Goal: Information Seeking & Learning: Compare options

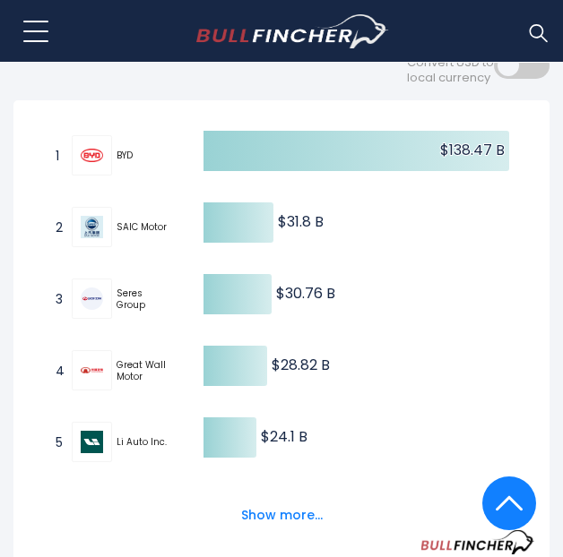
scroll to position [457, 0]
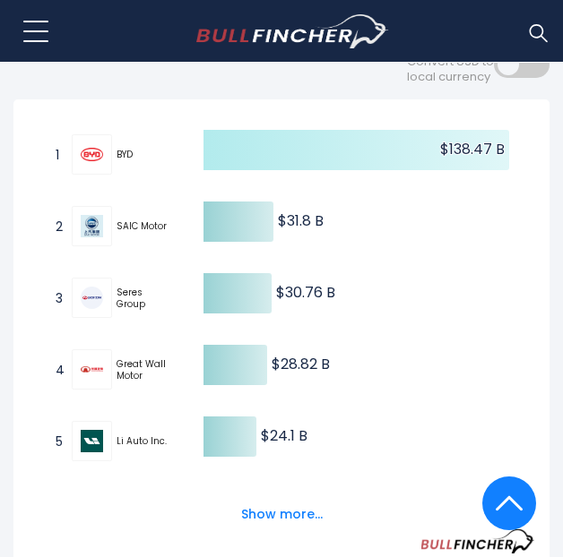
drag, startPoint x: 438, startPoint y: 161, endPoint x: 504, endPoint y: 162, distance: 66.3
click at [504, 162] on icon at bounding box center [355, 150] width 305 height 40
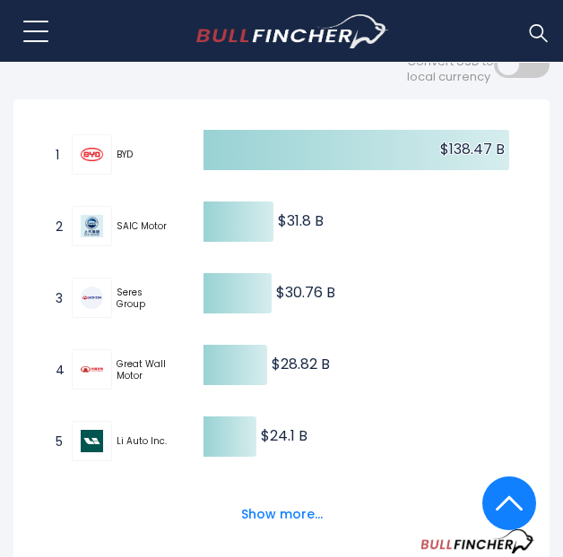
drag, startPoint x: 504, startPoint y: 162, endPoint x: 581, endPoint y: 286, distance: 145.2
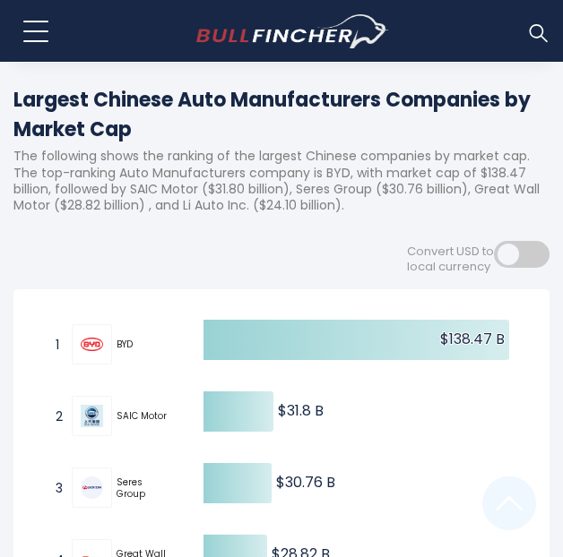
scroll to position [265, 0]
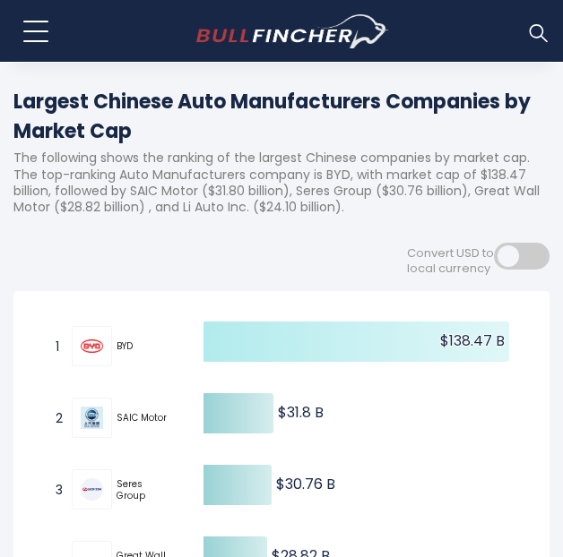
drag, startPoint x: 445, startPoint y: 364, endPoint x: 495, endPoint y: 352, distance: 50.6
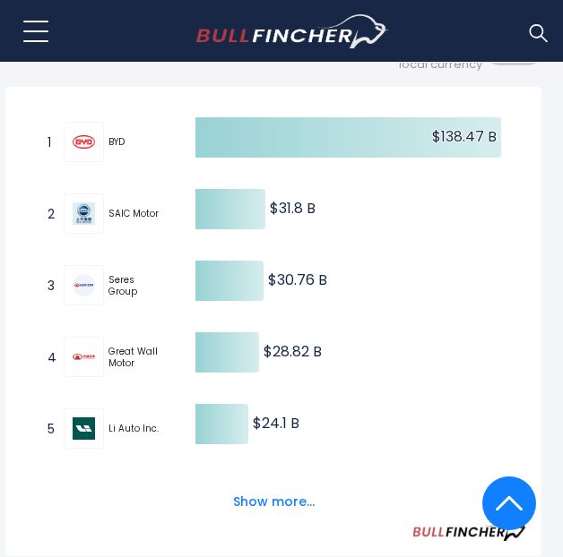
scroll to position [475, 8]
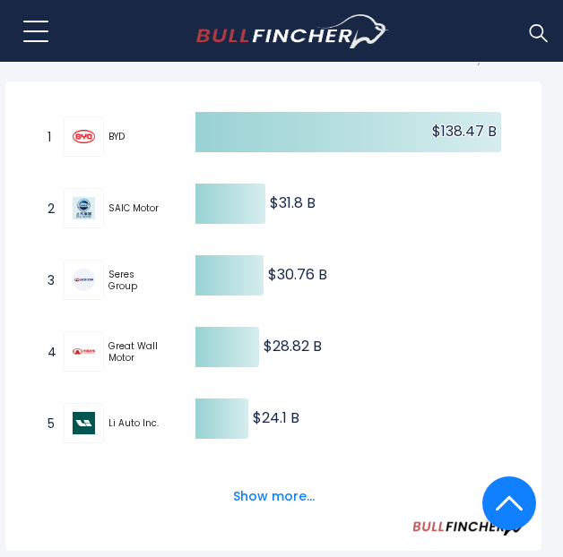
drag, startPoint x: 108, startPoint y: 286, endPoint x: 159, endPoint y: 293, distance: 50.7
click at [159, 292] on span "Seres Group" at bounding box center [136, 280] width 56 height 23
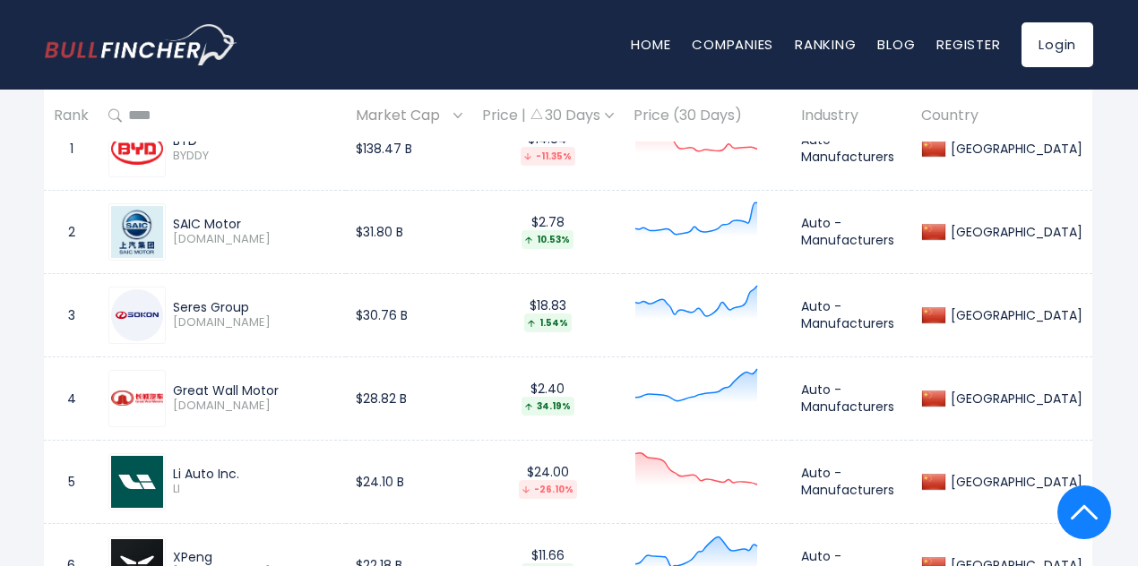
scroll to position [877, 1]
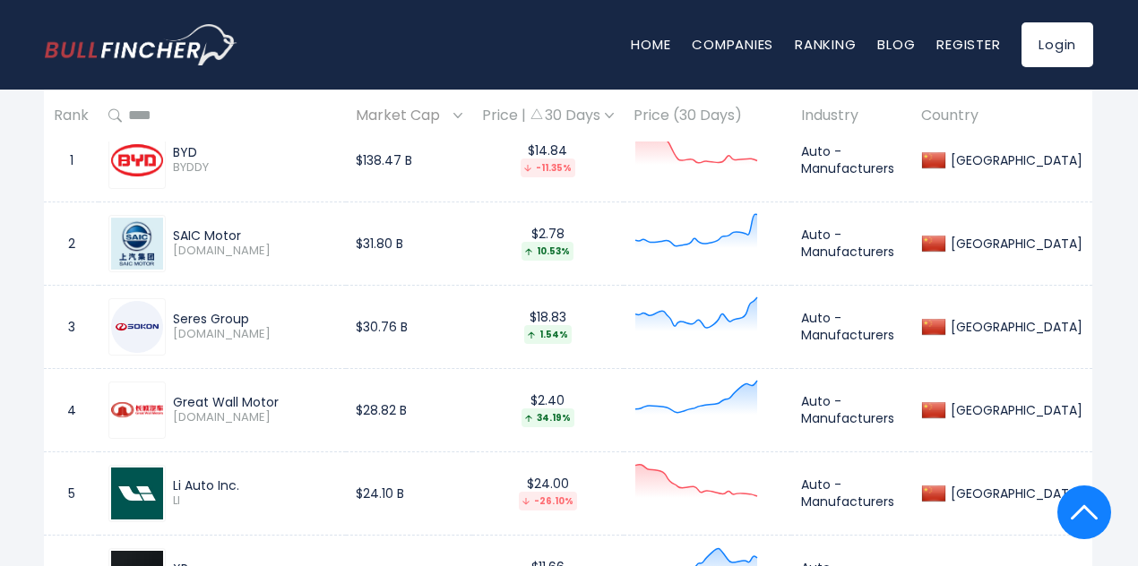
drag, startPoint x: 419, startPoint y: 239, endPoint x: 490, endPoint y: 251, distance: 71.7
click at [490, 251] on tr "2 SAIC Motor 600104.SS $31.80 B $2.78 10.53% Auto - Manufacturers China" at bounding box center [568, 243] width 1048 height 83
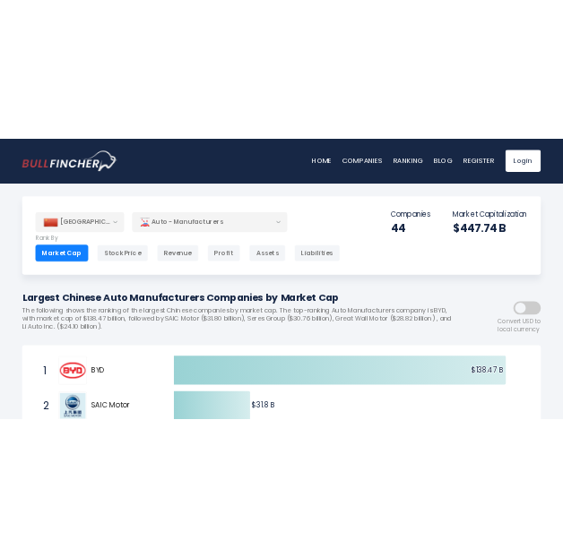
scroll to position [0, 1]
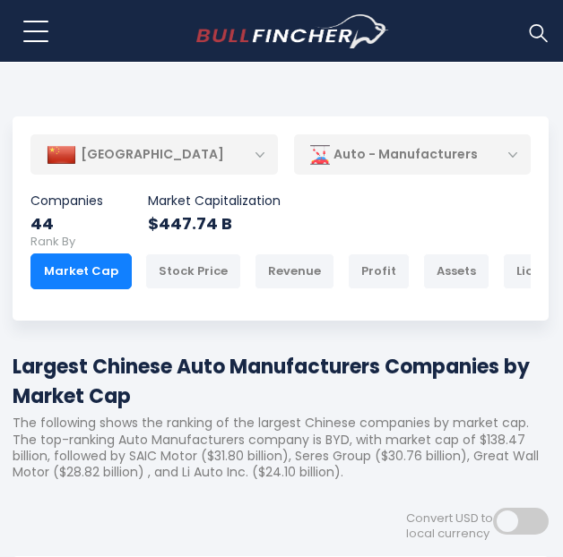
drag, startPoint x: 457, startPoint y: 98, endPoint x: 410, endPoint y: 85, distance: 48.2
click at [457, 98] on body "Home Companies Ranking Blog Register Login Home" at bounding box center [280, 278] width 563 height 557
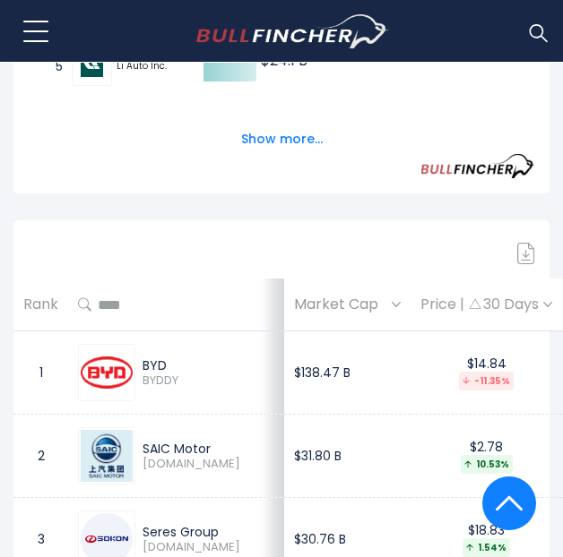
scroll to position [834, 0]
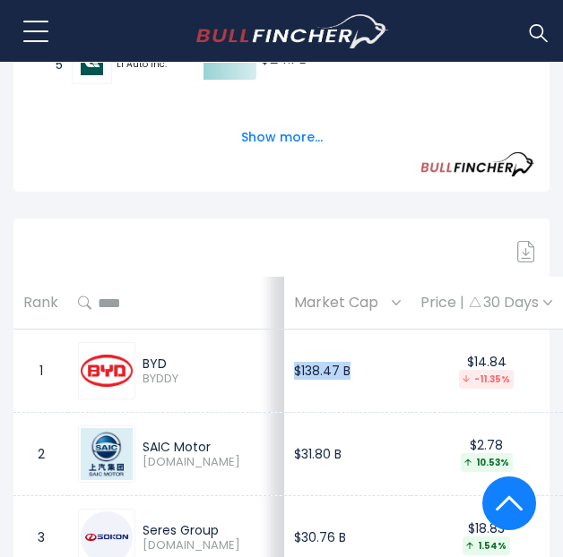
drag, startPoint x: 307, startPoint y: 378, endPoint x: 244, endPoint y: 380, distance: 63.6
click at [284, 380] on td "$138.47 B" at bounding box center [347, 371] width 126 height 83
copy td "$138.47 B"
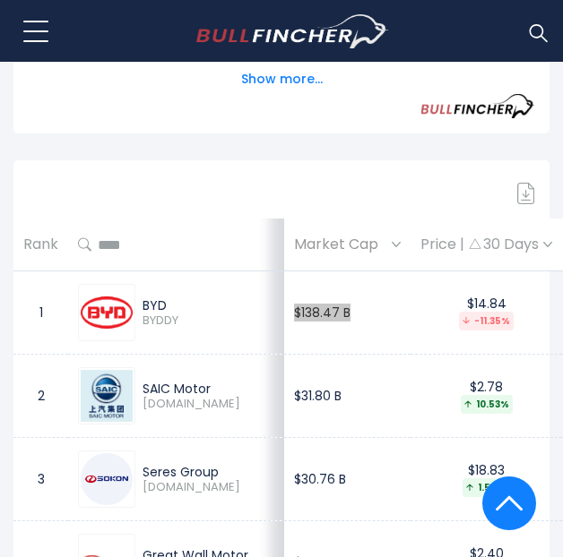
scroll to position [896, 0]
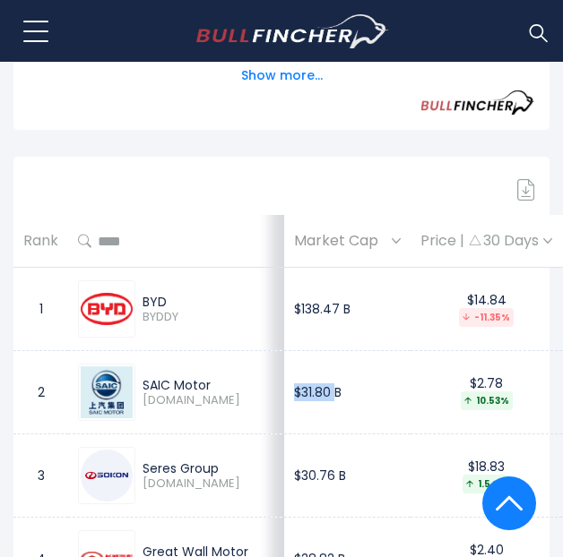
drag, startPoint x: 288, startPoint y: 407, endPoint x: 323, endPoint y: 397, distance: 35.4
click at [284, 418] on td "$31.80 B" at bounding box center [347, 392] width 126 height 83
drag, startPoint x: 317, startPoint y: 394, endPoint x: 244, endPoint y: 397, distance: 73.5
click at [284, 397] on td "$31.80 B" at bounding box center [347, 392] width 126 height 83
copy td "$31.80 B"
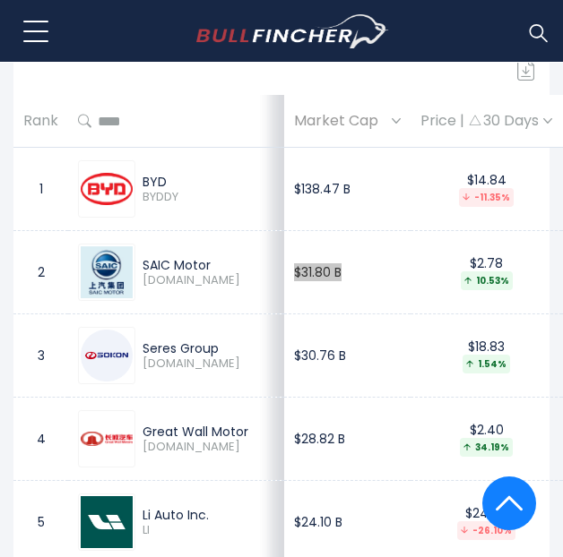
scroll to position [1018, 0]
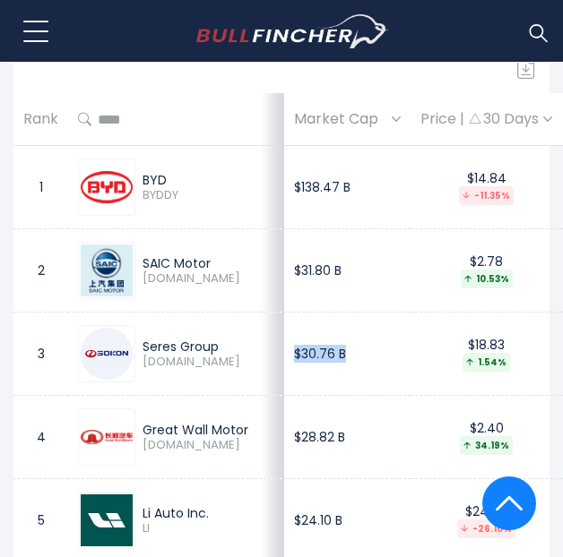
drag, startPoint x: 301, startPoint y: 357, endPoint x: 245, endPoint y: 366, distance: 57.1
click at [284, 366] on td "$30.76 B" at bounding box center [347, 354] width 126 height 83
copy td "$30.76 B"
click at [306, 369] on td "$30.76 B" at bounding box center [347, 354] width 126 height 83
drag, startPoint x: 306, startPoint y: 359, endPoint x: 247, endPoint y: 356, distance: 59.2
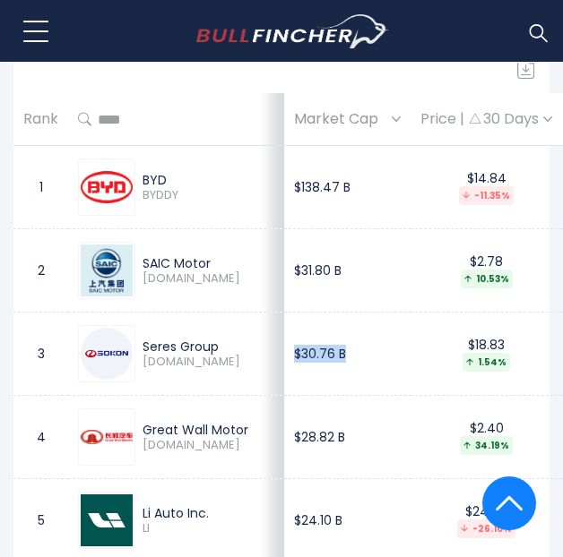
click at [284, 356] on td "$30.76 B" at bounding box center [347, 354] width 126 height 83
copy td "$30.76 B"
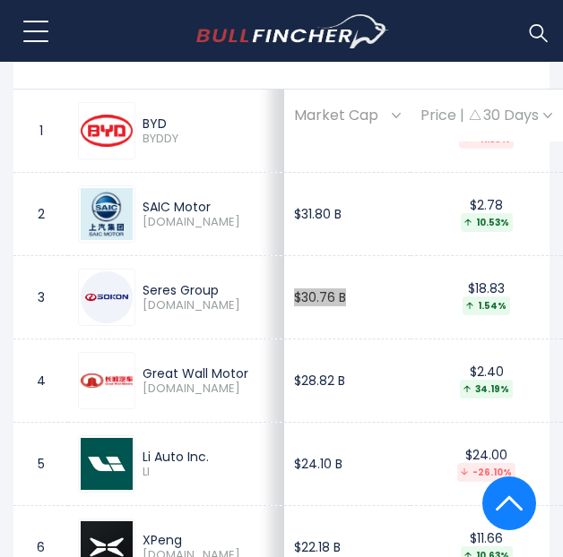
scroll to position [1075, 0]
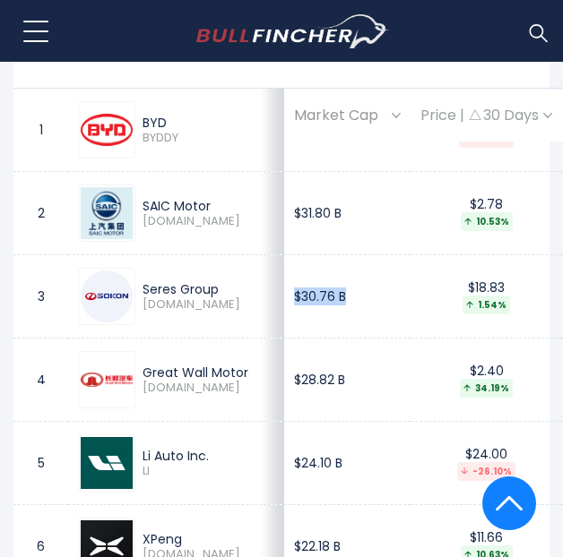
drag, startPoint x: 314, startPoint y: 388, endPoint x: 232, endPoint y: 403, distance: 82.9
click at [232, 403] on tr "4 Great Wall Motor 2333.HK $28.82 B $2.40 34.19% Auto - Manufacturers China" at bounding box center [518, 380] width 1010 height 83
copy tr "$28.82 B"
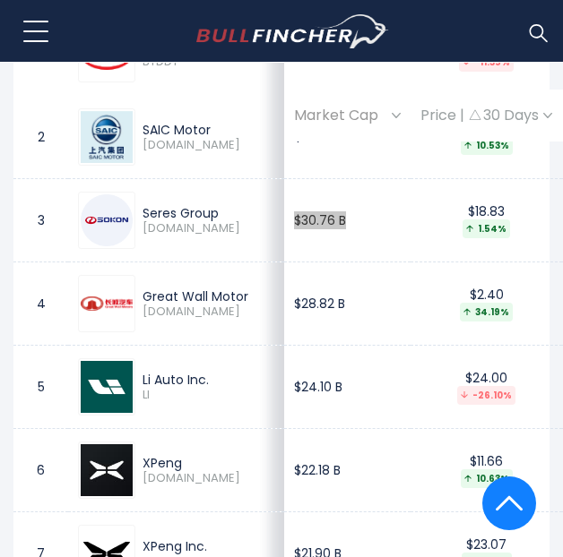
scroll to position [1154, 0]
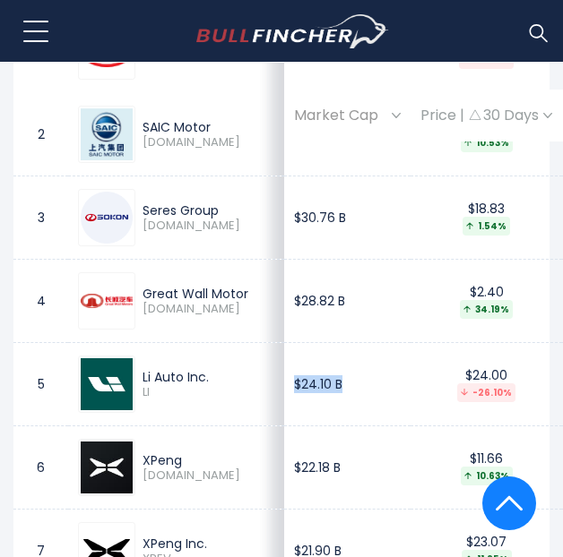
drag, startPoint x: 288, startPoint y: 393, endPoint x: 244, endPoint y: 395, distance: 44.8
click at [284, 395] on td "$24.10 B" at bounding box center [347, 384] width 126 height 83
copy td "$24.10 B"
drag, startPoint x: 316, startPoint y: 477, endPoint x: 244, endPoint y: 474, distance: 72.7
click at [284, 474] on td "$22.18 B" at bounding box center [347, 467] width 126 height 83
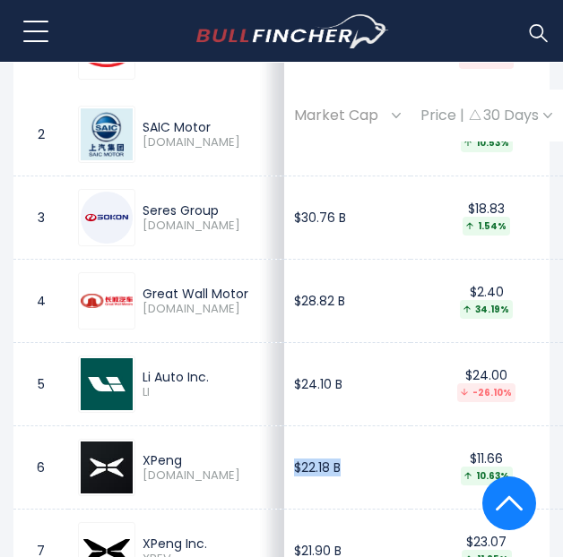
copy td "$22.18 B"
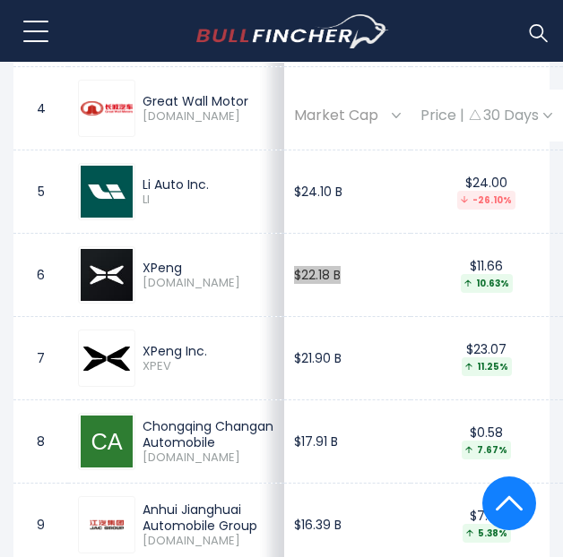
scroll to position [1347, 0]
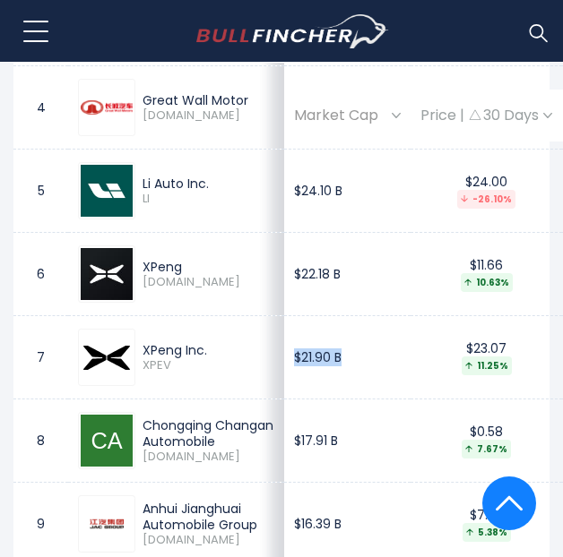
drag, startPoint x: 313, startPoint y: 358, endPoint x: 238, endPoint y: 377, distance: 76.7
click at [284, 377] on td "$21.90 B" at bounding box center [347, 357] width 126 height 83
copy td "$21.90 B"
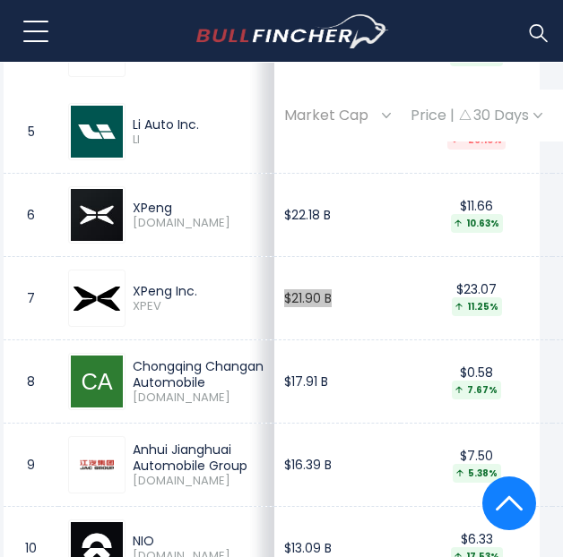
scroll to position [1407, 0]
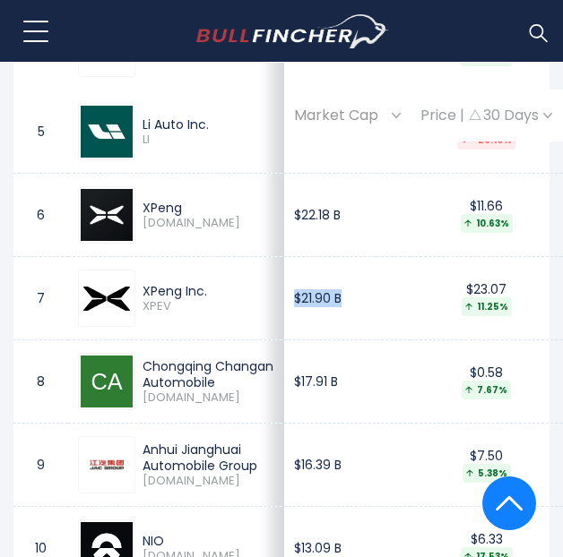
drag, startPoint x: 142, startPoint y: 368, endPoint x: 211, endPoint y: 393, distance: 73.4
click at [211, 391] on div "Chongqing Changan Automobile" at bounding box center [208, 374] width 132 height 32
copy div "Chongqing Changan Automobile"
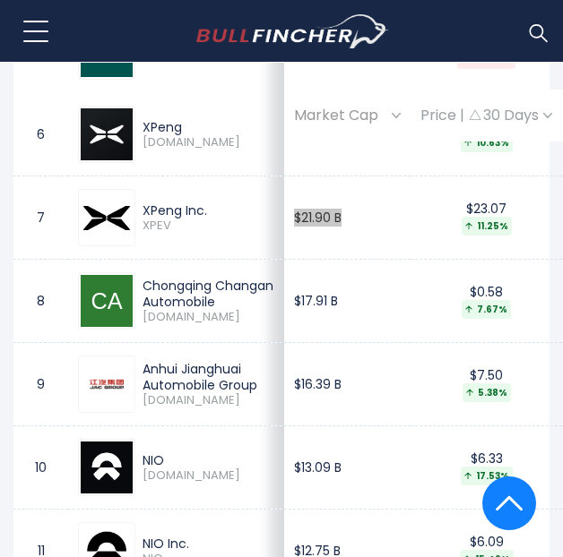
scroll to position [1494, 0]
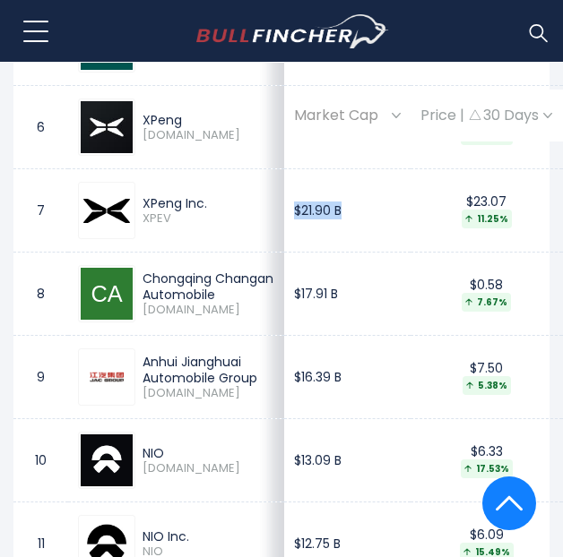
click at [152, 280] on div "Chongqing Changan Automobile" at bounding box center [208, 287] width 132 height 32
drag, startPoint x: 145, startPoint y: 352, endPoint x: 239, endPoint y: 347, distance: 94.2
click at [230, 374] on td "Anhui Jianghuai Automobile Group 600418.SS" at bounding box center [176, 377] width 216 height 83
copy div "Anhui Jianghuai"
drag, startPoint x: 299, startPoint y: 397, endPoint x: 258, endPoint y: 375, distance: 46.5
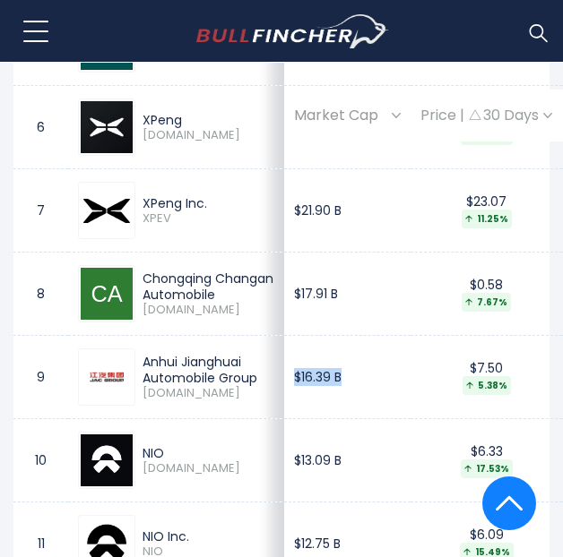
click at [284, 397] on td "$16.39 B" at bounding box center [347, 377] width 126 height 83
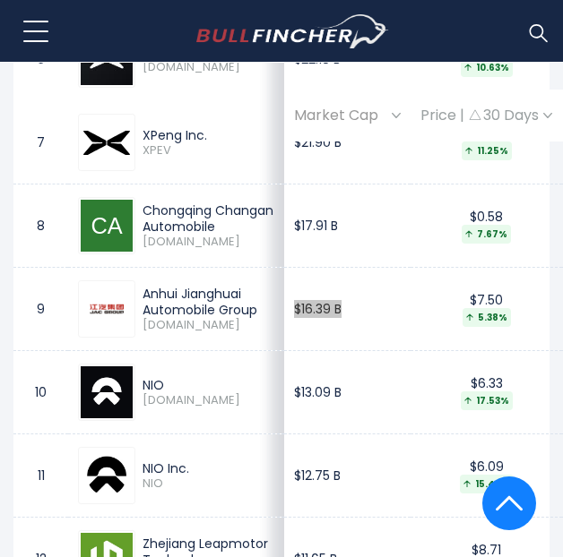
scroll to position [1564, 0]
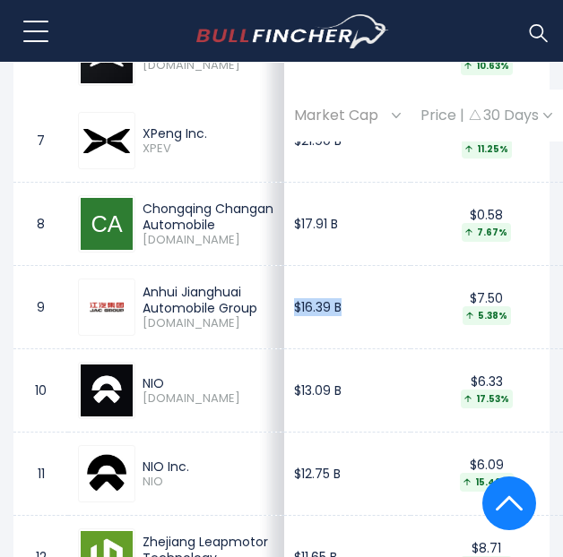
drag, startPoint x: 179, startPoint y: 391, endPoint x: 142, endPoint y: 406, distance: 39.4
click at [142, 406] on div "NIO 9866.HK" at bounding box center [176, 390] width 196 height 57
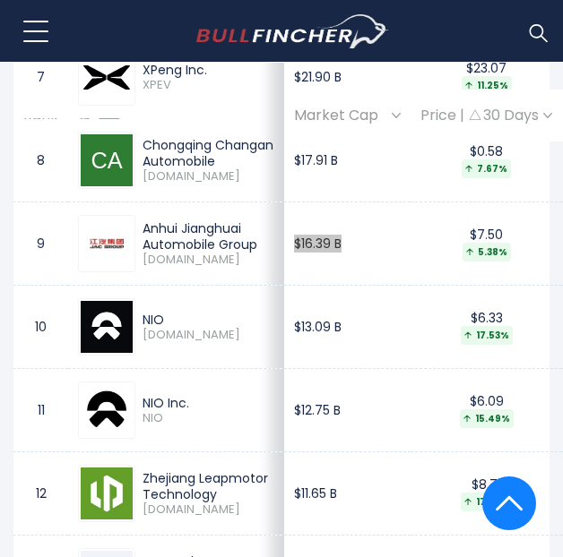
scroll to position [1629, 0]
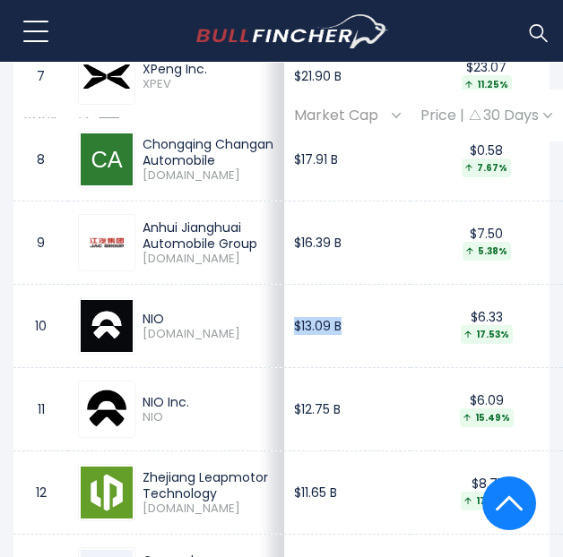
drag, startPoint x: 305, startPoint y: 356, endPoint x: 243, endPoint y: 357, distance: 61.8
click at [284, 357] on td "$13.09 B" at bounding box center [347, 326] width 126 height 83
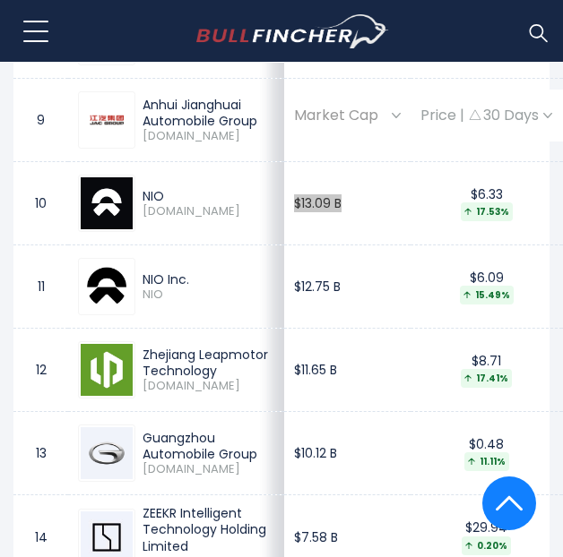
scroll to position [1752, 0]
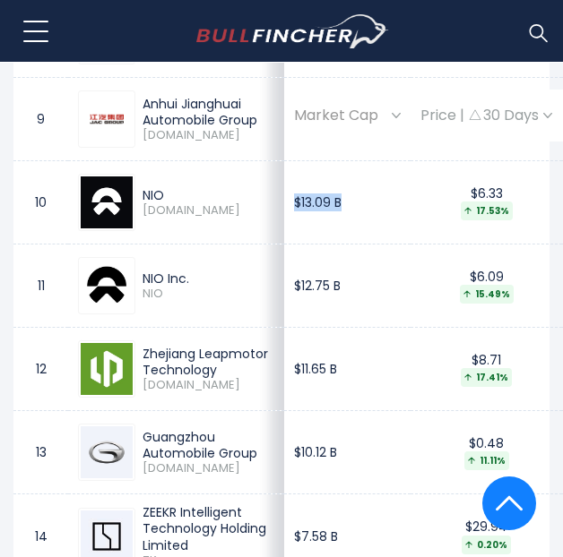
drag, startPoint x: 145, startPoint y: 363, endPoint x: 211, endPoint y: 382, distance: 68.9
click at [211, 378] on div "Zhejiang Leapmotor Technology" at bounding box center [208, 362] width 132 height 32
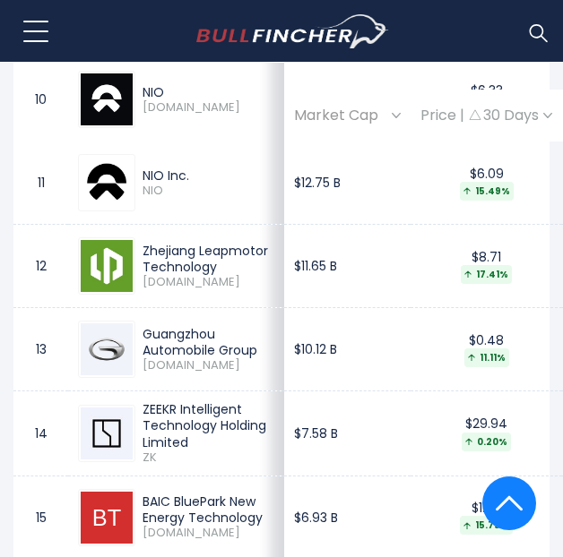
scroll to position [1856, 0]
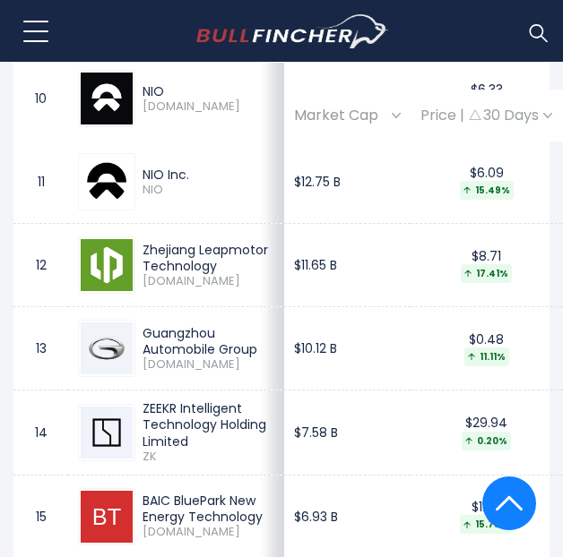
drag, startPoint x: 295, startPoint y: 377, endPoint x: 229, endPoint y: 377, distance: 65.4
click at [229, 377] on tr "13 Guangzhou Automobile Group 2238.HK $10.12 B $0.48 11.11% Auto - Manufacturer…" at bounding box center [518, 348] width 1010 height 83
click at [336, 358] on td "$10.12 B" at bounding box center [347, 348] width 126 height 83
click at [185, 357] on div "Guangzhou Automobile Group" at bounding box center [208, 341] width 132 height 32
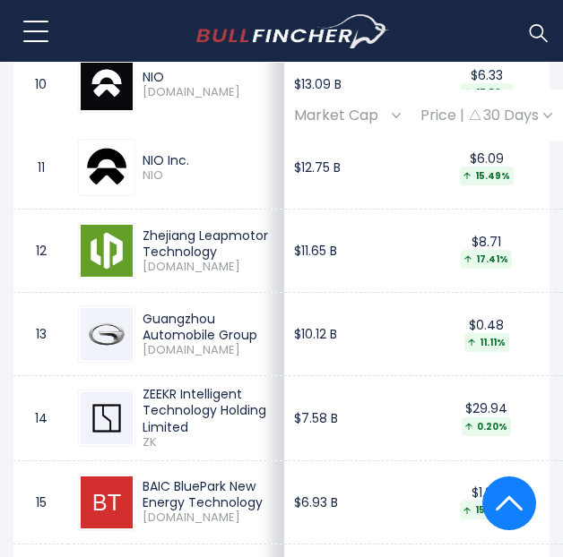
scroll to position [1876, 0]
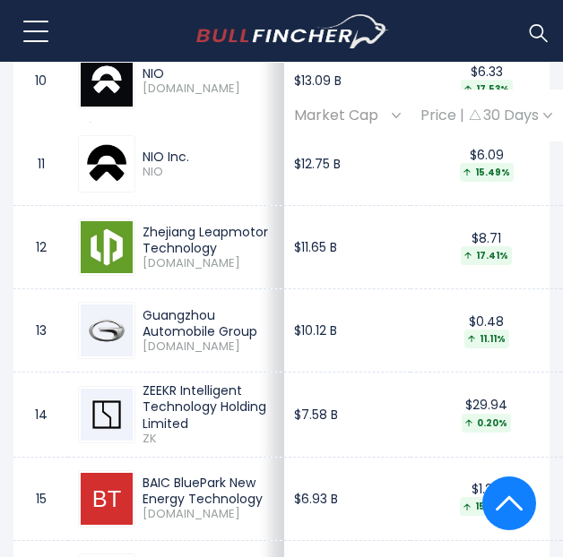
drag, startPoint x: 167, startPoint y: 415, endPoint x: 185, endPoint y: 368, distance: 49.9
click at [169, 409] on div "ZEEKR Intelligent Technology Holding Limited" at bounding box center [208, 407] width 132 height 49
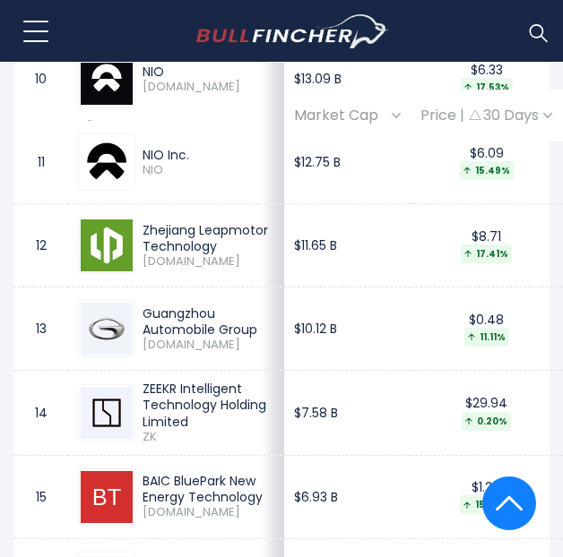
click at [185, 331] on div "Guangzhou Automobile Group" at bounding box center [208, 321] width 132 height 32
drag, startPoint x: 296, startPoint y: 349, endPoint x: 238, endPoint y: 365, distance: 59.3
click at [284, 365] on td "$10.12 B" at bounding box center [347, 329] width 126 height 83
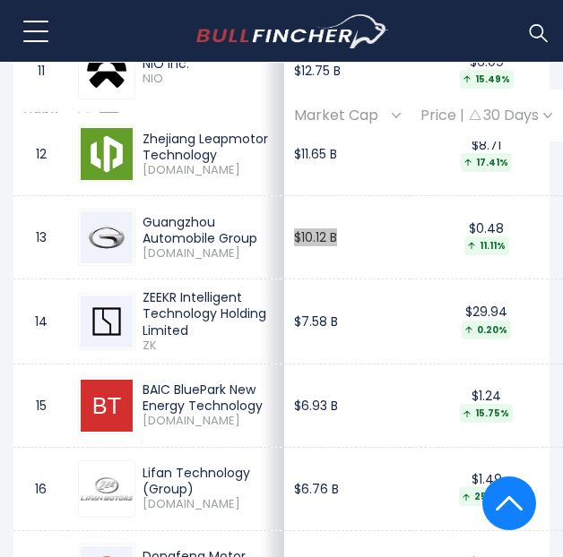
scroll to position [1971, 0]
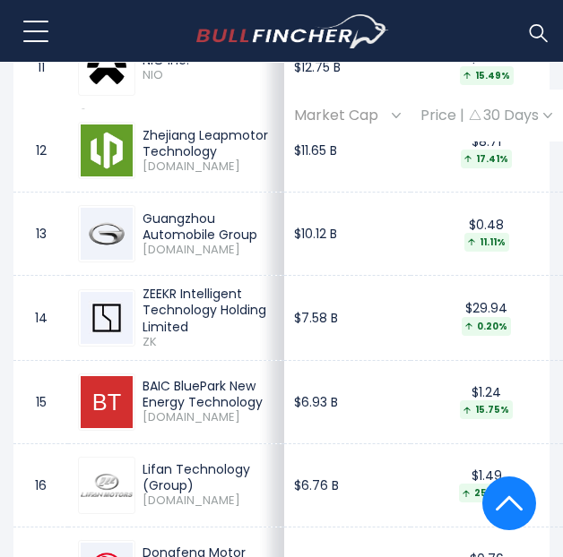
drag, startPoint x: 144, startPoint y: 302, endPoint x: 185, endPoint y: 343, distance: 57.6
click at [176, 340] on td "ZEEKR Intelligent Technology Holding Limited ZK" at bounding box center [176, 318] width 216 height 84
drag, startPoint x: 219, startPoint y: 365, endPoint x: 138, endPoint y: 318, distance: 93.9
click at [138, 318] on div "ZEEKR Intelligent Technology Holding Limited ZK" at bounding box center [204, 318] width 139 height 64
click at [201, 335] on div "ZEEKR Intelligent Technology Holding Limited" at bounding box center [208, 310] width 132 height 49
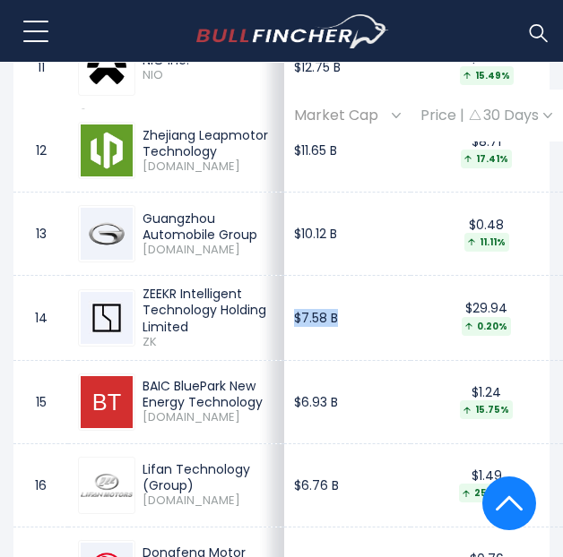
drag, startPoint x: 301, startPoint y: 366, endPoint x: 242, endPoint y: 359, distance: 59.5
click at [284, 359] on td "$7.58 B" at bounding box center [347, 318] width 126 height 84
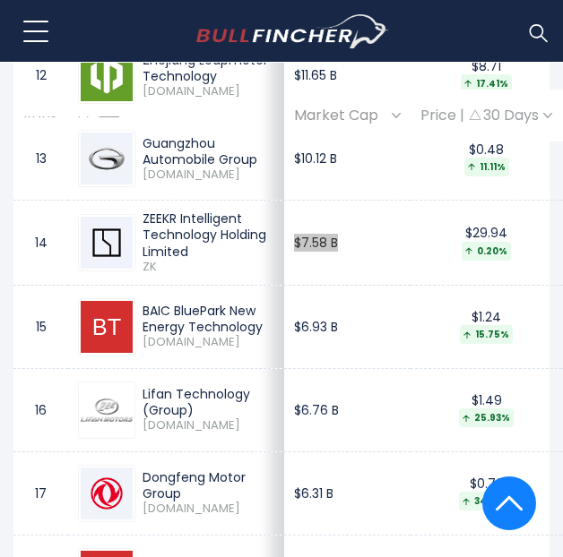
scroll to position [2052, 0]
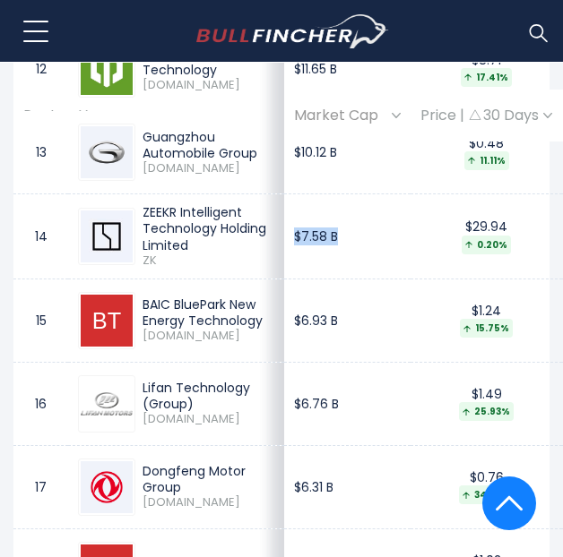
drag, startPoint x: 133, startPoint y: 341, endPoint x: 170, endPoint y: 347, distance: 37.1
click at [170, 347] on td "BAIC BluePark New Energy Technology 600733.SS" at bounding box center [176, 320] width 216 height 83
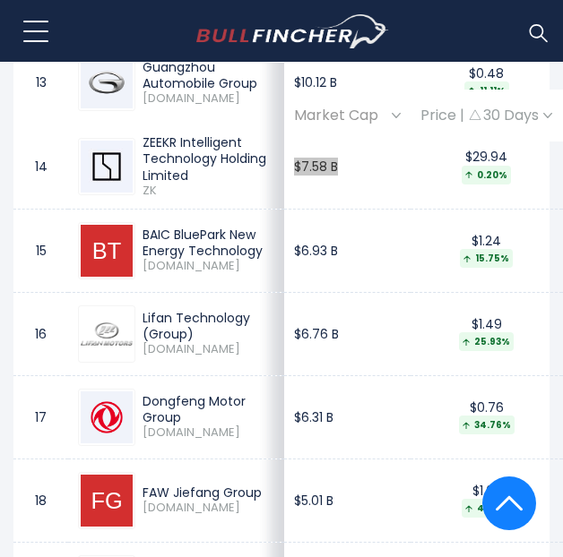
scroll to position [2123, 0]
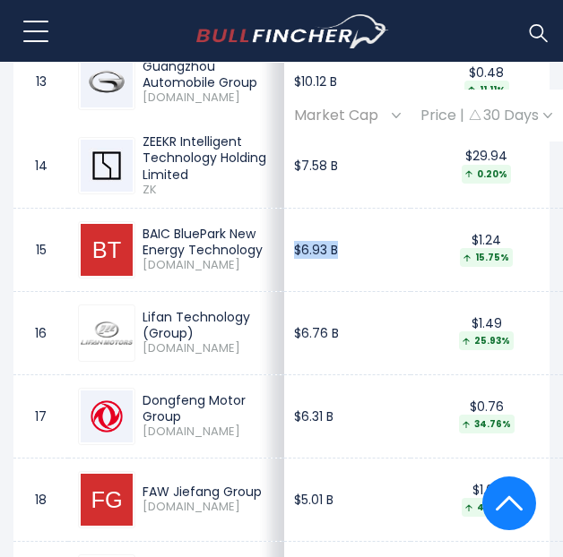
drag, startPoint x: 296, startPoint y: 322, endPoint x: 244, endPoint y: 318, distance: 52.1
click at [284, 291] on td "$6.93 B" at bounding box center [347, 249] width 126 height 83
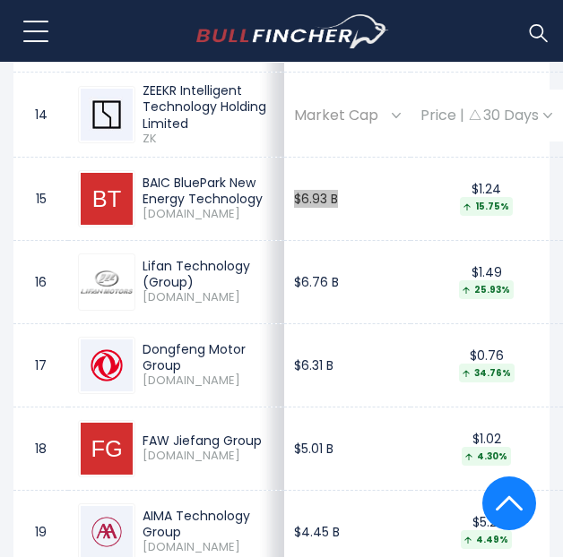
scroll to position [2177, 0]
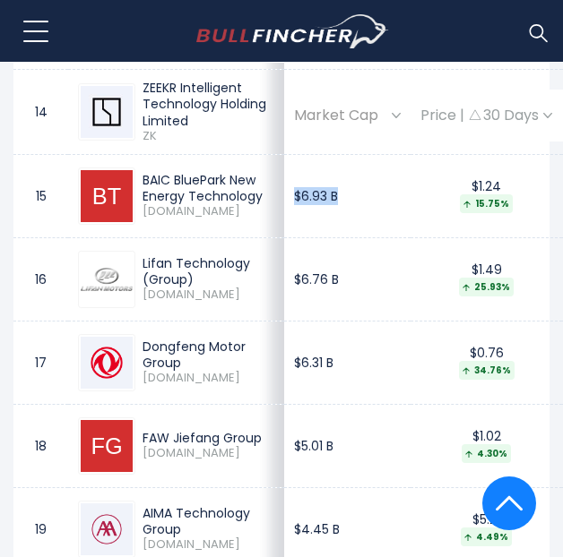
drag, startPoint x: 133, startPoint y: 319, endPoint x: 174, endPoint y: 328, distance: 42.2
click at [174, 321] on td "Lifan Technology (Group) 601777.SS" at bounding box center [176, 278] width 216 height 83
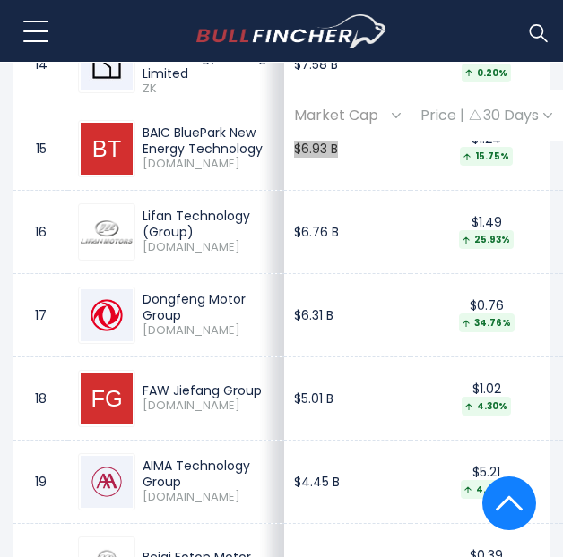
scroll to position [2225, 0]
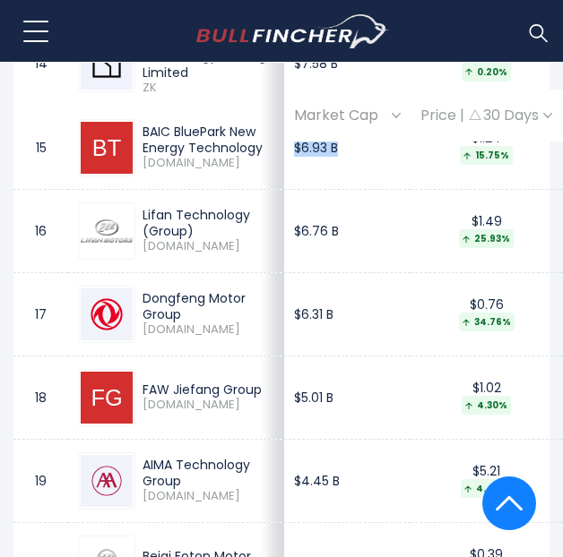
drag, startPoint x: 143, startPoint y: 372, endPoint x: 202, endPoint y: 379, distance: 59.6
click at [202, 323] on div "Dongfeng Motor Group" at bounding box center [208, 306] width 132 height 32
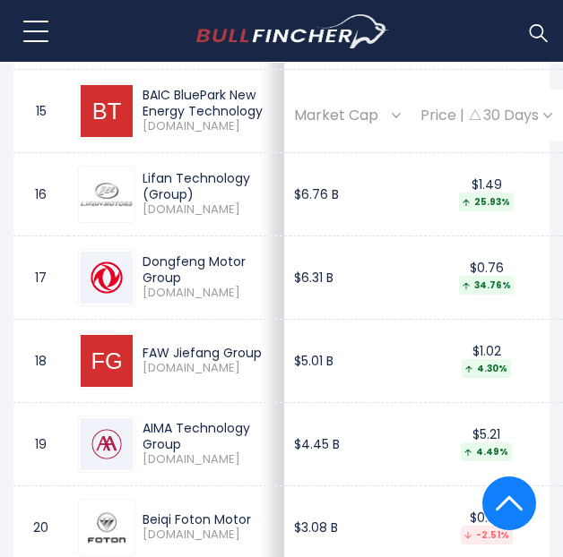
scroll to position [2263, 0]
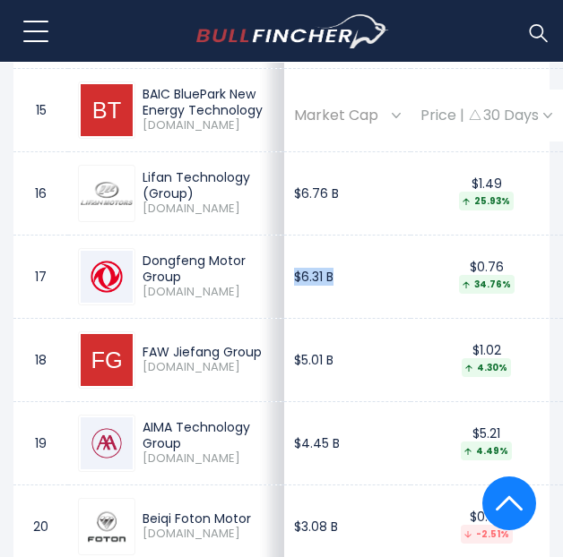
drag, startPoint x: 297, startPoint y: 359, endPoint x: 246, endPoint y: 363, distance: 50.3
click at [284, 318] on td "$6.31 B" at bounding box center [347, 276] width 126 height 83
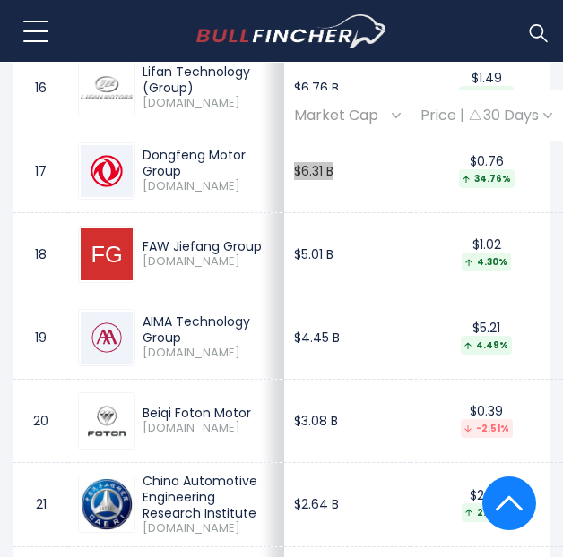
scroll to position [2370, 0]
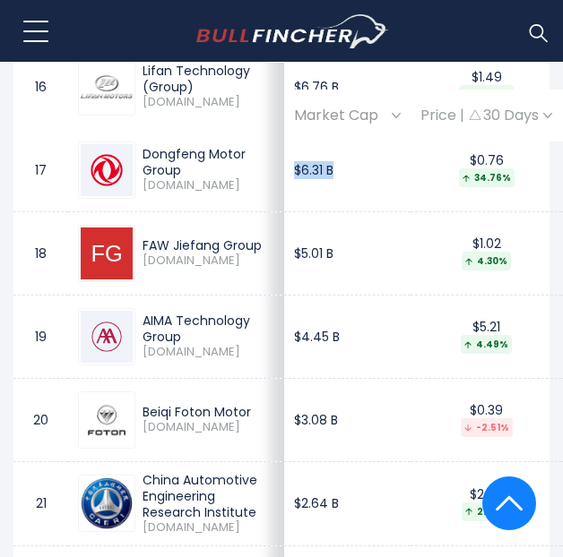
drag, startPoint x: 146, startPoint y: 313, endPoint x: 218, endPoint y: 313, distance: 71.7
click at [218, 254] on div "FAW Jiefang Group" at bounding box center [208, 245] width 132 height 16
click at [211, 254] on div "FAW Jiefang Group" at bounding box center [208, 245] width 132 height 16
drag, startPoint x: 224, startPoint y: 315, endPoint x: 143, endPoint y: 313, distance: 80.7
click at [143, 254] on div "FAW Jiefang Group" at bounding box center [208, 245] width 132 height 16
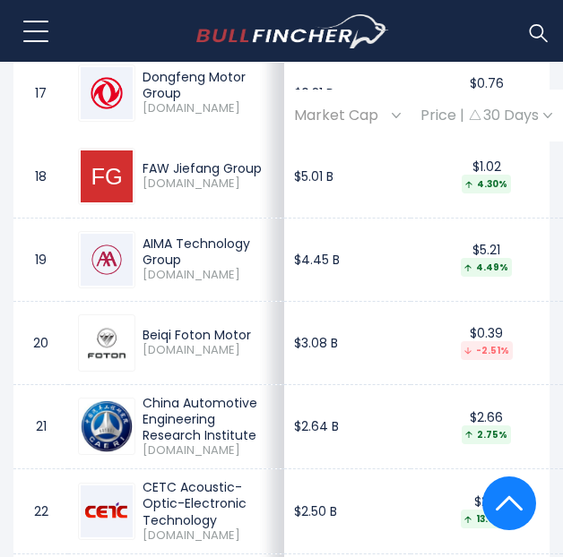
scroll to position [2447, 0]
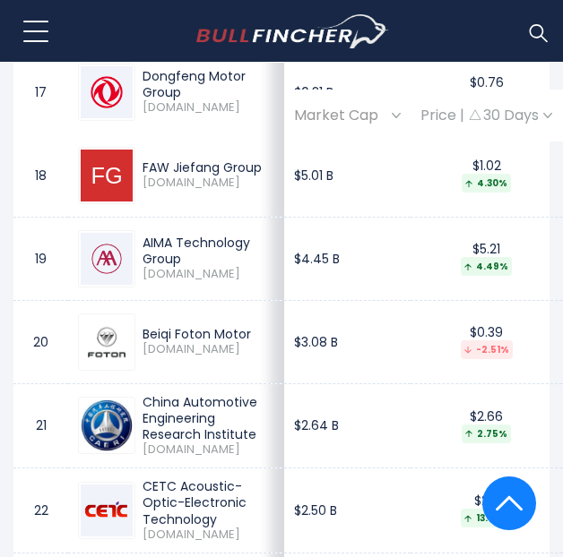
click at [149, 267] on div "AIMA Technology Group" at bounding box center [208, 251] width 132 height 32
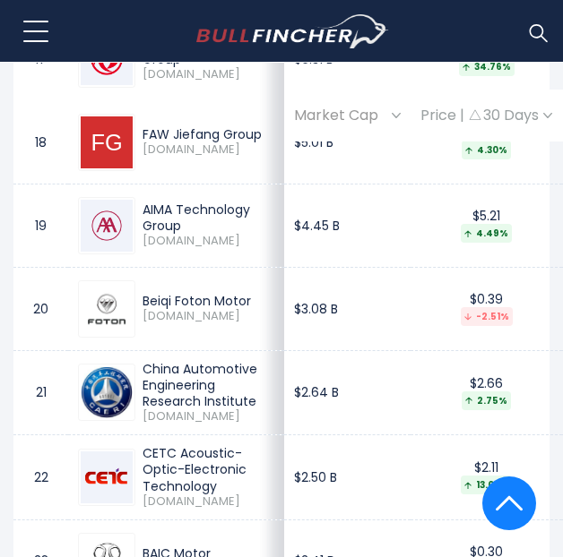
scroll to position [2484, 0]
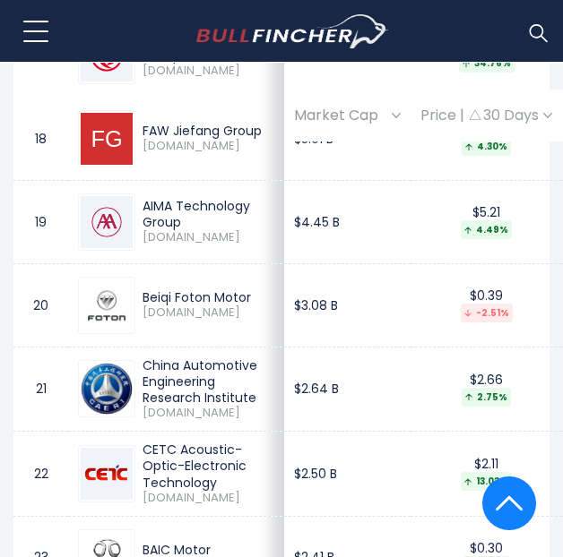
click at [152, 305] on div "Beiqi Foton Motor" at bounding box center [208, 297] width 132 height 16
drag, startPoint x: 294, startPoint y: 219, endPoint x: 237, endPoint y: 221, distance: 57.4
click at [284, 180] on td "$5.01 B" at bounding box center [347, 138] width 126 height 83
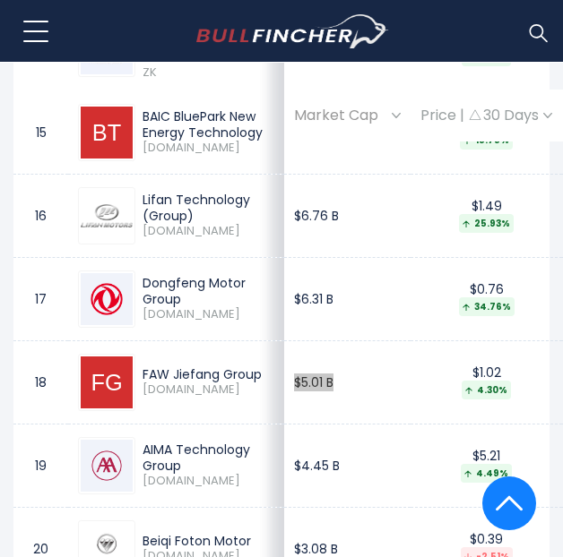
scroll to position [2239, 0]
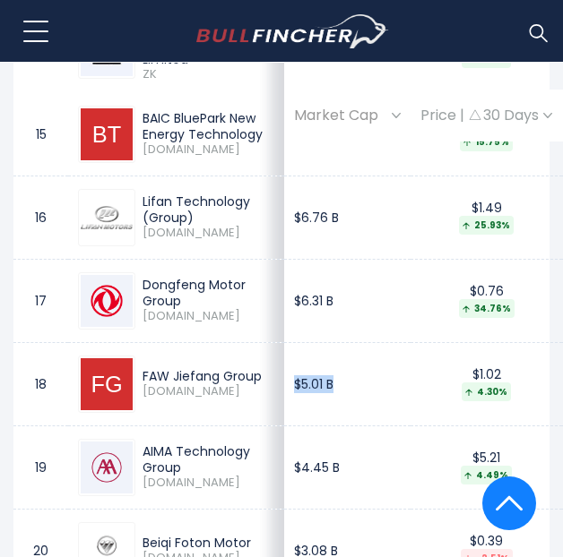
click at [299, 426] on td "$5.01 B" at bounding box center [347, 383] width 126 height 83
drag, startPoint x: 274, startPoint y: 460, endPoint x: 246, endPoint y: 460, distance: 27.8
click at [284, 426] on td "$5.01 B" at bounding box center [347, 383] width 126 height 83
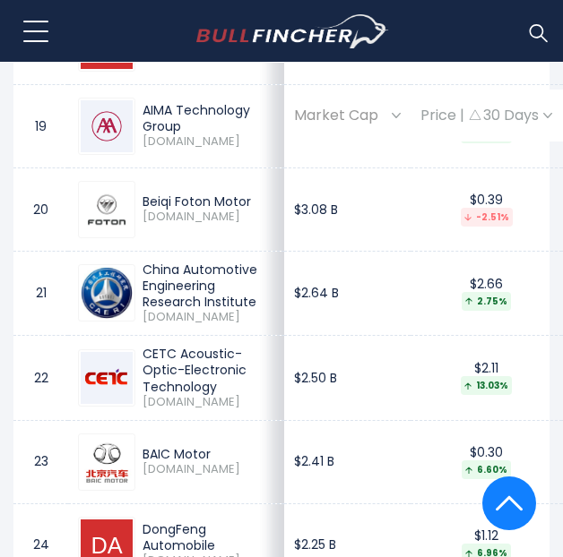
scroll to position [2582, 0]
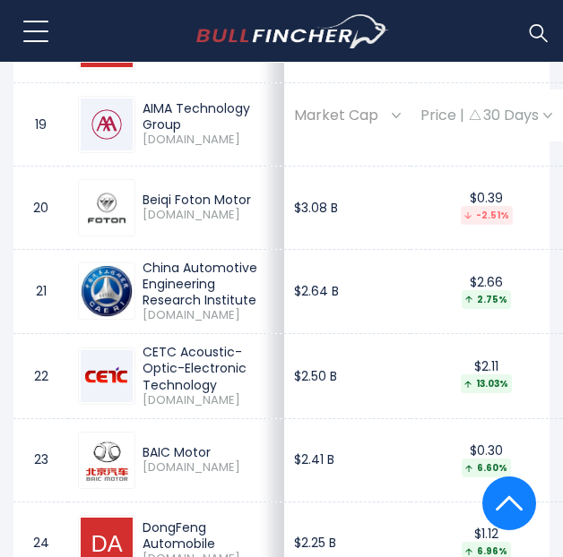
drag, startPoint x: 140, startPoint y: 334, endPoint x: 218, endPoint y: 372, distance: 86.5
click at [218, 333] on td "China Automotive Engineering Research Institute 601965.SS" at bounding box center [176, 291] width 216 height 84
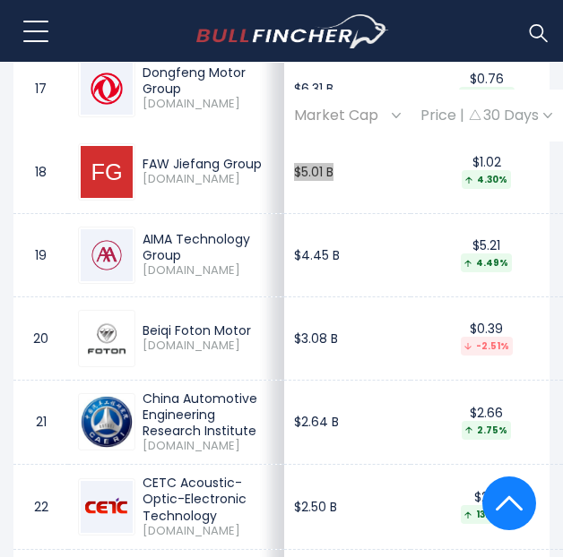
scroll to position [2450, 0]
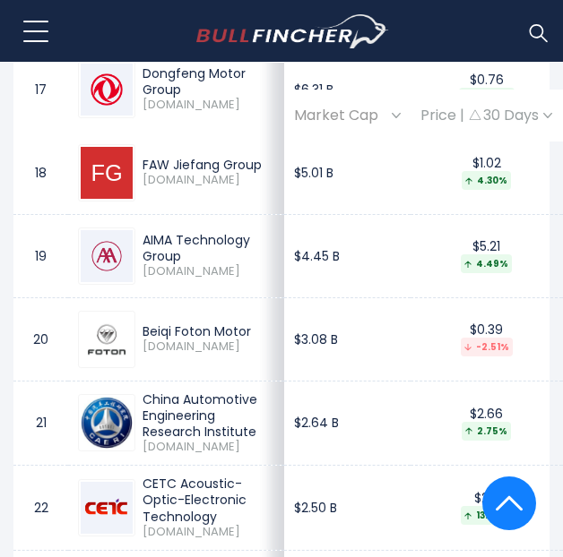
click at [171, 98] on div "Dongfeng Motor Group" at bounding box center [208, 81] width 132 height 32
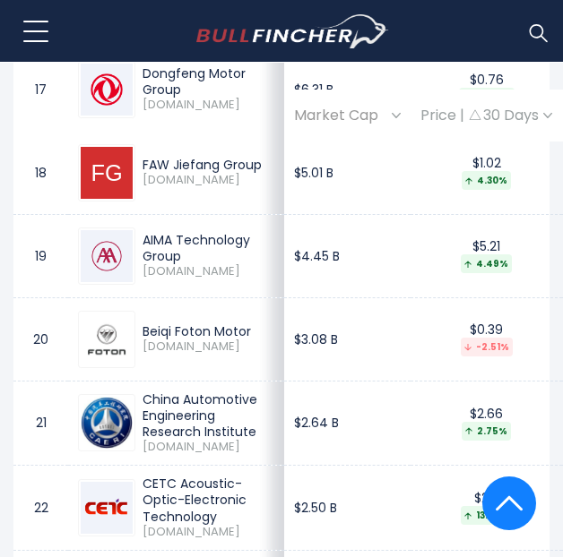
click at [171, 98] on div "Dongfeng Motor Group" at bounding box center [208, 81] width 132 height 32
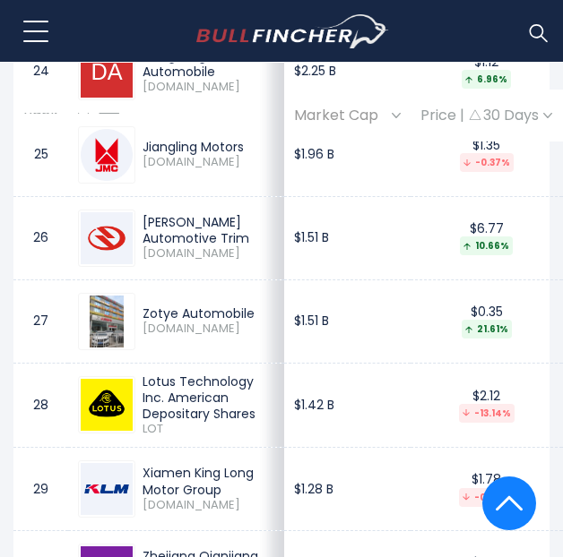
scroll to position [3053, 0]
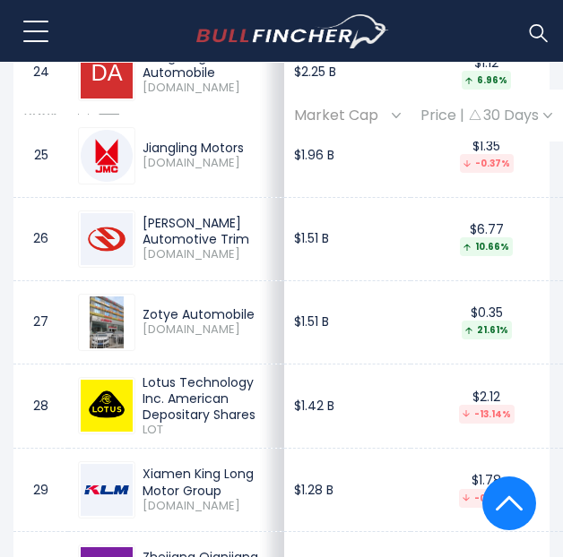
click at [176, 156] on div "Jiangling Motors" at bounding box center [208, 148] width 132 height 16
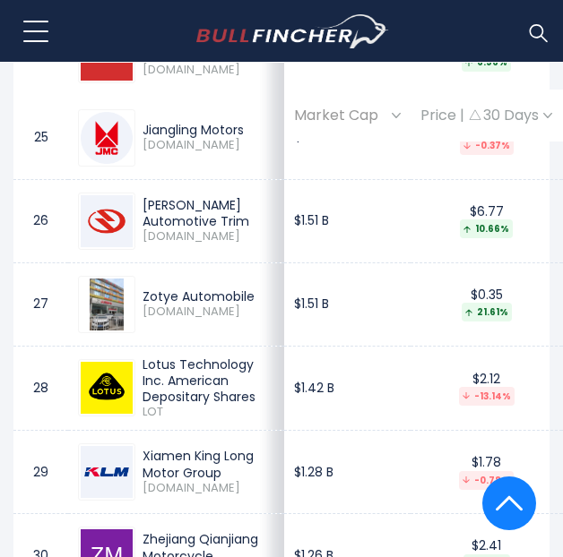
scroll to position [3073, 0]
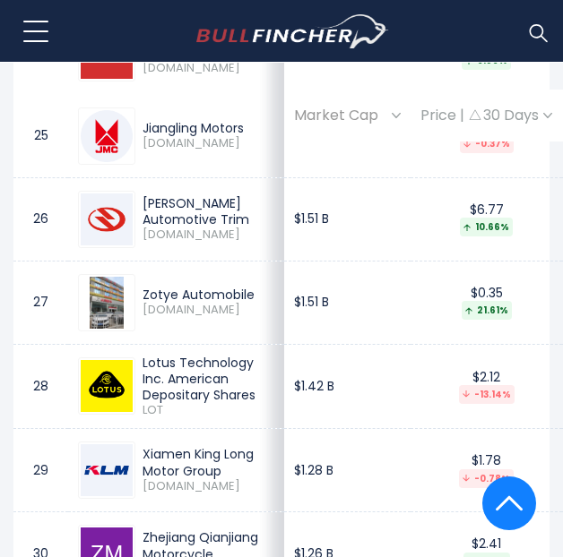
click at [181, 228] on div "[PERSON_NAME] Automotive Trim" at bounding box center [208, 211] width 132 height 32
click at [202, 151] on span "[DOMAIN_NAME]" at bounding box center [208, 143] width 132 height 15
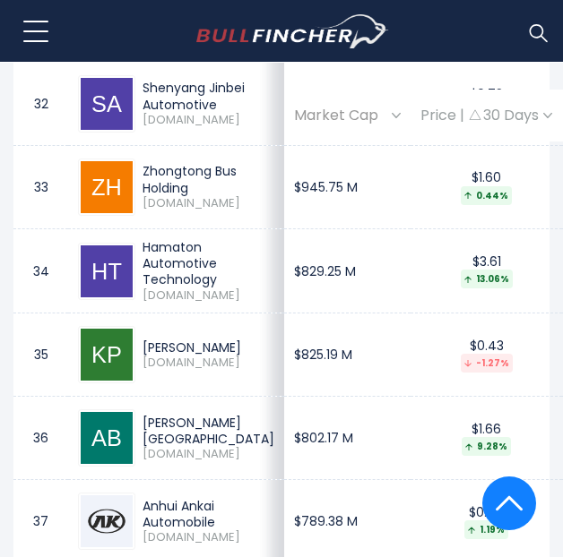
scroll to position [3705, 0]
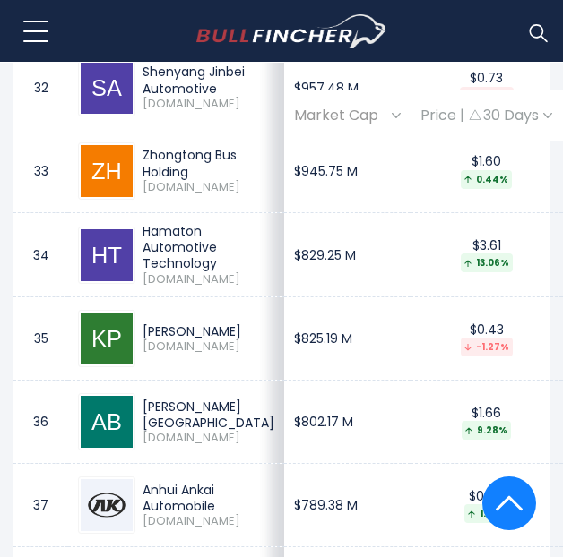
click at [149, 96] on div "Shenyang Jinbei Automotive" at bounding box center [208, 80] width 132 height 32
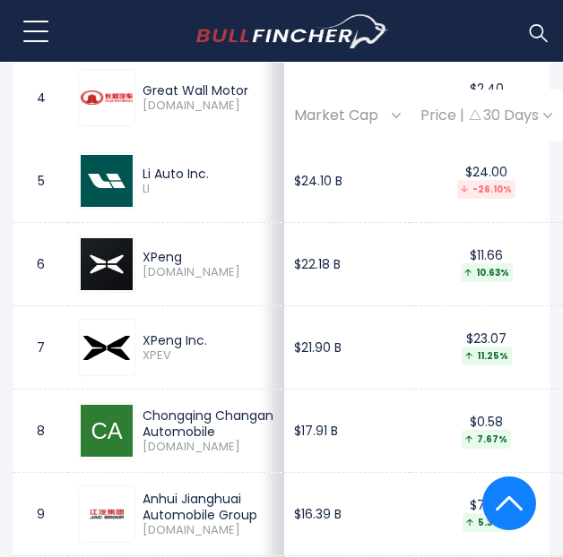
scroll to position [1366, 0]
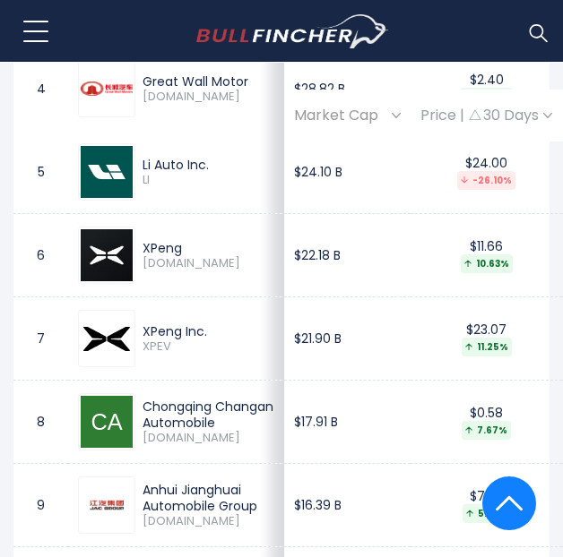
drag, startPoint x: 217, startPoint y: 442, endPoint x: 143, endPoint y: 409, distance: 80.6
click at [143, 409] on div "Chongqing Changan Automobile" at bounding box center [208, 415] width 132 height 32
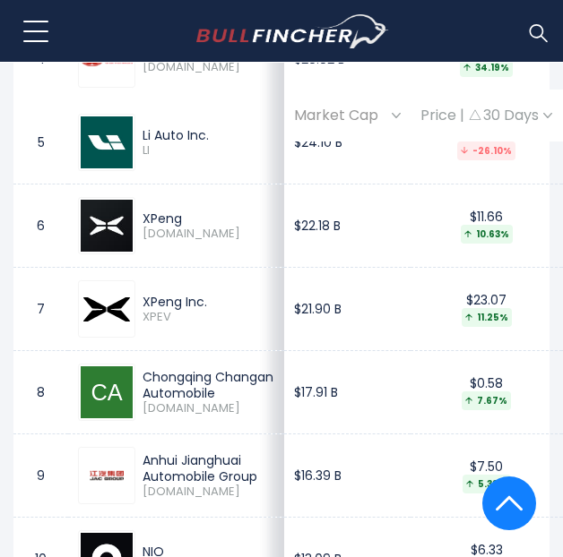
scroll to position [1398, 0]
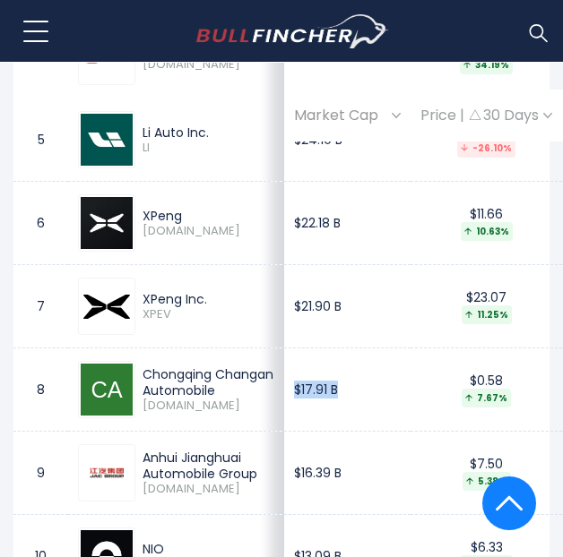
drag, startPoint x: 310, startPoint y: 406, endPoint x: 247, endPoint y: 400, distance: 63.0
click at [284, 400] on td "$17.91 B" at bounding box center [347, 389] width 126 height 83
click at [50, 284] on td "7" at bounding box center [40, 306] width 55 height 83
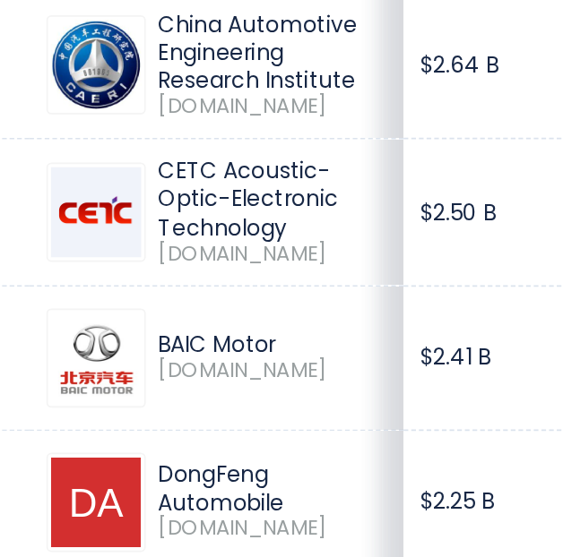
scroll to position [2697, 0]
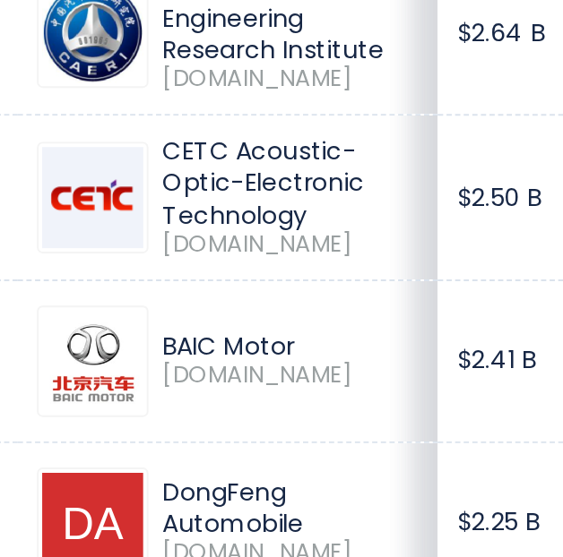
drag, startPoint x: 145, startPoint y: 222, endPoint x: 197, endPoint y: 296, distance: 90.0
click at [197, 194] on div "China Automotive Engineering Research Institute" at bounding box center [208, 168] width 132 height 49
click at [216, 194] on div "China Automotive Engineering Research Institute" at bounding box center [208, 168] width 132 height 49
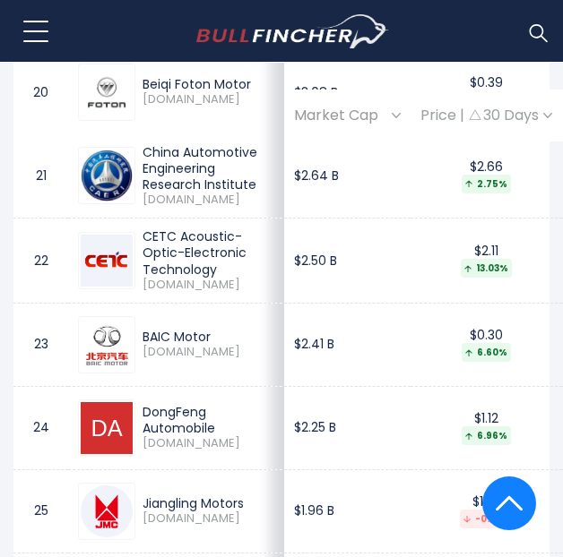
click at [181, 194] on div "China Automotive Engineering Research Institute" at bounding box center [208, 168] width 132 height 49
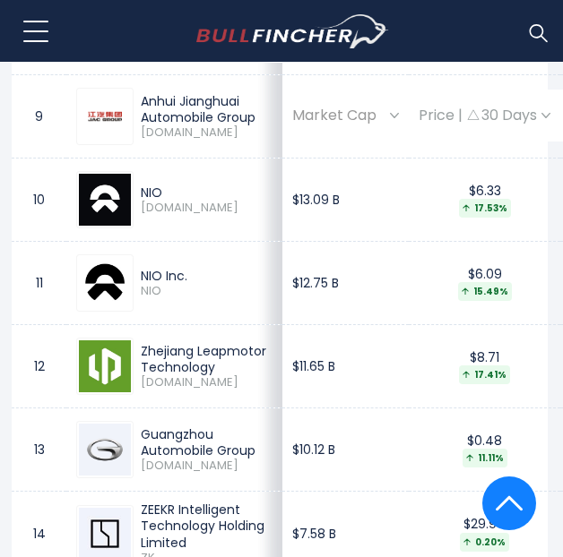
scroll to position [1758, 2]
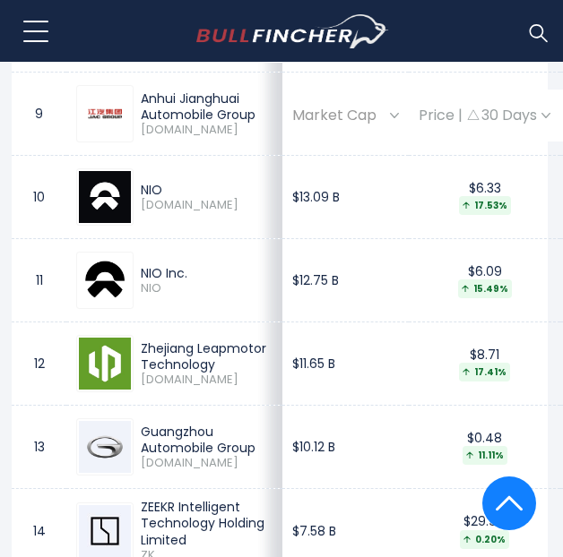
click at [216, 270] on td "NIO Inc. NIO" at bounding box center [174, 280] width 216 height 83
click at [330, 309] on td "$12.75 B" at bounding box center [345, 280] width 126 height 83
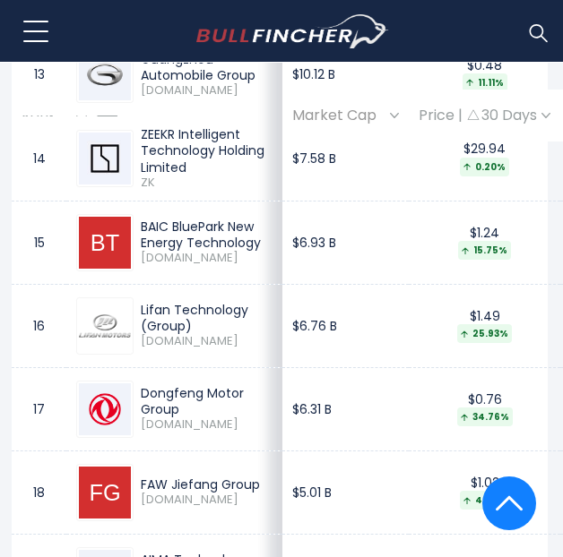
click at [330, 284] on td "$6.93 B" at bounding box center [345, 242] width 126 height 83
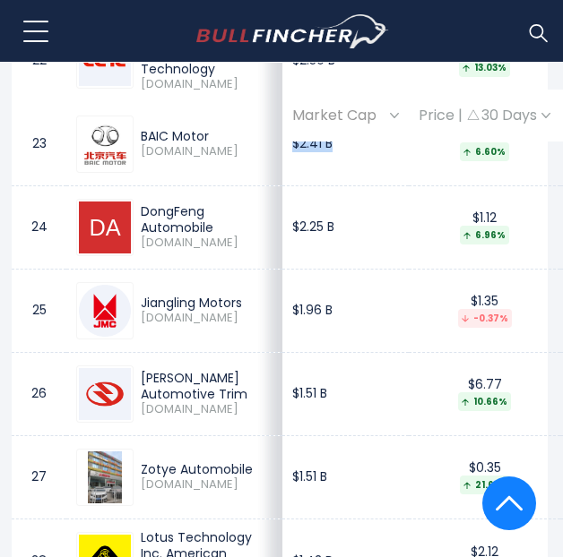
drag, startPoint x: 290, startPoint y: 289, endPoint x: 241, endPoint y: 279, distance: 50.4
click at [282, 185] on td "$2.41 B" at bounding box center [345, 143] width 126 height 83
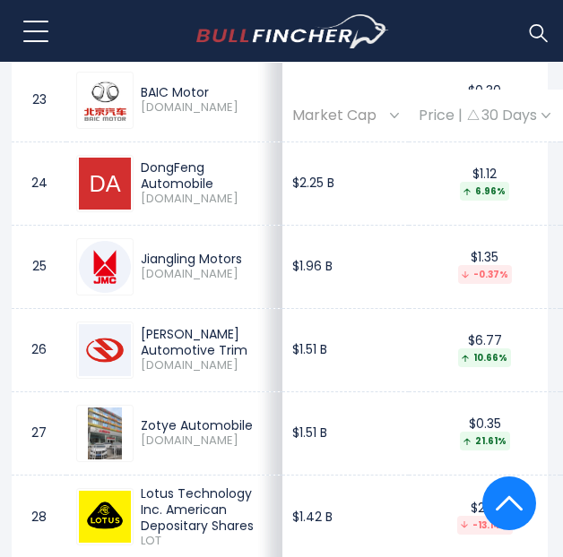
scroll to position [2943, 2]
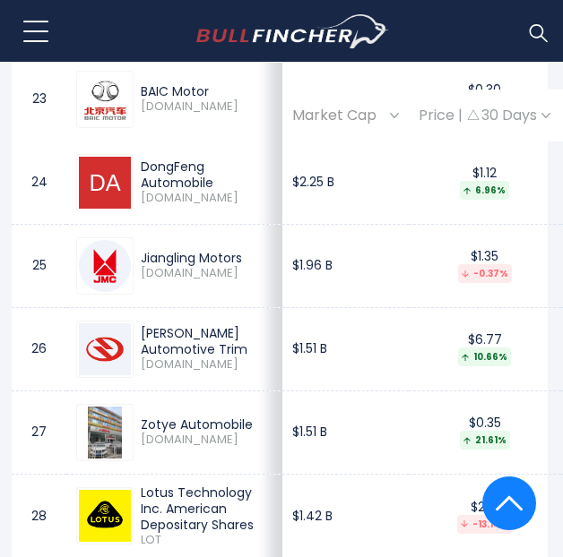
click at [201, 128] on div "BAIC Motor 1958.HK" at bounding box center [174, 99] width 196 height 57
click at [203, 141] on td "BAIC Motor 1958.HK" at bounding box center [174, 98] width 216 height 83
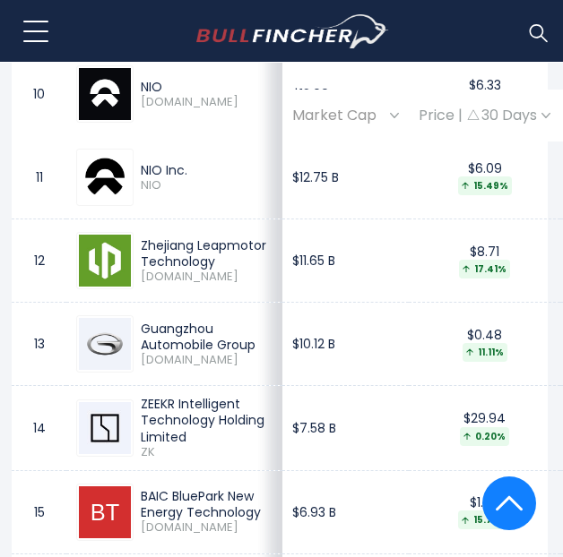
drag, startPoint x: 134, startPoint y: 261, endPoint x: 215, endPoint y: 300, distance: 89.7
click at [215, 285] on div "Zhejiang Leapmotor Technology 9863.HK" at bounding box center [202, 260] width 139 height 47
drag, startPoint x: 306, startPoint y: 288, endPoint x: 241, endPoint y: 273, distance: 67.0
click at [282, 273] on td "$11.65 B" at bounding box center [345, 260] width 126 height 83
click at [197, 285] on span "[DOMAIN_NAME]" at bounding box center [207, 277] width 132 height 15
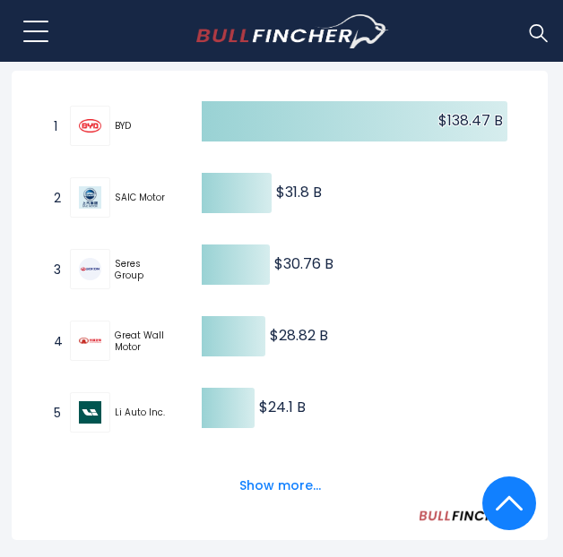
scroll to position [1095, 2]
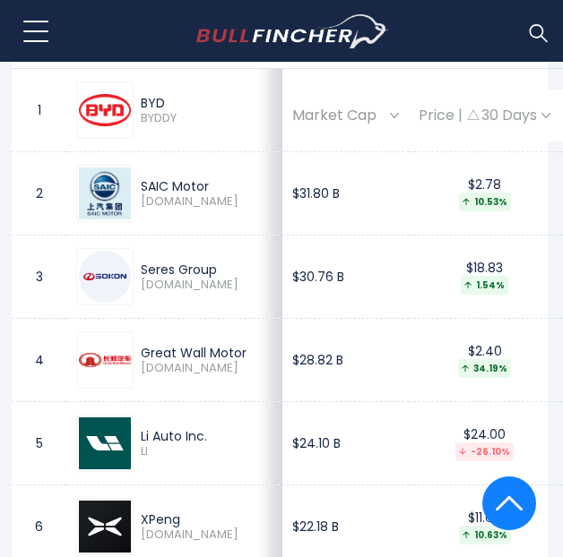
click at [219, 275] on div "Seres Group" at bounding box center [207, 270] width 132 height 16
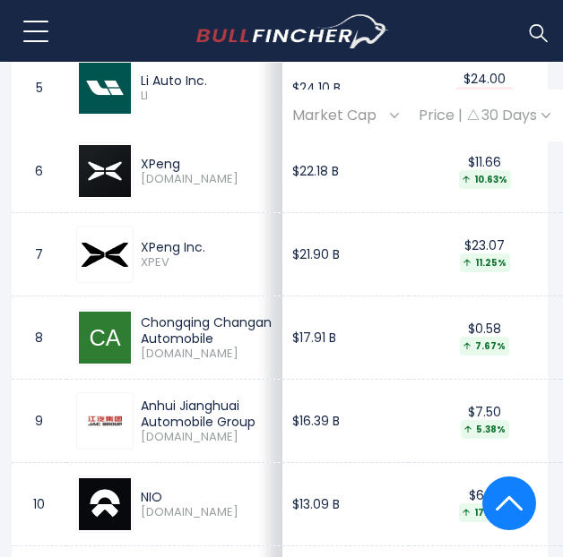
scroll to position [1458, 2]
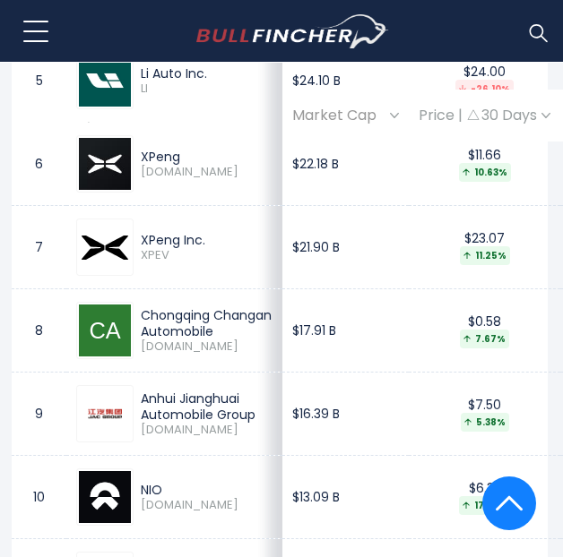
click at [217, 276] on div "XPeng Inc. XPEV" at bounding box center [174, 247] width 196 height 57
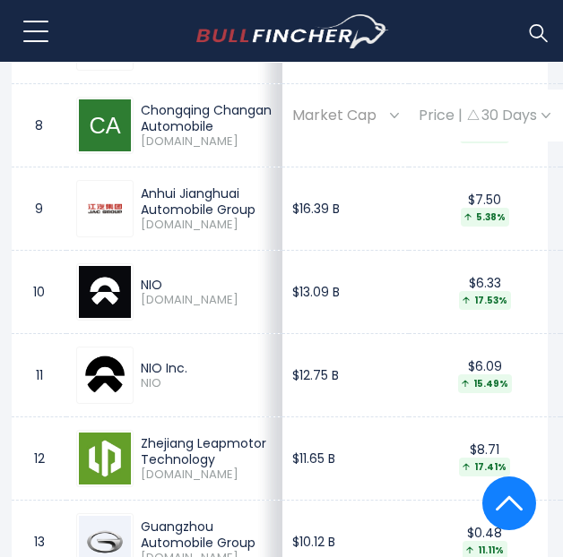
scroll to position [1664, 2]
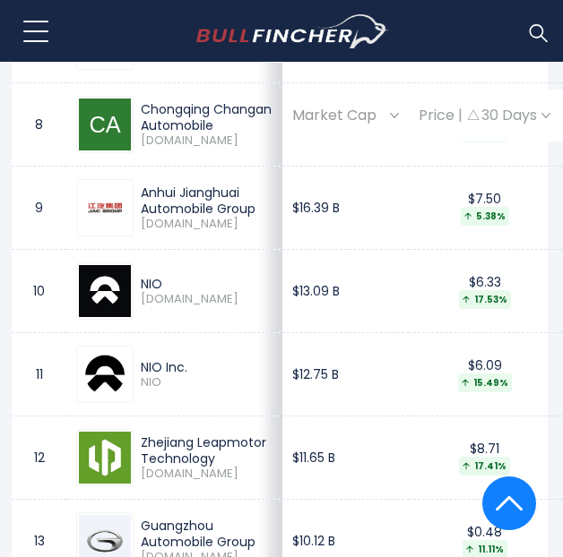
click at [187, 292] on div "NIO" at bounding box center [207, 284] width 132 height 16
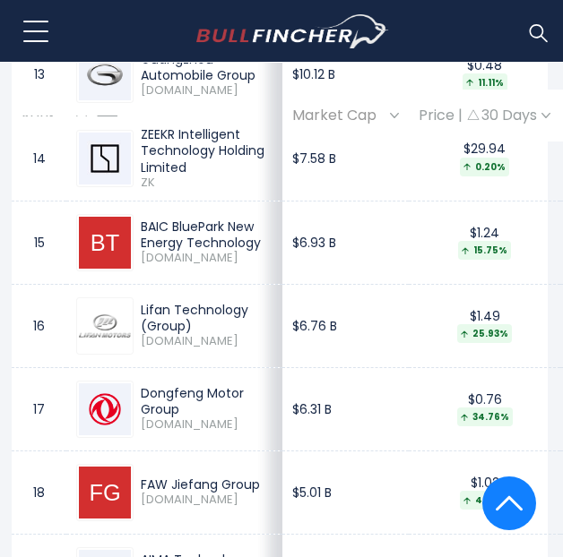
click at [190, 251] on div "BAIC BluePark New Energy Technology" at bounding box center [207, 235] width 132 height 32
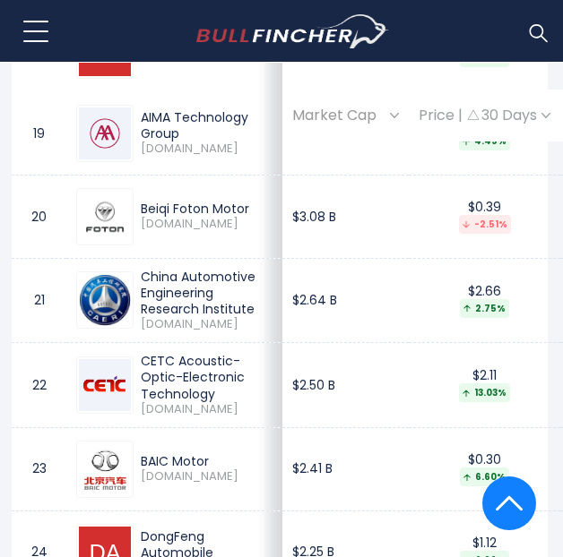
click at [328, 258] on td "$3.08 B" at bounding box center [345, 216] width 126 height 83
drag, startPoint x: 297, startPoint y: 293, endPoint x: 231, endPoint y: 288, distance: 66.5
click at [231, 258] on tr "20 Beiqi Foton Motor 600166.SS $3.08 B $0.39 -2.51% Auto - Manufacturers China" at bounding box center [517, 216] width 1010 height 83
click at [331, 258] on td "$3.08 B" at bounding box center [345, 216] width 126 height 83
drag, startPoint x: 297, startPoint y: 290, endPoint x: 245, endPoint y: 291, distance: 51.1
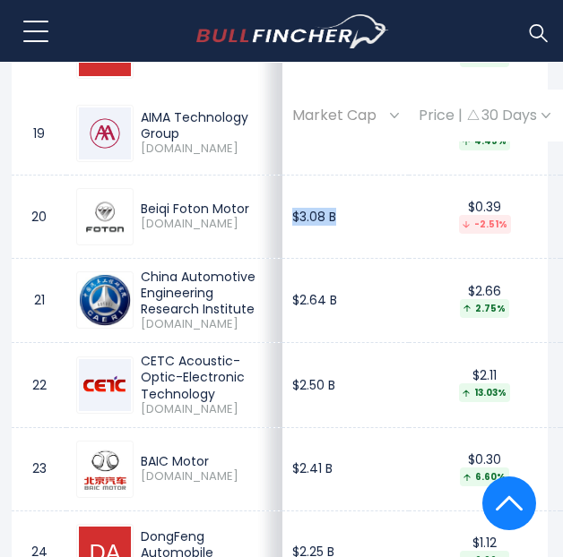
click at [282, 258] on td "$3.08 B" at bounding box center [345, 216] width 126 height 83
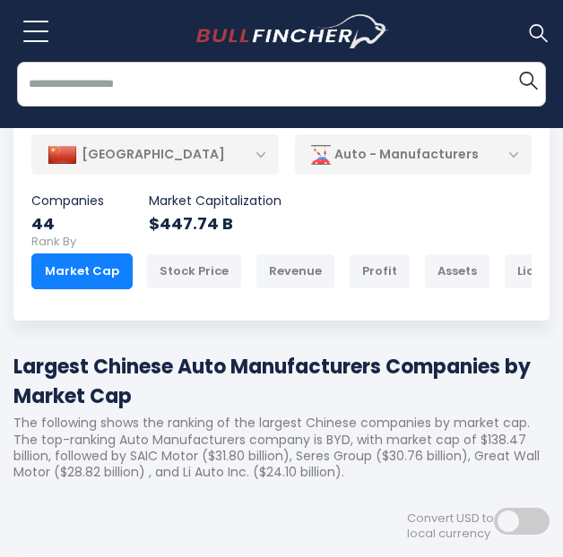
click at [342, 217] on div "China Entire World 30,373 North America United States 3,966 Canada 1,652" at bounding box center [281, 218] width 536 height 204
click at [305, 254] on div "Revenue" at bounding box center [295, 272] width 80 height 36
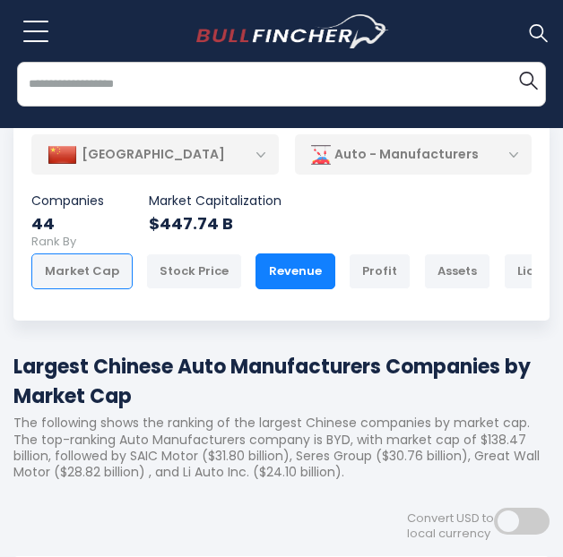
click at [102, 276] on div "Market Cap" at bounding box center [81, 272] width 101 height 36
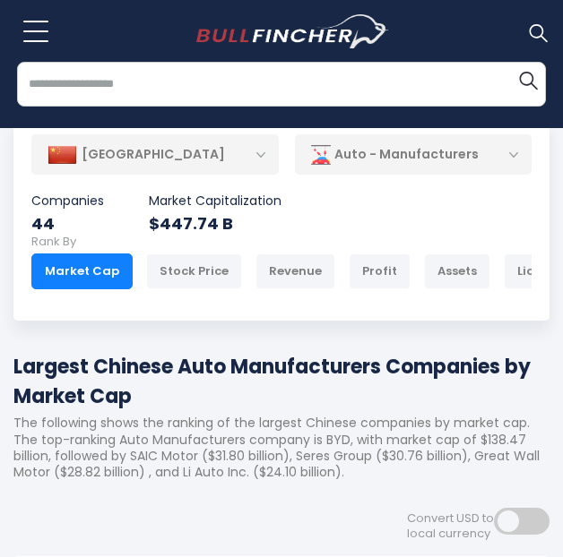
click at [349, 219] on div "China Entire World 30,373 North America United States 3,966 Canada 1,652" at bounding box center [281, 218] width 536 height 204
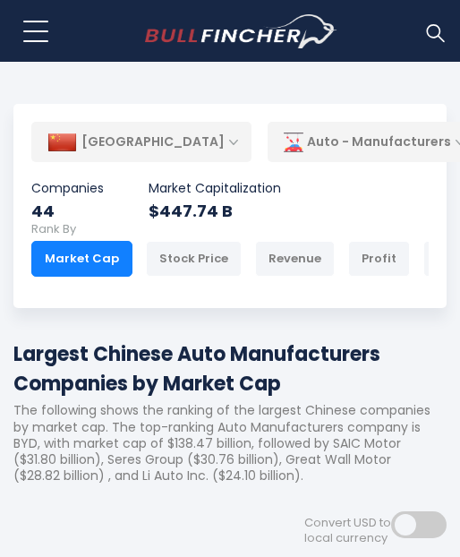
click at [375, 363] on h1 "Largest Chinese Auto Manufacturers Companies by Market Cap" at bounding box center [230, 369] width 434 height 59
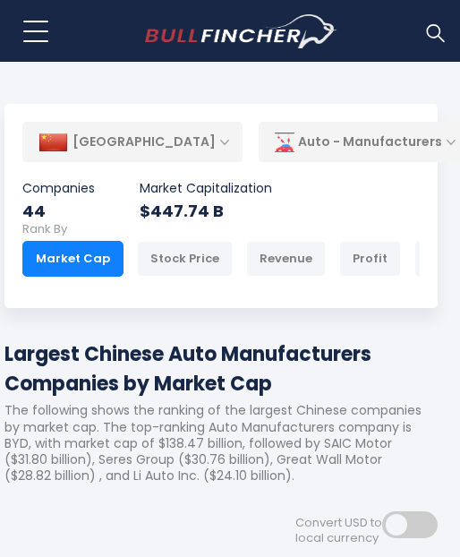
scroll to position [0, 9]
click at [187, 254] on div "Stock Price" at bounding box center [185, 259] width 96 height 36
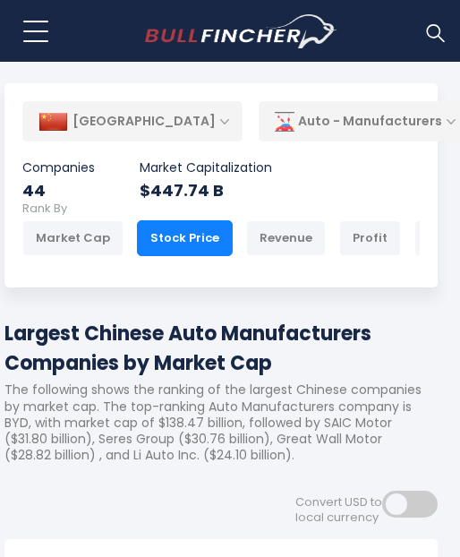
scroll to position [275, 9]
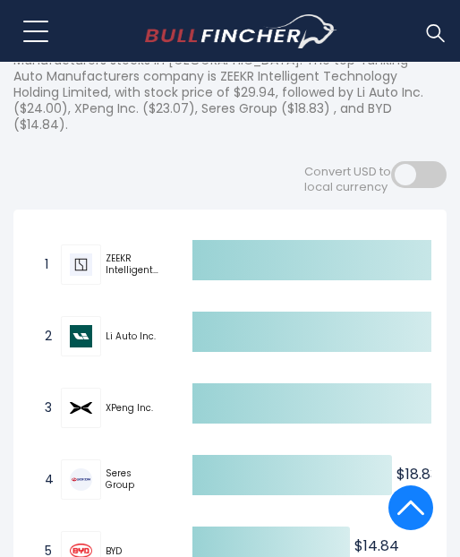
scroll to position [0, 143]
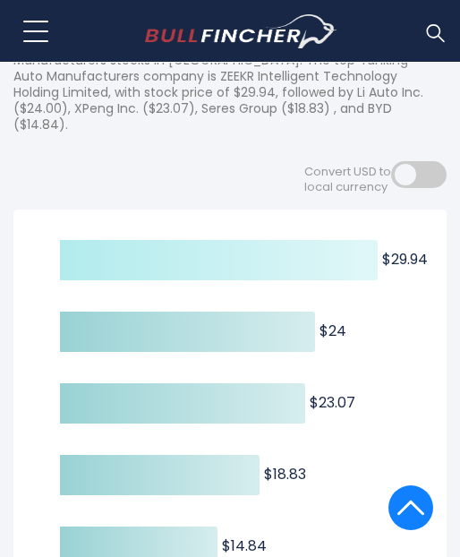
drag, startPoint x: 382, startPoint y: 251, endPoint x: 432, endPoint y: 257, distance: 50.6
click at [432, 257] on div "Created with Highcharts 12.1.2 $29.94 ​ $29.94 $24 ​ $24 $23.07 ​ $23.07 $18.83…" at bounding box center [230, 444] width 434 height 469
drag, startPoint x: 432, startPoint y: 257, endPoint x: 400, endPoint y: 254, distance: 31.6
click at [400, 254] on div "Created with Highcharts 12.1.2 $29.94 ​ $29.94 $24 ​ $24 $23.07 ​ $23.07 $18.83…" at bounding box center [230, 444] width 434 height 469
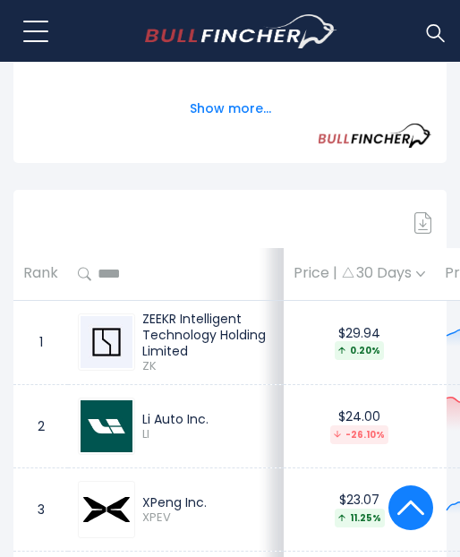
scroll to position [936, 0]
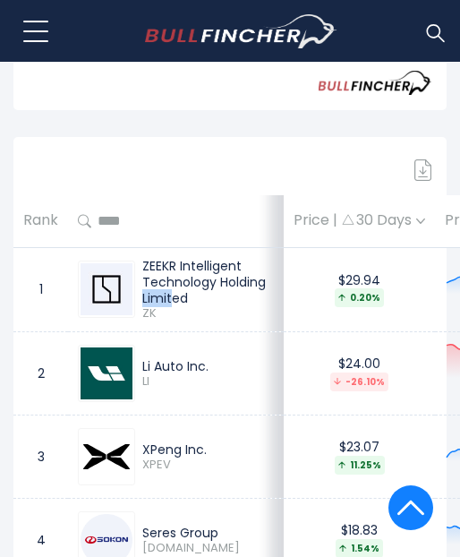
drag, startPoint x: 141, startPoint y: 254, endPoint x: 181, endPoint y: 257, distance: 40.5
click at [181, 258] on div "ZEEKR Intelligent Technology Holding Limited ZK" at bounding box center [204, 290] width 139 height 64
copy div "ZEEKR"
click at [197, 322] on span "ZK" at bounding box center [208, 313] width 132 height 15
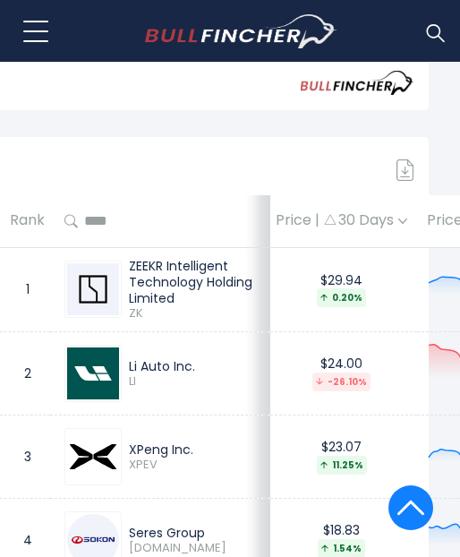
scroll to position [936, 22]
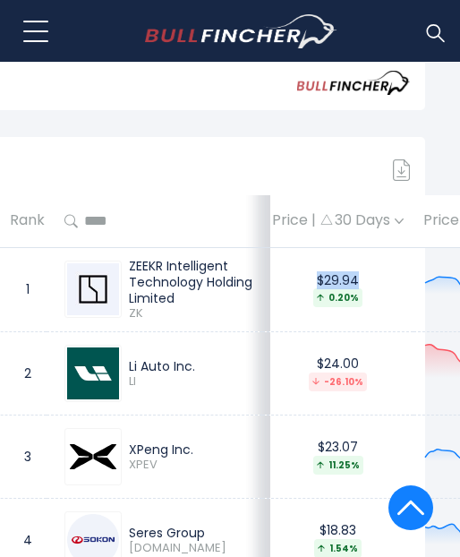
drag, startPoint x: 262, startPoint y: 282, endPoint x: 313, endPoint y: 286, distance: 50.3
click at [313, 286] on div "$29.94 0.20%" at bounding box center [338, 289] width 132 height 35
copy div "$29.94"
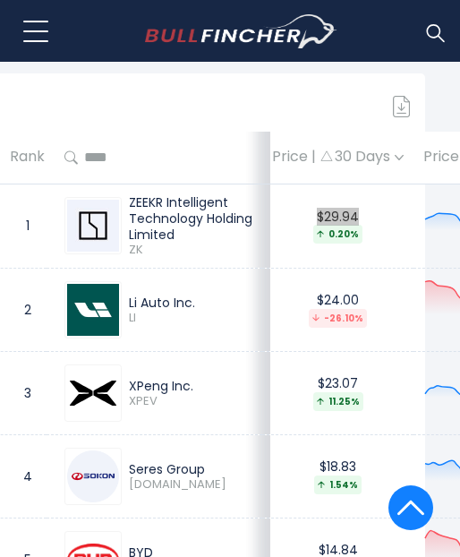
scroll to position [1002, 22]
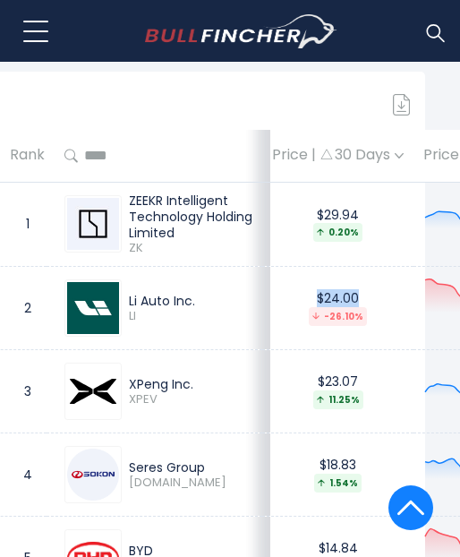
drag, startPoint x: 262, startPoint y: 311, endPoint x: 313, endPoint y: 320, distance: 51.0
click at [313, 320] on td "$24.00 -26.10%" at bounding box center [337, 308] width 151 height 83
copy div "$24.00"
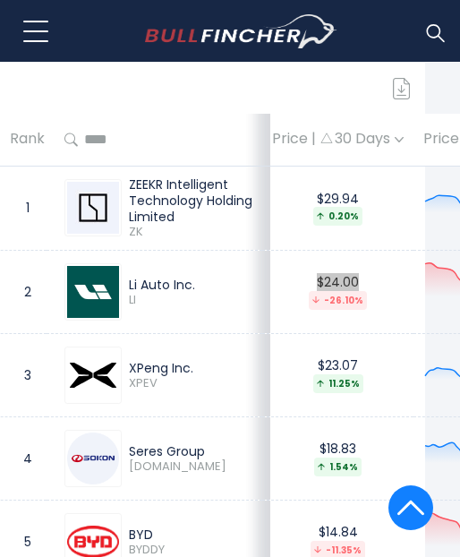
scroll to position [1020, 22]
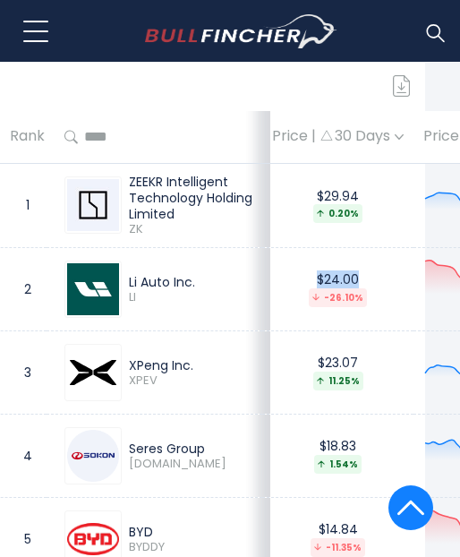
drag, startPoint x: 122, startPoint y: 389, endPoint x: 225, endPoint y: 408, distance: 104.7
click at [181, 389] on div "XPeng Inc. XPEV" at bounding box center [191, 372] width 139 height 31
drag, startPoint x: 246, startPoint y: 401, endPoint x: 271, endPoint y: 389, distance: 28.0
click at [272, 391] on span "11.25%" at bounding box center [338, 381] width 132 height 19
drag, startPoint x: 269, startPoint y: 383, endPoint x: 309, endPoint y: 383, distance: 40.3
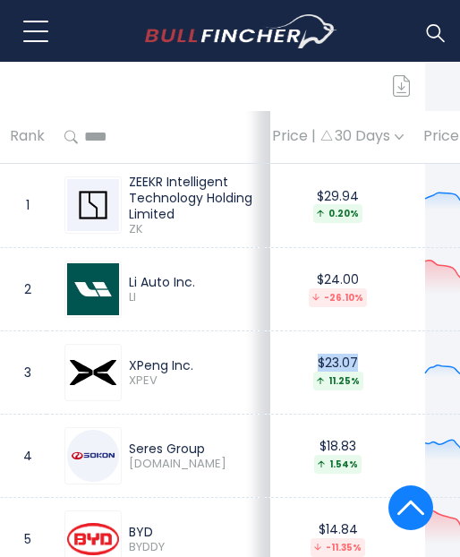
click at [309, 383] on div "$23.07 11.25%" at bounding box center [338, 372] width 132 height 35
copy div "$23.07"
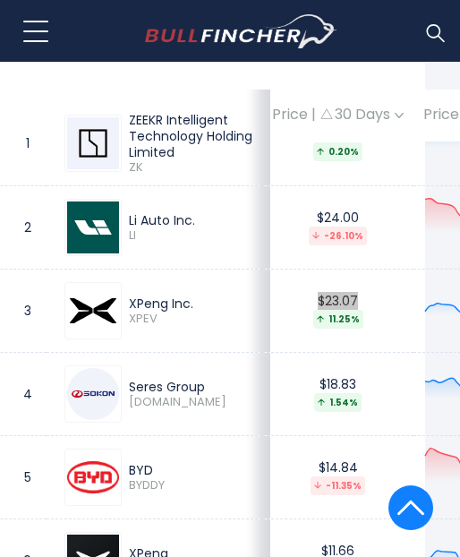
scroll to position [1085, 22]
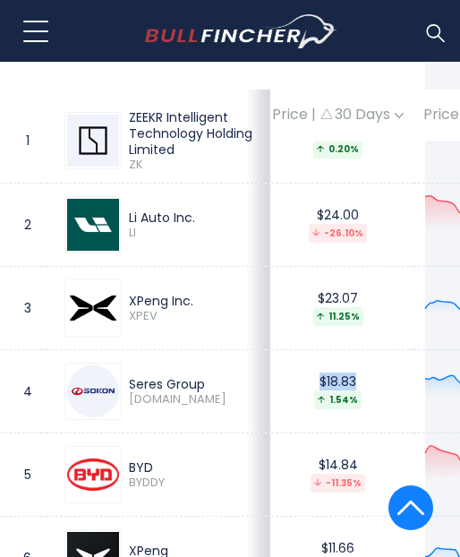
drag, startPoint x: 262, startPoint y: 401, endPoint x: 313, endPoint y: 404, distance: 50.2
click at [313, 404] on div "$18.83 1.54%" at bounding box center [338, 391] width 132 height 35
copy div "$18.83"
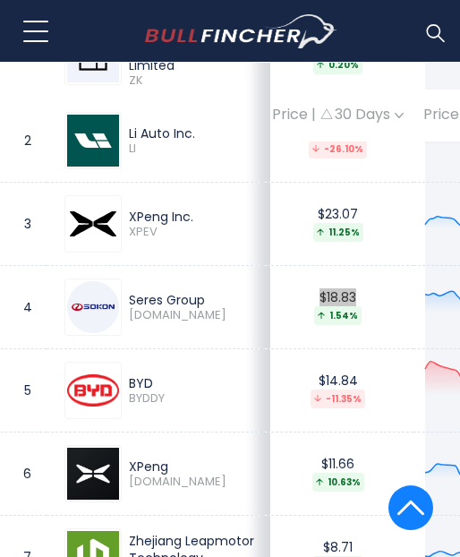
scroll to position [1174, 22]
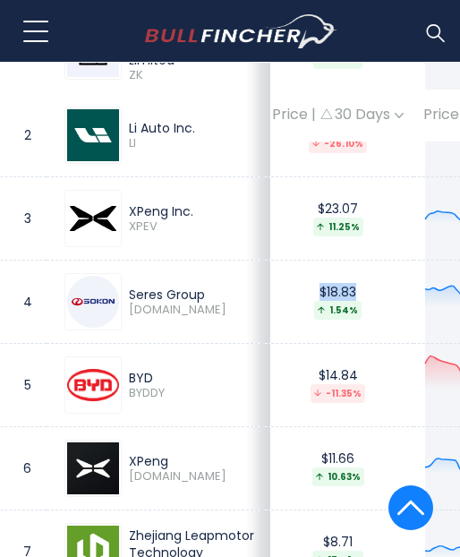
drag, startPoint x: 122, startPoint y: 397, endPoint x: 271, endPoint y: 391, distance: 149.7
click at [162, 401] on div "BYD BYDDY" at bounding box center [191, 385] width 139 height 31
click at [290, 388] on td "$14.84 -11.35%" at bounding box center [337, 385] width 151 height 83
drag, startPoint x: 260, startPoint y: 403, endPoint x: 309, endPoint y: 398, distance: 49.6
click at [309, 398] on div "$14.84 -11.35%" at bounding box center [338, 384] width 132 height 35
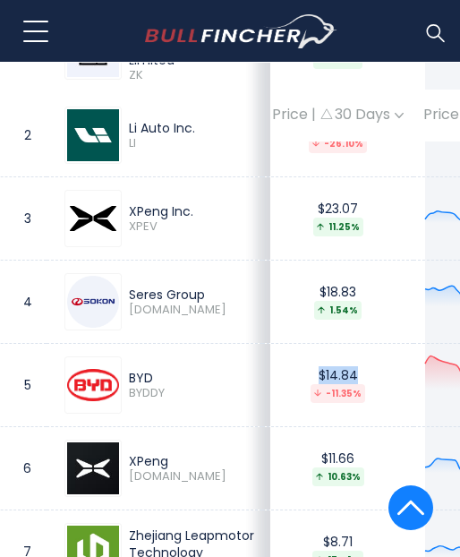
copy div "$14.84"
click at [262, 379] on td "$14.84 -11.35%" at bounding box center [337, 385] width 151 height 83
drag, startPoint x: 269, startPoint y: 394, endPoint x: 309, endPoint y: 394, distance: 40.3
click at [309, 394] on div "$14.84 -11.35%" at bounding box center [338, 384] width 132 height 35
copy div "$14.84"
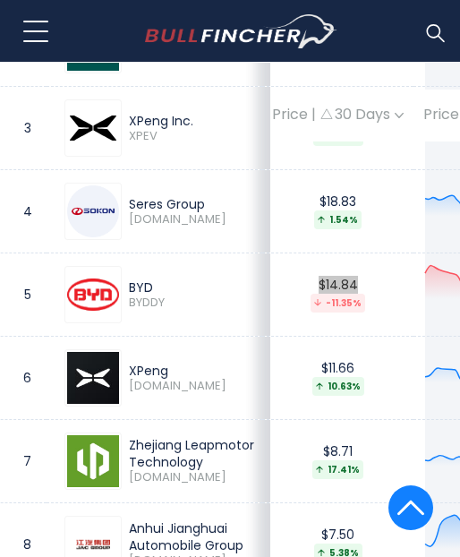
scroll to position [1266, 22]
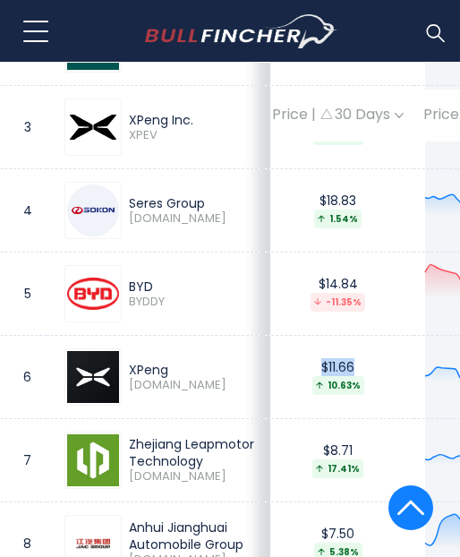
drag, startPoint x: 262, startPoint y: 394, endPoint x: 322, endPoint y: 385, distance: 59.8
click at [322, 385] on div "$11.66 10.63%" at bounding box center [338, 376] width 132 height 35
copy div "$11.66"
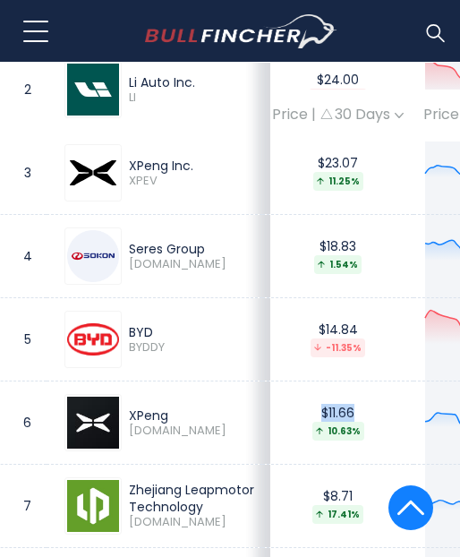
scroll to position [1219, 22]
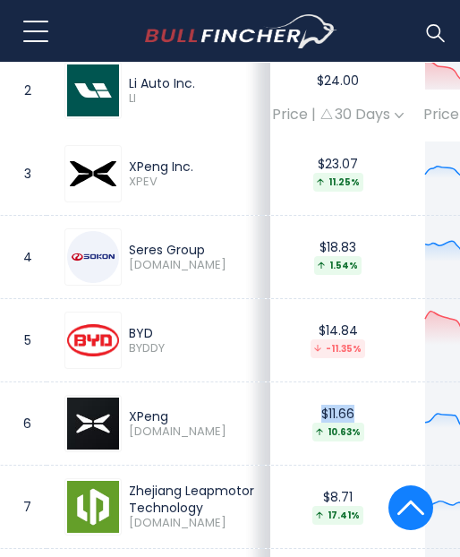
click at [285, 423] on td "$11.66 10.63%" at bounding box center [337, 424] width 151 height 83
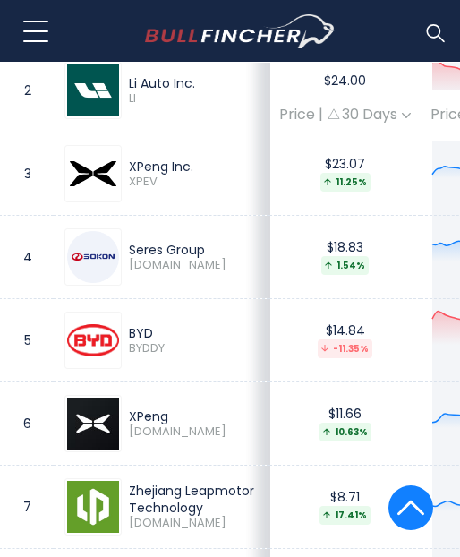
scroll to position [1219, 0]
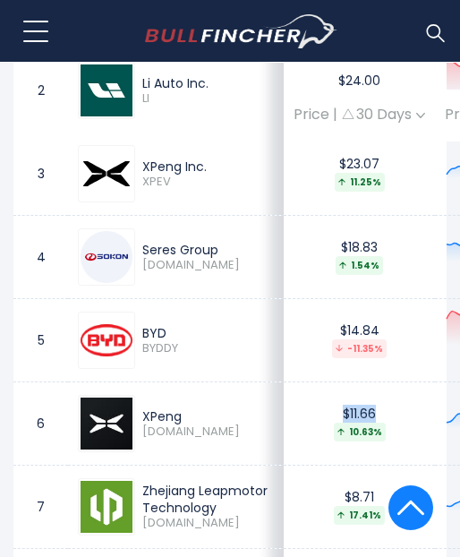
drag, startPoint x: 285, startPoint y: 434, endPoint x: 338, endPoint y: 435, distance: 52.9
click at [338, 435] on div "$11.66 10.63%" at bounding box center [360, 423] width 132 height 35
click at [300, 432] on div "$11.66 10.63%" at bounding box center [360, 423] width 132 height 35
drag, startPoint x: 288, startPoint y: 429, endPoint x: 328, endPoint y: 426, distance: 40.5
click at [328, 426] on td "$11.66 10.63%" at bounding box center [359, 424] width 151 height 83
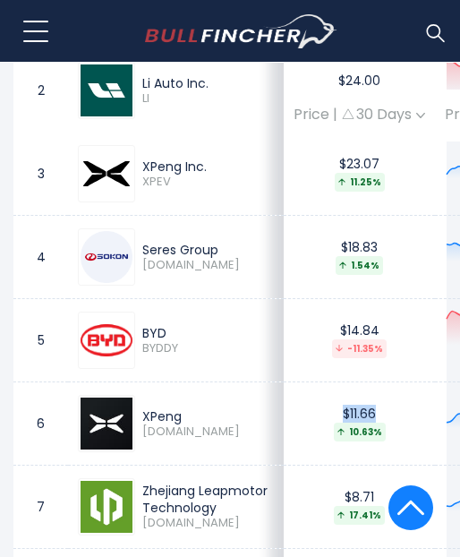
copy div "$11.66"
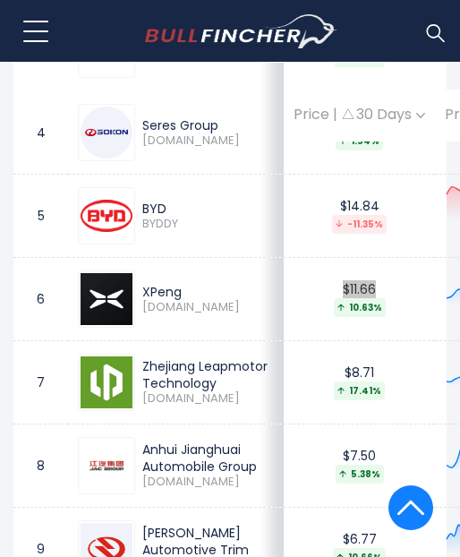
scroll to position [1347, 0]
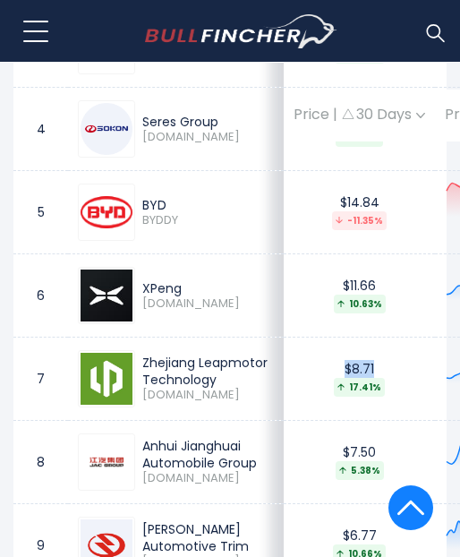
drag, startPoint x: 300, startPoint y: 391, endPoint x: 331, endPoint y: 388, distance: 31.6
click at [331, 388] on div "$8.71 17.41%" at bounding box center [360, 378] width 132 height 35
copy div "$8.71"
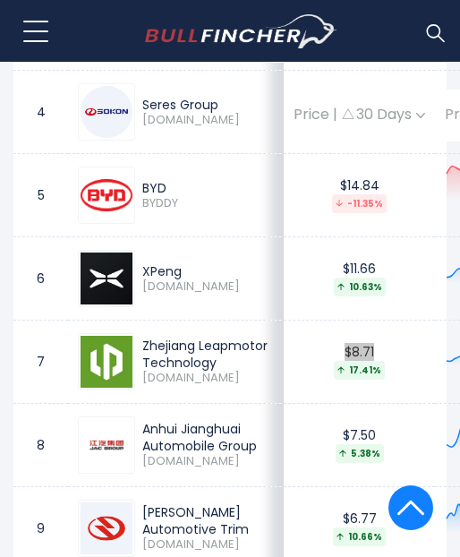
scroll to position [1365, 0]
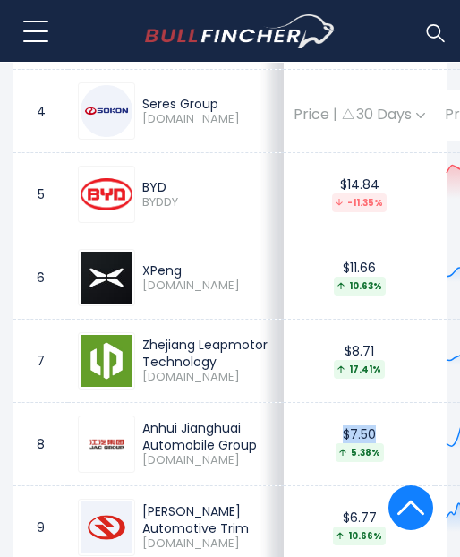
drag, startPoint x: 290, startPoint y: 469, endPoint x: 334, endPoint y: 469, distance: 43.9
click at [334, 461] on div "$7.50 5.38%" at bounding box center [360, 443] width 132 height 35
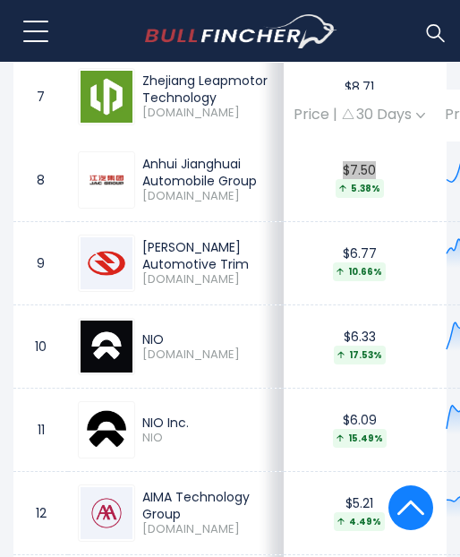
scroll to position [1630, 0]
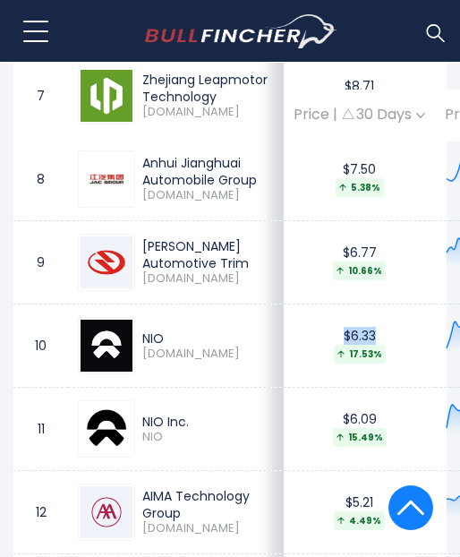
drag, startPoint x: 279, startPoint y: 388, endPoint x: 331, endPoint y: 388, distance: 52.9
click at [331, 363] on div "$6.33 17.53%" at bounding box center [360, 345] width 132 height 35
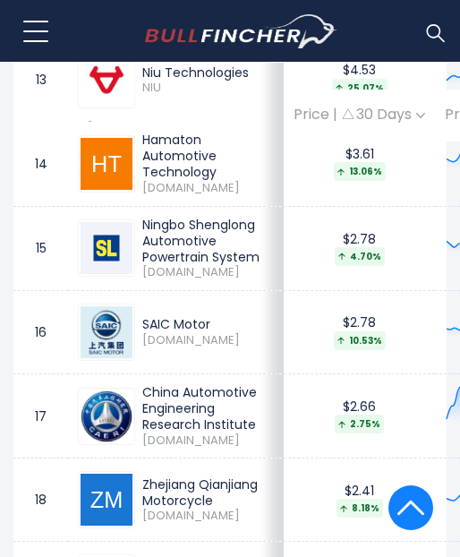
scroll to position [2148, 0]
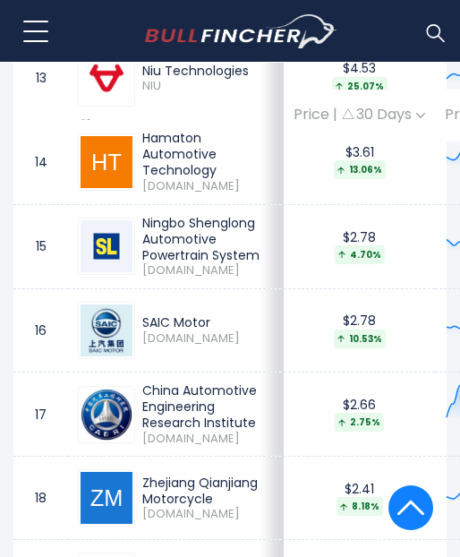
click at [176, 179] on div "Hamaton Automotive Technology" at bounding box center [208, 154] width 132 height 49
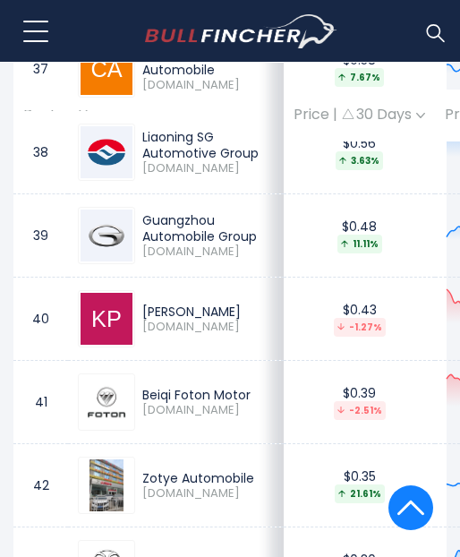
scroll to position [4162, 0]
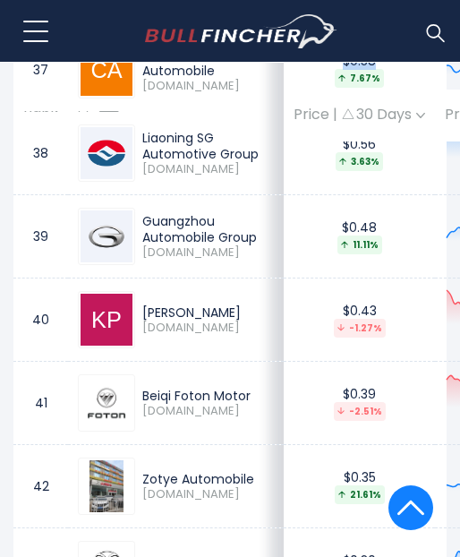
drag, startPoint x: 310, startPoint y: 318, endPoint x: 339, endPoint y: 315, distance: 28.8
click at [339, 88] on div "$0.58 7.67%" at bounding box center [360, 70] width 132 height 35
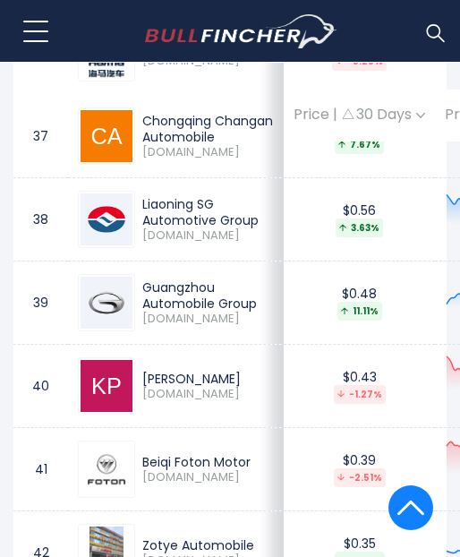
scroll to position [4103, 0]
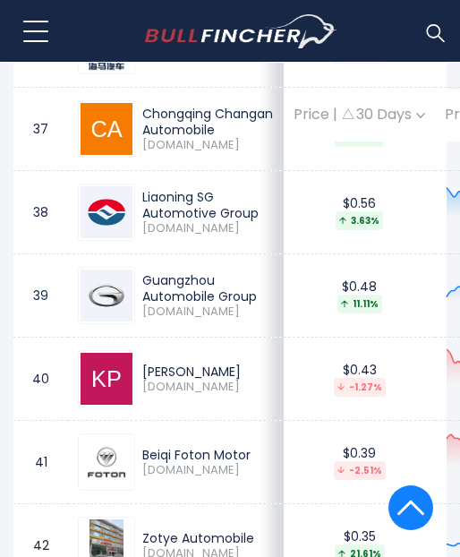
click at [176, 47] on div "Haima Automobile" at bounding box center [208, 38] width 132 height 16
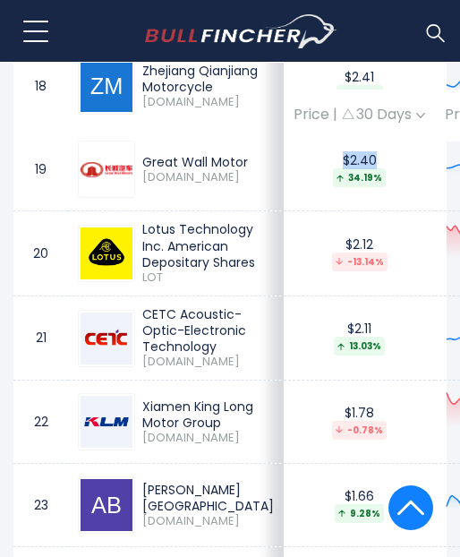
drag, startPoint x: 283, startPoint y: 271, endPoint x: 330, endPoint y: 280, distance: 47.4
click at [330, 211] on td "$2.40 34.19%" at bounding box center [359, 169] width 151 height 83
click at [211, 95] on div "Zhejiang Qianjiang Motorcycle" at bounding box center [208, 79] width 132 height 32
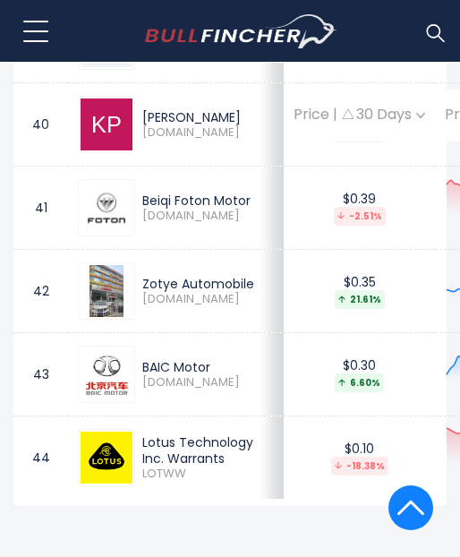
drag, startPoint x: 283, startPoint y: 290, endPoint x: 332, endPoint y: 290, distance: 49.3
click at [332, 59] on div "$0.48 11.11%" at bounding box center [360, 41] width 132 height 35
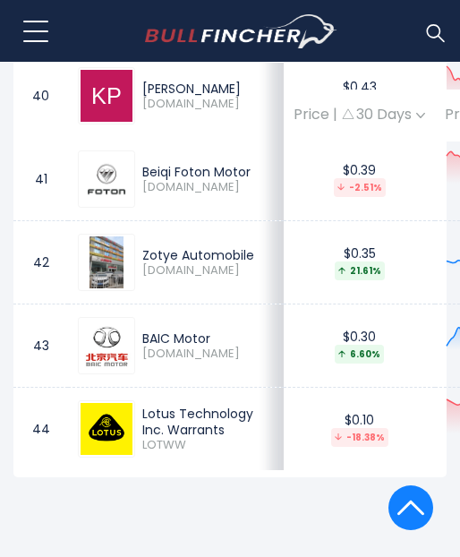
scroll to position [4387, 0]
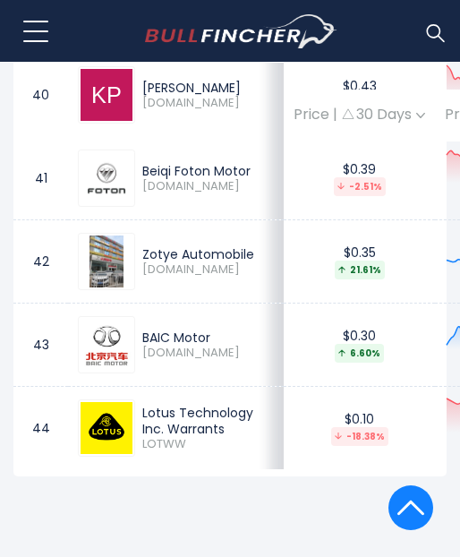
click at [179, 21] on div "Guangzhou Automobile Group" at bounding box center [208, 4] width 132 height 32
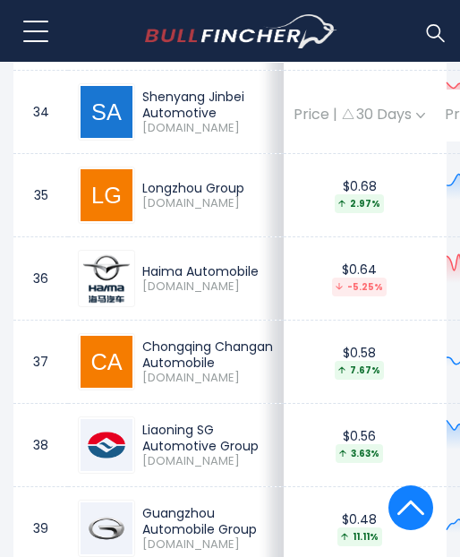
drag, startPoint x: 296, startPoint y: 271, endPoint x: 331, endPoint y: 274, distance: 35.0
click at [331, 47] on div "$0.76 34.76%" at bounding box center [360, 29] width 132 height 35
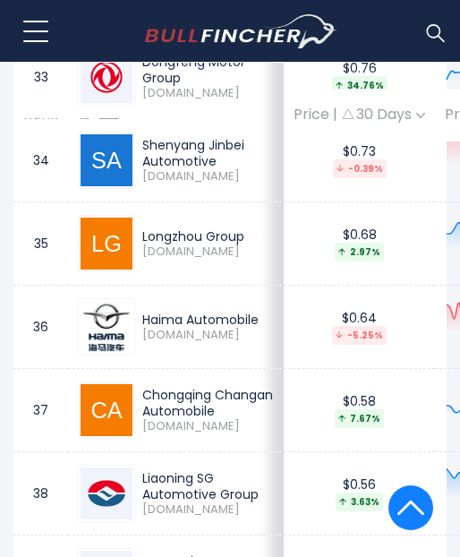
scroll to position [3821, 0]
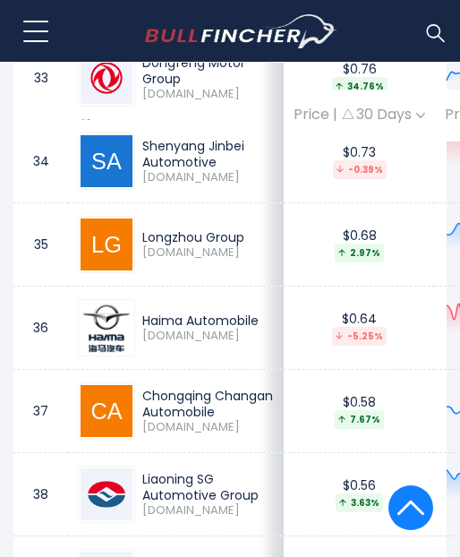
drag, startPoint x: 283, startPoint y: 152, endPoint x: 340, endPoint y: 161, distance: 58.0
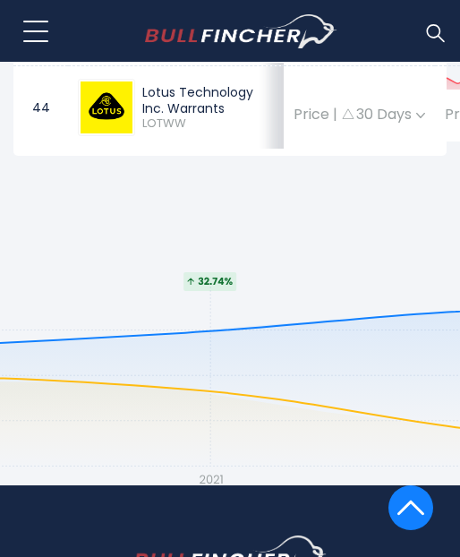
drag, startPoint x: 290, startPoint y: 265, endPoint x: 333, endPoint y: 268, distance: 43.1
click at [333, 66] on td "$0.30 6.60%" at bounding box center [359, 24] width 151 height 83
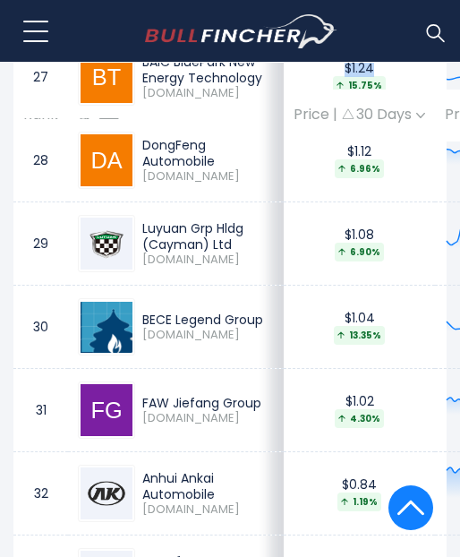
drag, startPoint x: 294, startPoint y: 299, endPoint x: 328, endPoint y: 303, distance: 34.2
click at [328, 95] on div "$1.24 15.75%" at bounding box center [360, 77] width 132 height 35
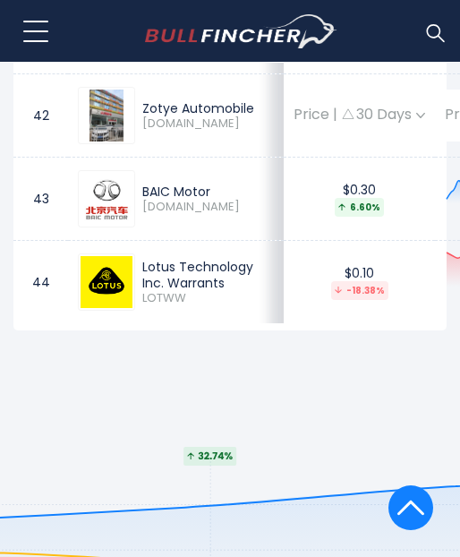
drag, startPoint x: 296, startPoint y: 275, endPoint x: 333, endPoint y: 284, distance: 38.7
click at [333, 74] on td "$0.39 -2.51%" at bounding box center [359, 32] width 151 height 83
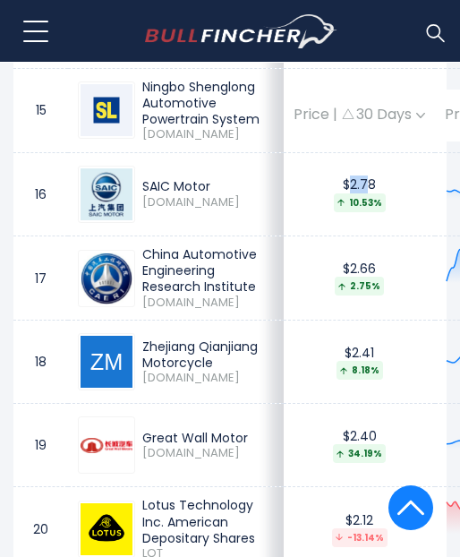
click at [314, 211] on div "$2.78 10.53%" at bounding box center [360, 193] width 132 height 35
drag, startPoint x: 291, startPoint y: 270, endPoint x: 328, endPoint y: 275, distance: 37.1
click at [328, 211] on div "$2.78 10.53%" at bounding box center [360, 193] width 132 height 35
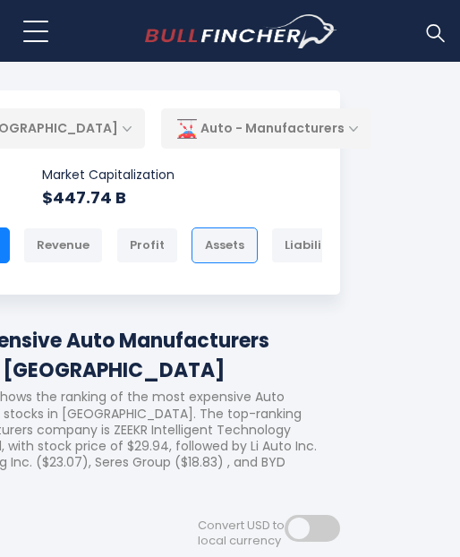
scroll to position [0, 128]
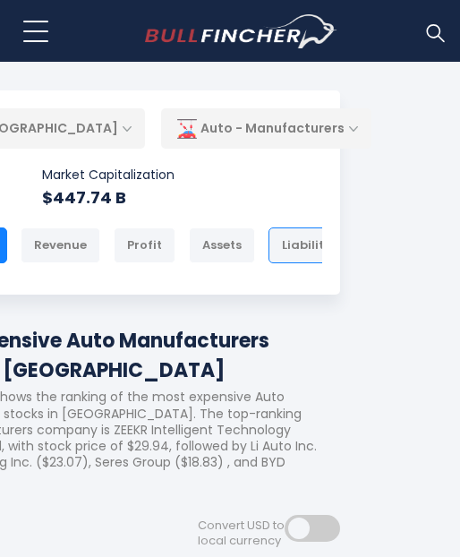
click at [285, 247] on div "Liabilities" at bounding box center [312, 246] width 86 height 36
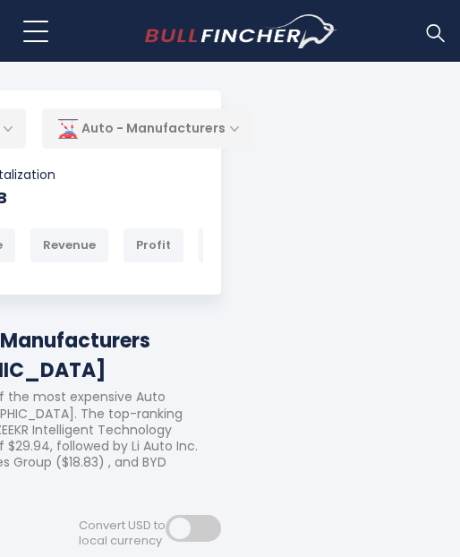
scroll to position [13, 248]
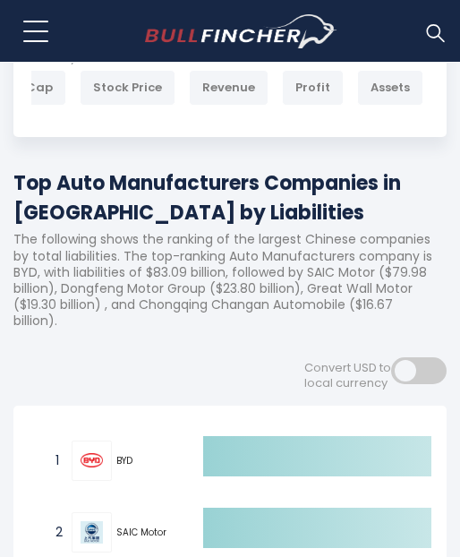
scroll to position [172, 0]
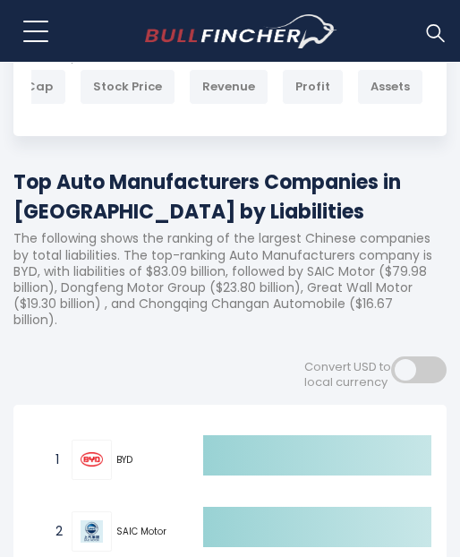
click at [222, 342] on div "Top Auto Manufacturers Companies in [GEOGRAPHIC_DATA] by Liabilities The follow…" at bounding box center [230, 255] width 434 height 175
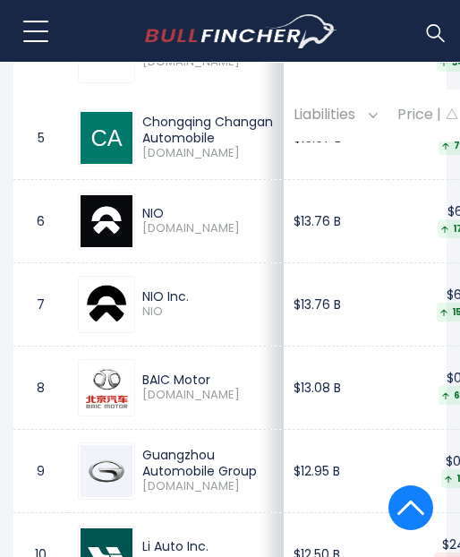
scroll to position [1765, 0]
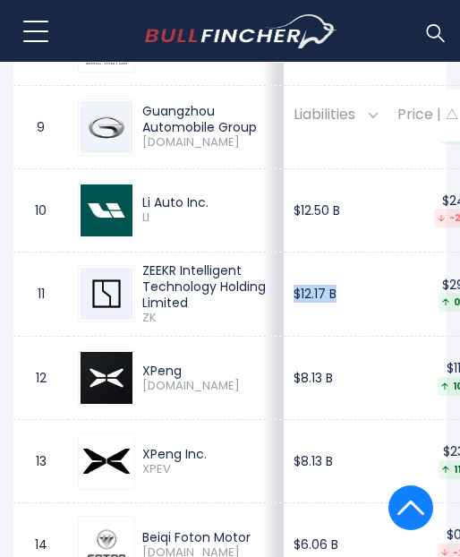
drag, startPoint x: 304, startPoint y: 323, endPoint x: 247, endPoint y: 325, distance: 56.5
click at [284, 325] on td "$12.17 B" at bounding box center [336, 294] width 104 height 84
copy td "$12.17 B"
click at [125, 266] on td "ZEEKR Intelligent Technology Holding Limited ZK" at bounding box center [176, 294] width 216 height 84
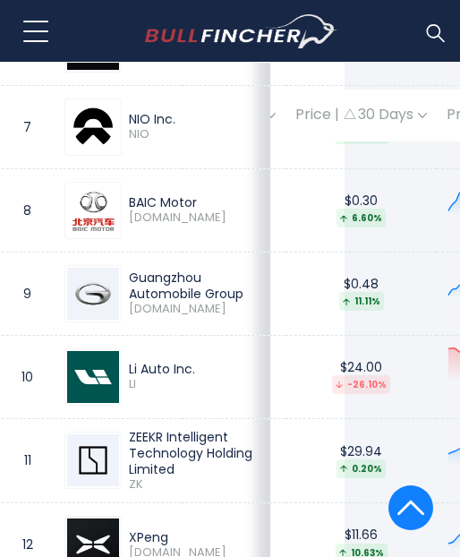
scroll to position [1598, 0]
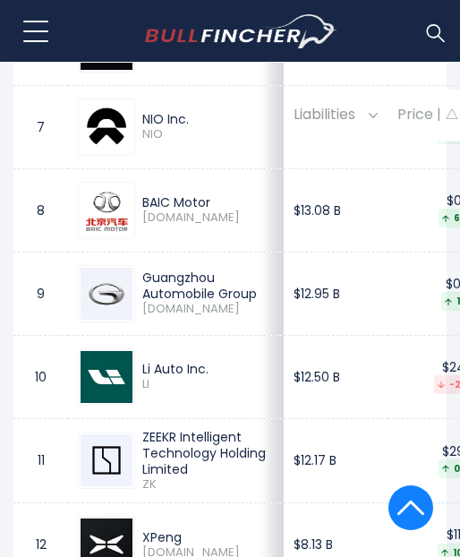
drag, startPoint x: 288, startPoint y: 294, endPoint x: 285, endPoint y: 306, distance: 12.8
click at [285, 306] on td "$12.95 B" at bounding box center [336, 293] width 104 height 83
drag, startPoint x: 303, startPoint y: 313, endPoint x: 241, endPoint y: 301, distance: 62.9
click at [284, 301] on td "$12.95 B" at bounding box center [336, 293] width 104 height 83
copy td "$12.95 B"
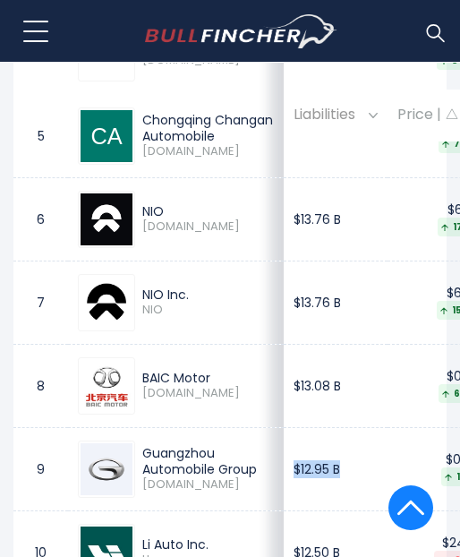
scroll to position [1421, 0]
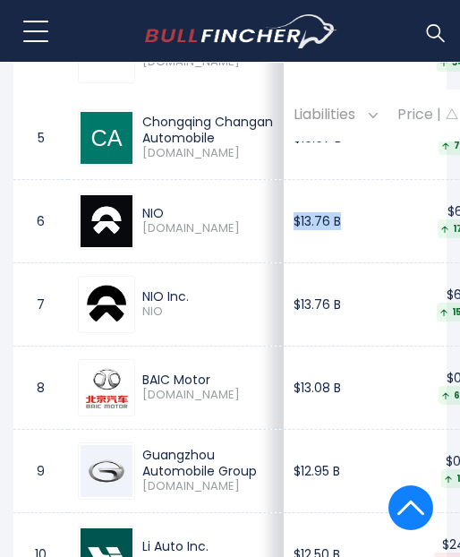
drag, startPoint x: 300, startPoint y: 238, endPoint x: 241, endPoint y: 228, distance: 59.9
click at [284, 228] on td "$13.76 B" at bounding box center [336, 220] width 104 height 83
copy td "$13.76 B"
click at [131, 279] on td "NIO Inc. NIO" at bounding box center [176, 303] width 216 height 83
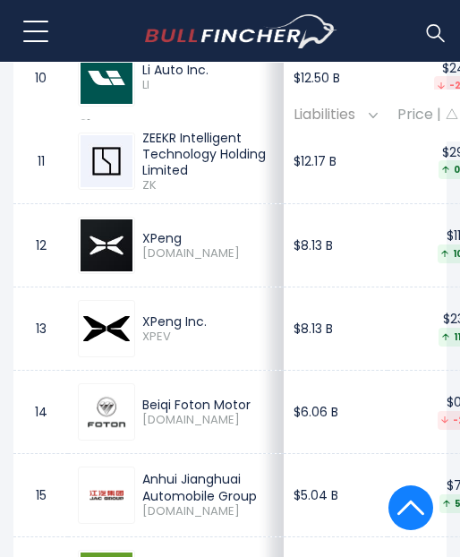
drag, startPoint x: 329, startPoint y: 294, endPoint x: 231, endPoint y: 288, distance: 97.9
copy tr "$8.13 B"
click at [284, 276] on td "$8.13 B" at bounding box center [336, 245] width 104 height 83
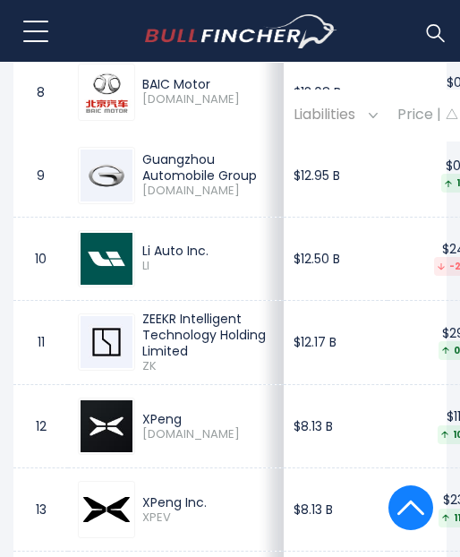
scroll to position [1697, 0]
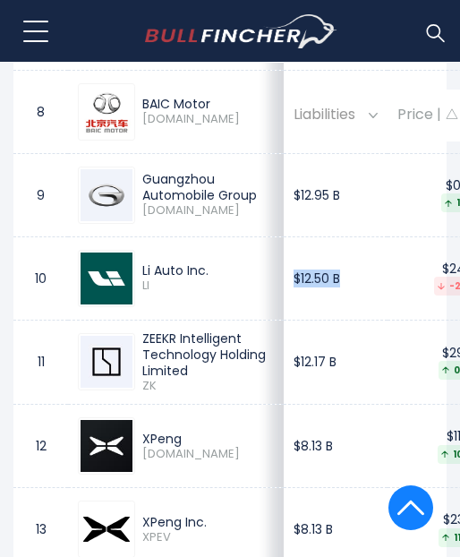
drag, startPoint x: 291, startPoint y: 285, endPoint x: 241, endPoint y: 294, distance: 51.0
click at [284, 294] on td "$12.50 B" at bounding box center [336, 278] width 104 height 83
copy td "$12.50 B"
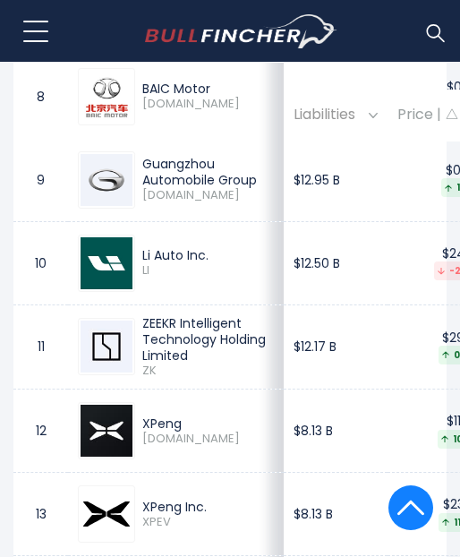
scroll to position [1707, 0]
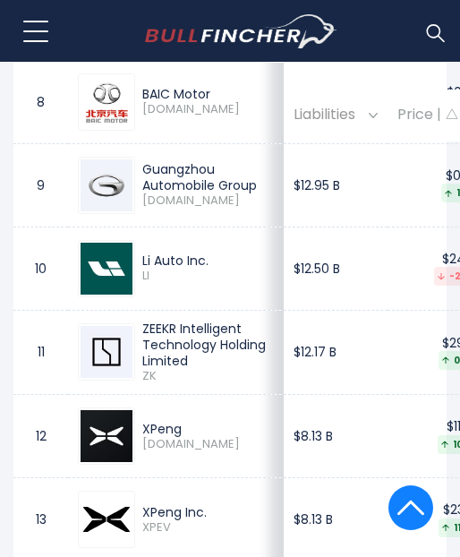
click at [306, 266] on td "$12.50 B" at bounding box center [336, 268] width 104 height 83
drag, startPoint x: 306, startPoint y: 285, endPoint x: 241, endPoint y: 285, distance: 65.4
click at [284, 285] on td "$12.50 B" at bounding box center [336, 268] width 104 height 83
copy td "$12.50 B"
click at [219, 194] on div "Guangzhou Automobile Group" at bounding box center [208, 177] width 132 height 32
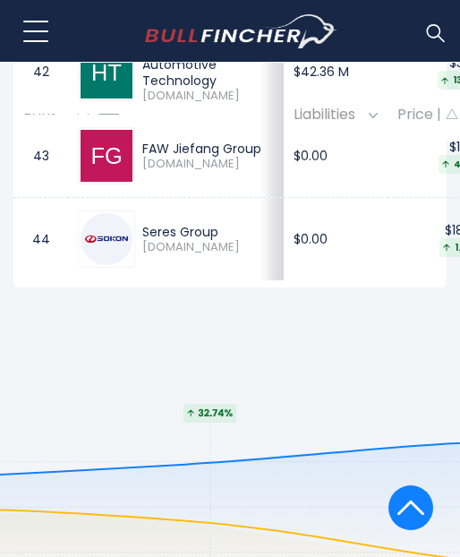
scroll to position [4575, 0]
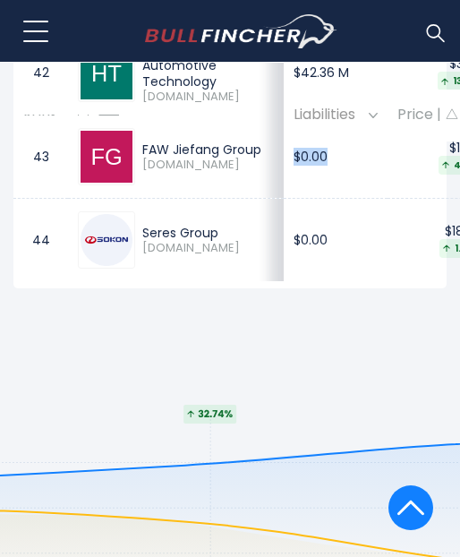
drag, startPoint x: 290, startPoint y: 435, endPoint x: 241, endPoint y: 442, distance: 49.7
click at [284, 199] on td "$0.00" at bounding box center [336, 157] width 104 height 83
copy td "$0.00"
click at [210, 90] on div "Hamaton Automotive Technology" at bounding box center [208, 65] width 132 height 49
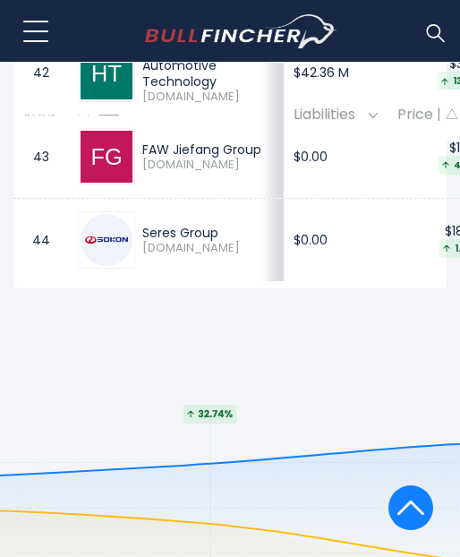
scroll to position [2317, 0]
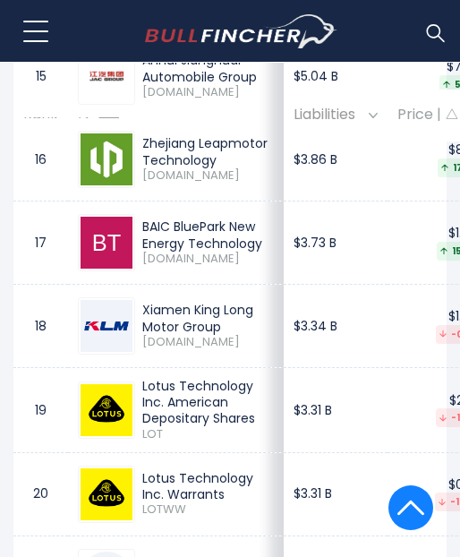
drag, startPoint x: 291, startPoint y: 319, endPoint x: 228, endPoint y: 314, distance: 62.9
copy tr "Technology [DOMAIN_NAME] $3.73 B"
click at [297, 285] on td "$3.73 B" at bounding box center [336, 243] width 104 height 83
drag, startPoint x: 288, startPoint y: 301, endPoint x: 241, endPoint y: 301, distance: 47.5
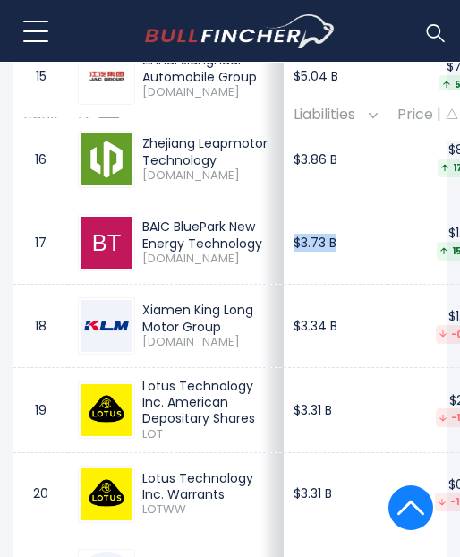
click at [284, 285] on td "$3.73 B" at bounding box center [336, 243] width 104 height 83
copy td "$3.73 B"
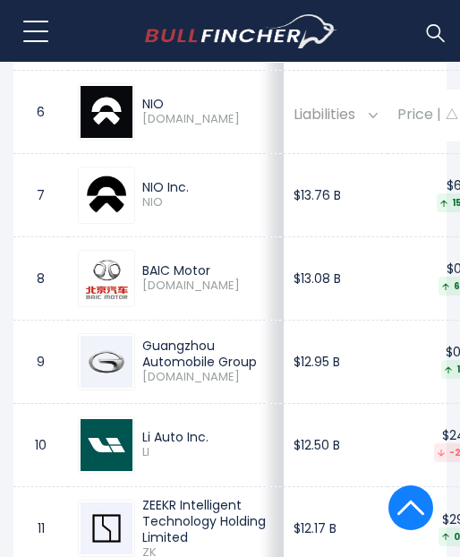
click at [304, 304] on td "$13.08 B" at bounding box center [336, 278] width 104 height 83
drag, startPoint x: 297, startPoint y: 295, endPoint x: 247, endPoint y: 279, distance: 52.7
click at [284, 279] on td "$13.08 B" at bounding box center [336, 278] width 104 height 83
copy td "$13.08 B"
click at [178, 294] on span "[DOMAIN_NAME]" at bounding box center [208, 286] width 132 height 15
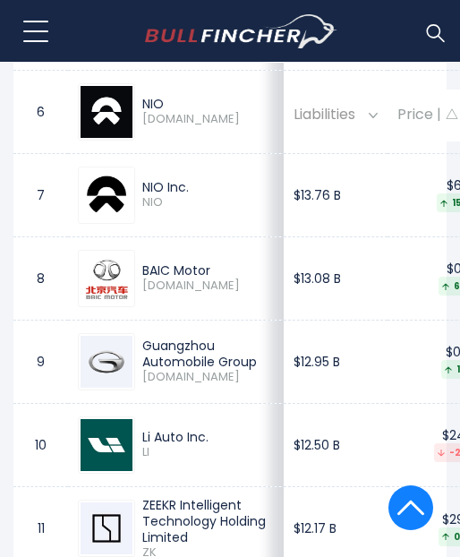
scroll to position [2249, 0]
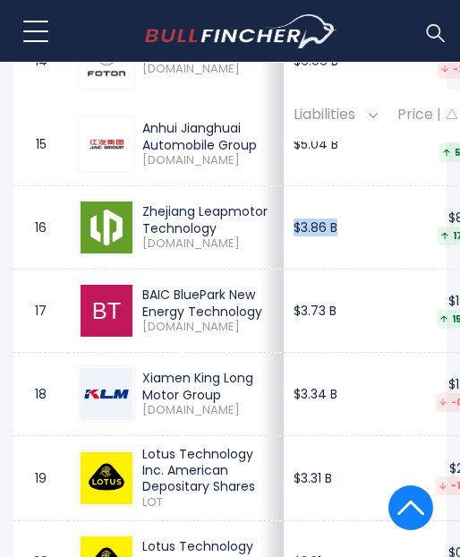
drag, startPoint x: 310, startPoint y: 269, endPoint x: 244, endPoint y: 285, distance: 68.2
click at [284, 270] on td "$3.86 B" at bounding box center [336, 227] width 104 height 83
click at [222, 236] on div "Zhejiang Leapmotor Technology" at bounding box center [208, 219] width 132 height 32
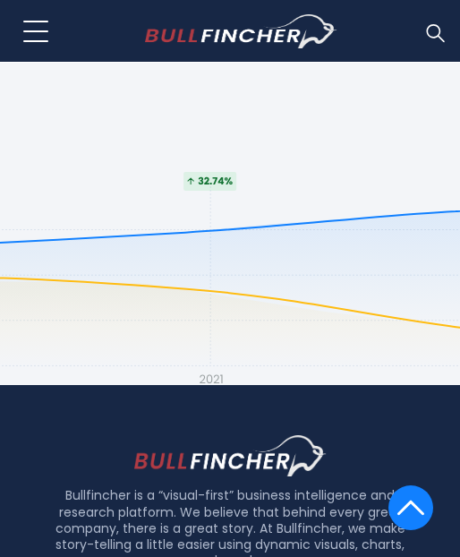
drag, startPoint x: 319, startPoint y: 285, endPoint x: 241, endPoint y: 282, distance: 78.0
click at [284, 49] on td "$0.00" at bounding box center [336, 7] width 104 height 83
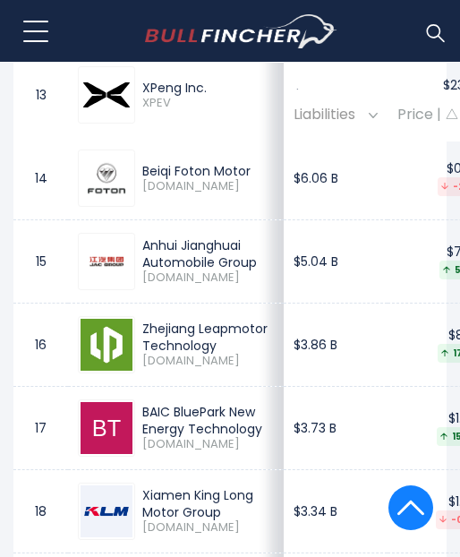
scroll to position [3662, 0]
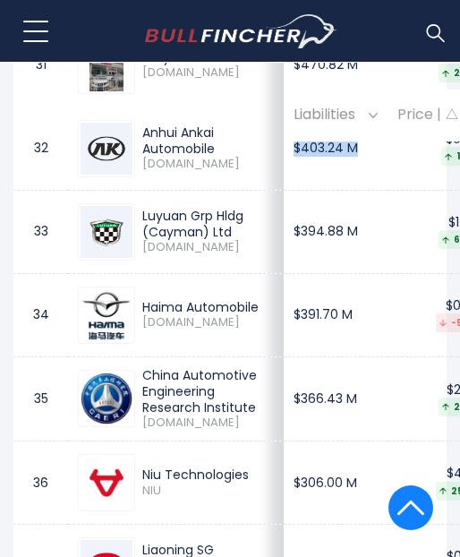
drag, startPoint x: 331, startPoint y: 303, endPoint x: 247, endPoint y: 303, distance: 84.2
click at [284, 190] on td "$403.24 M" at bounding box center [336, 148] width 104 height 83
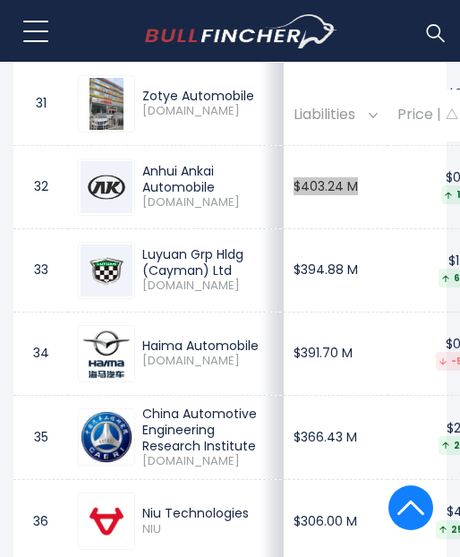
scroll to position [3628, 0]
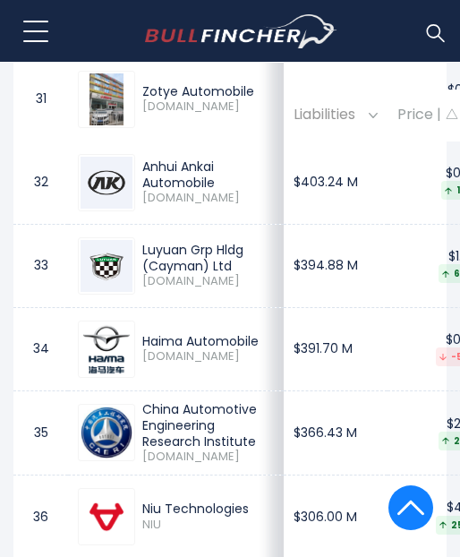
click at [285, 141] on td "$470.82 M" at bounding box center [336, 98] width 104 height 83
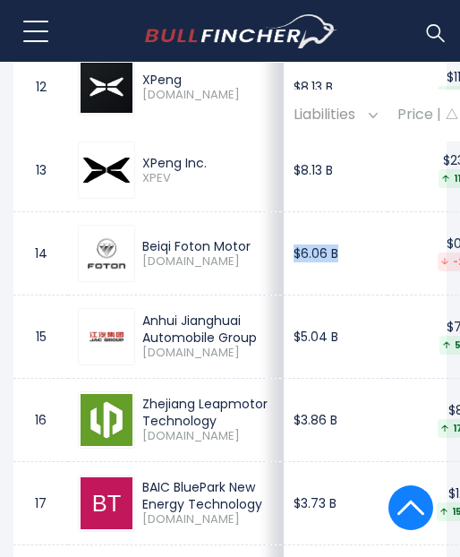
drag, startPoint x: 281, startPoint y: 297, endPoint x: 244, endPoint y: 303, distance: 38.1
click at [284, 296] on td "$6.06 B" at bounding box center [336, 253] width 104 height 83
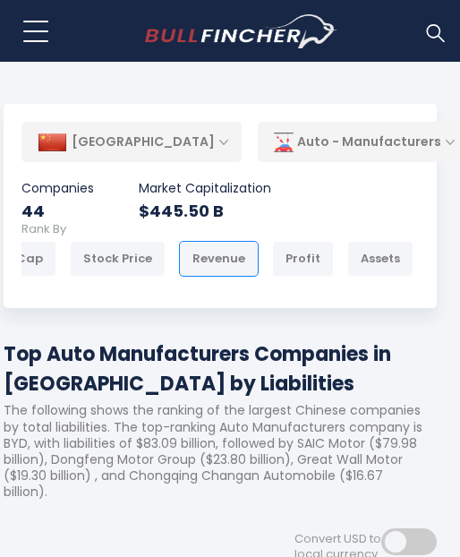
scroll to position [0, 0]
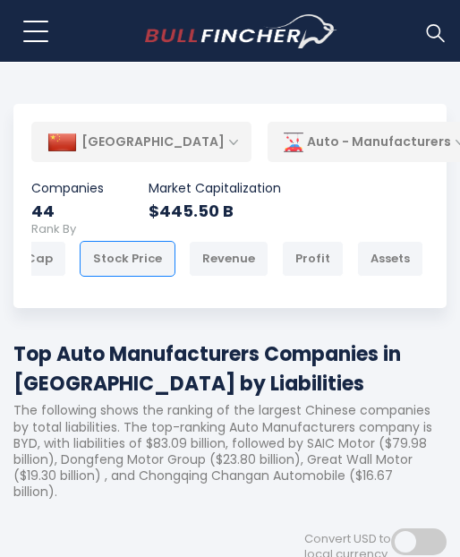
click at [103, 262] on div "Stock Price" at bounding box center [128, 259] width 96 height 36
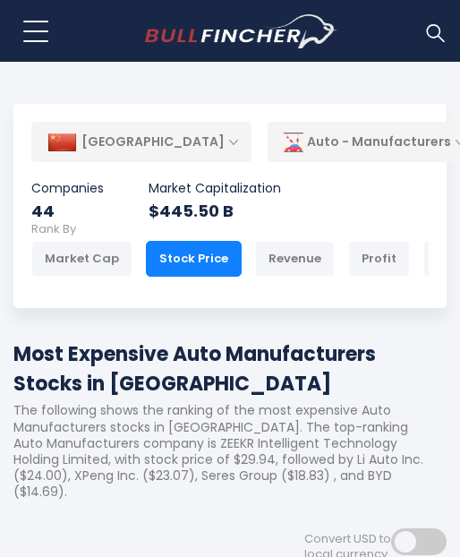
click at [188, 262] on div "Stock Price" at bounding box center [194, 259] width 96 height 36
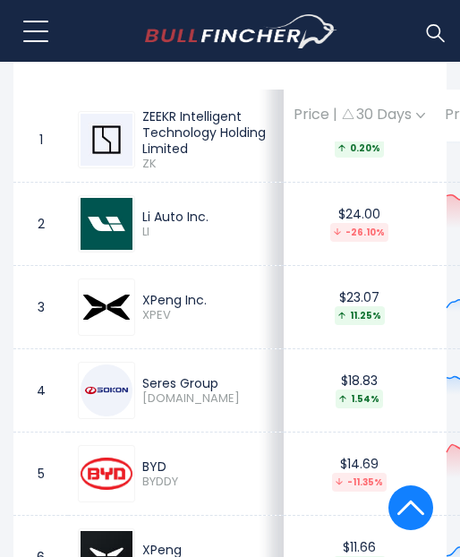
scroll to position [1091, 0]
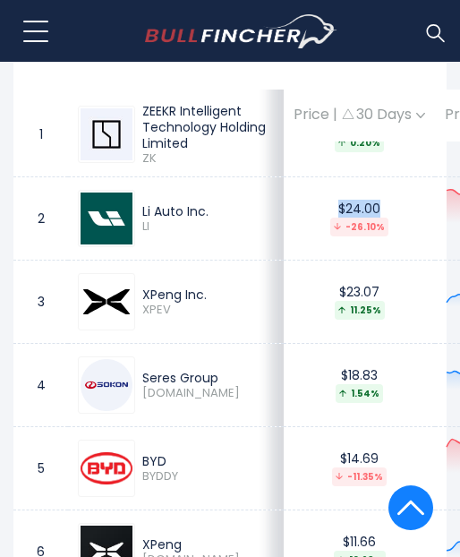
drag, startPoint x: 340, startPoint y: 225, endPoint x: 281, endPoint y: 225, distance: 59.1
click at [284, 225] on td "$24.00 -26.10%" at bounding box center [359, 218] width 151 height 83
copy div "$24.00"
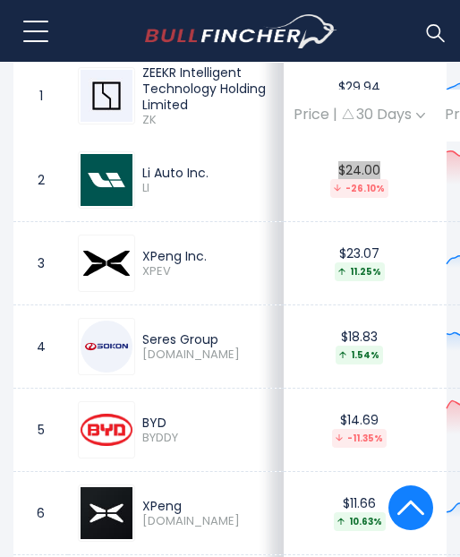
scroll to position [1131, 0]
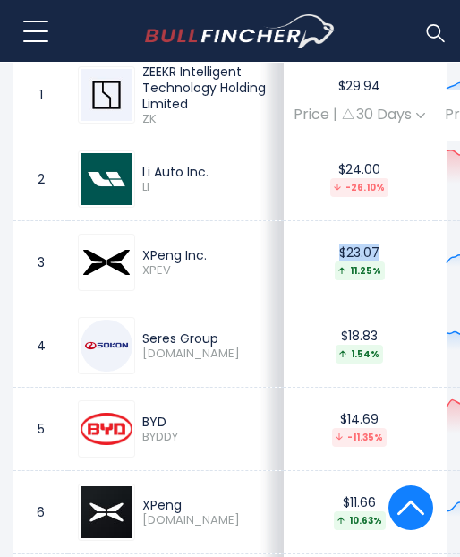
drag, startPoint x: 326, startPoint y: 269, endPoint x: 281, endPoint y: 266, distance: 44.9
click at [284, 266] on td "$23.07 11.25%" at bounding box center [359, 262] width 151 height 83
copy div "$23.07"
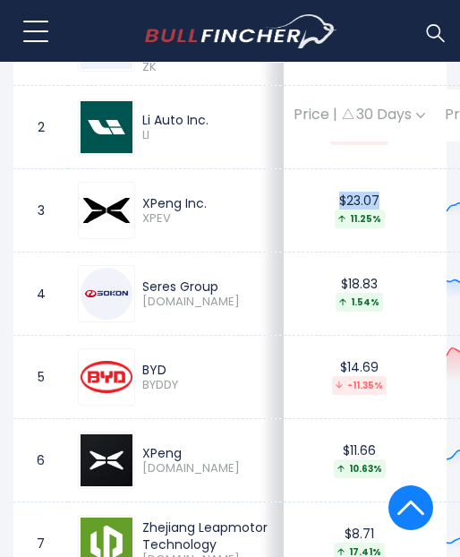
scroll to position [1183, 0]
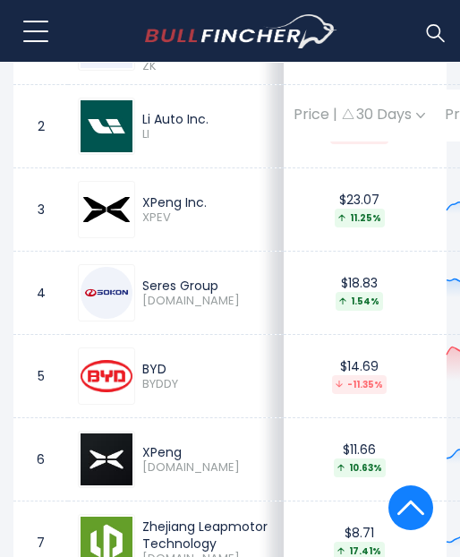
click at [338, 309] on div "$18.83 1.54%" at bounding box center [360, 292] width 132 height 35
drag, startPoint x: 338, startPoint y: 304, endPoint x: 269, endPoint y: 309, distance: 69.2
click at [294, 309] on div "$18.83 1.54%" at bounding box center [360, 292] width 132 height 35
copy div "$18.83"
drag, startPoint x: 328, startPoint y: 388, endPoint x: 291, endPoint y: 391, distance: 36.8
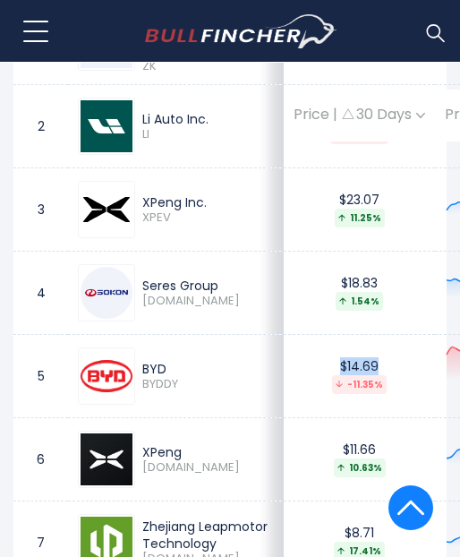
click at [294, 391] on div "$14.69 -11.35%" at bounding box center [360, 375] width 132 height 35
copy div "$14.69"
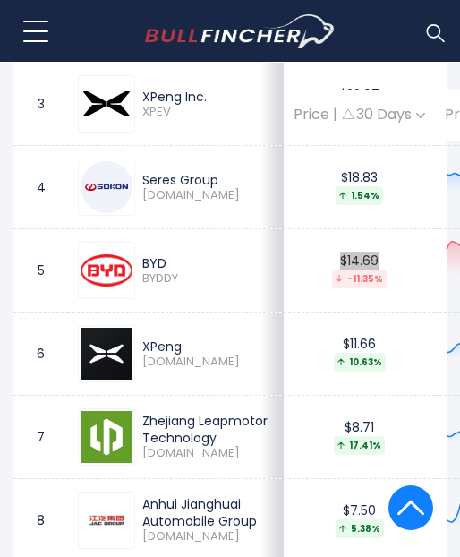
scroll to position [1295, 0]
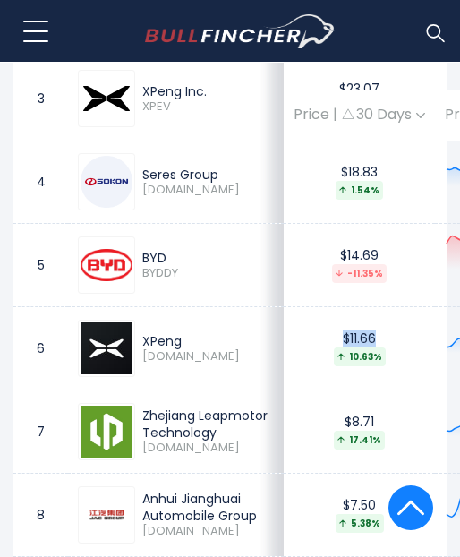
drag, startPoint x: 340, startPoint y: 363, endPoint x: 285, endPoint y: 356, distance: 56.0
click at [294, 356] on div "$11.66 10.63%" at bounding box center [360, 348] width 132 height 35
copy div "$11.66"
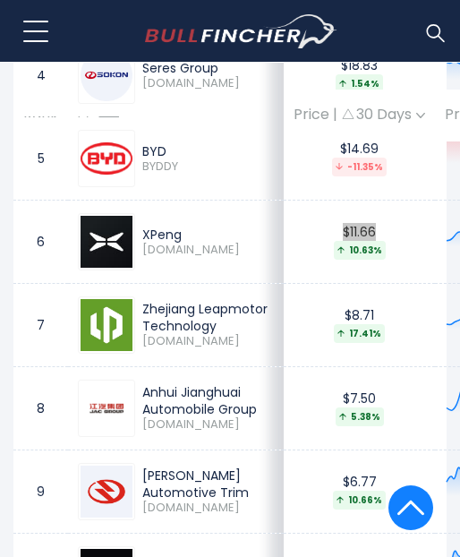
scroll to position [1402, 0]
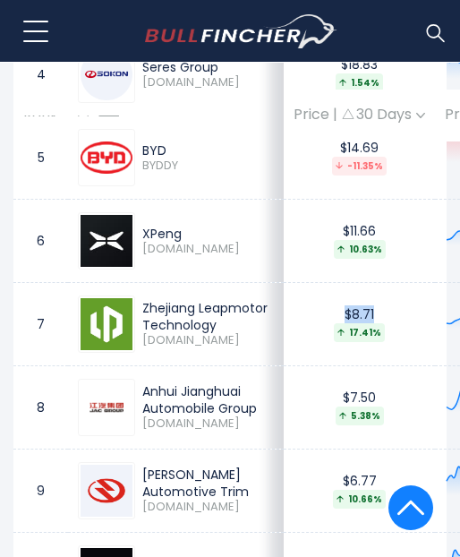
drag, startPoint x: 329, startPoint y: 338, endPoint x: 285, endPoint y: 338, distance: 43.9
click at [294, 338] on div "$8.71 17.41%" at bounding box center [360, 323] width 132 height 35
copy div "$8.71"
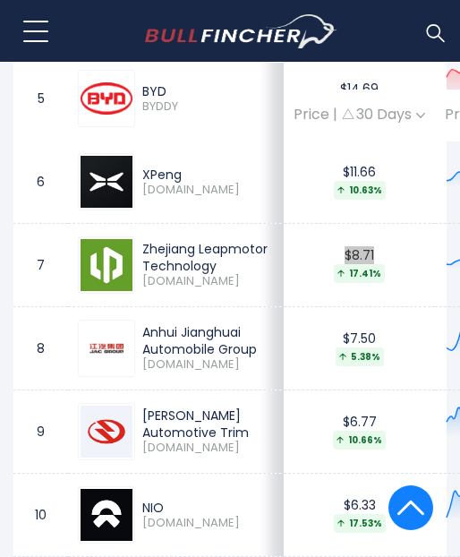
scroll to position [1467, 0]
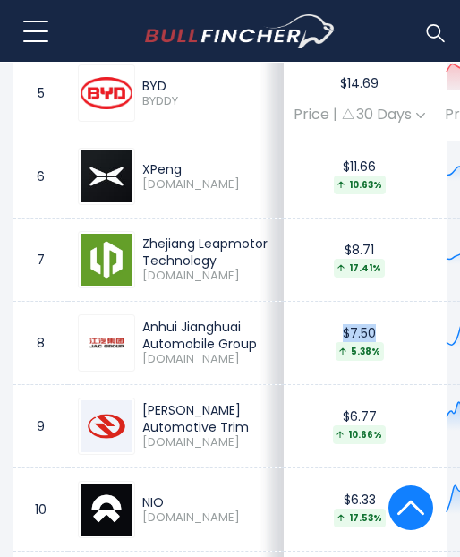
drag, startPoint x: 335, startPoint y: 359, endPoint x: 281, endPoint y: 359, distance: 53.8
click at [294, 359] on div "$7.50 5.38%" at bounding box center [360, 342] width 132 height 35
copy div "$7.50"
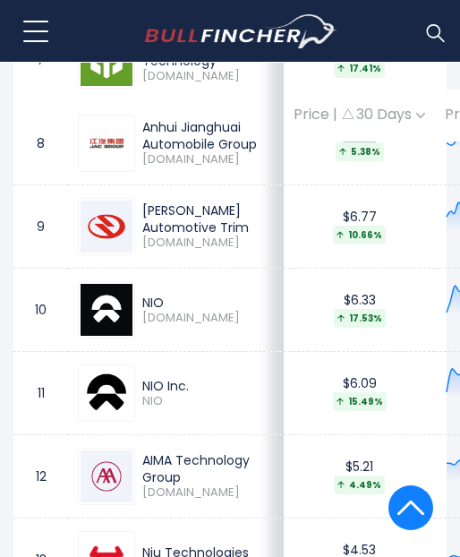
scroll to position [1667, 0]
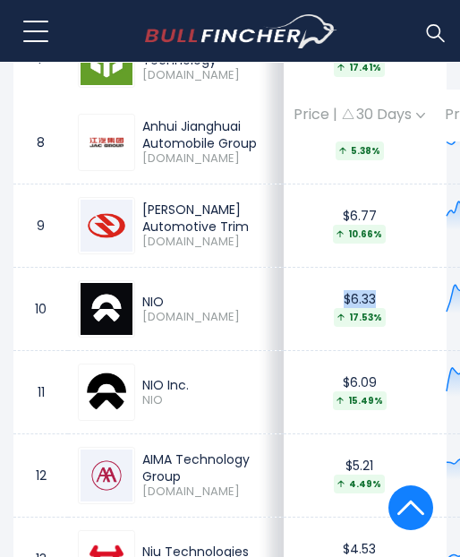
drag, startPoint x: 325, startPoint y: 363, endPoint x: 291, endPoint y: 359, distance: 34.2
click at [294, 326] on div "$6.33 17.53%" at bounding box center [360, 308] width 132 height 35
copy div "$6.33"
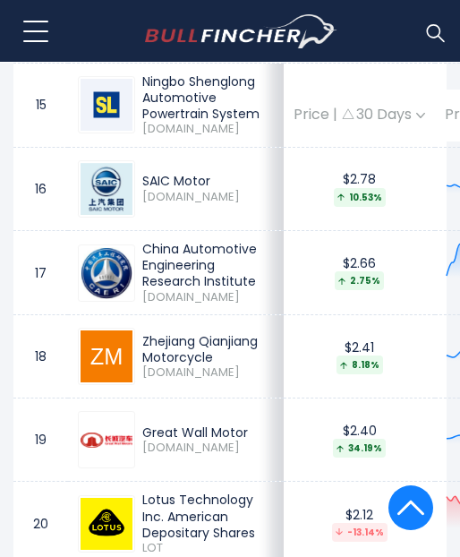
scroll to position [2291, 0]
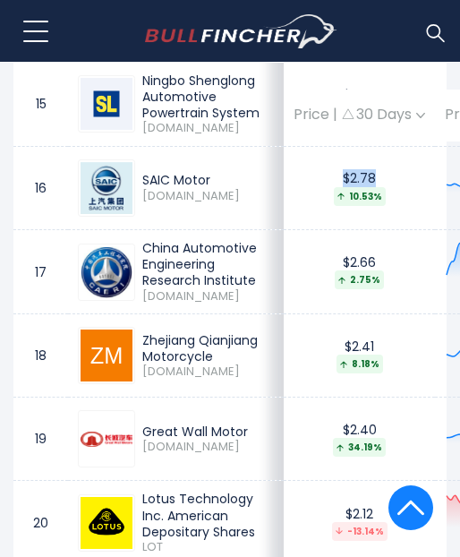
drag, startPoint x: 350, startPoint y: 269, endPoint x: 279, endPoint y: 246, distance: 75.1
click at [284, 229] on td "$2.78 10.53%" at bounding box center [359, 187] width 151 height 83
copy div "$2.78"
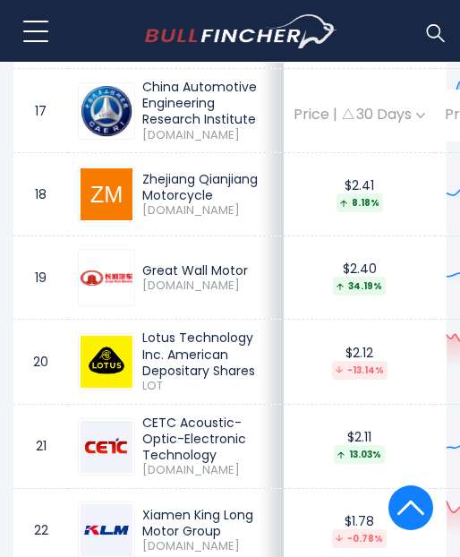
scroll to position [2453, 0]
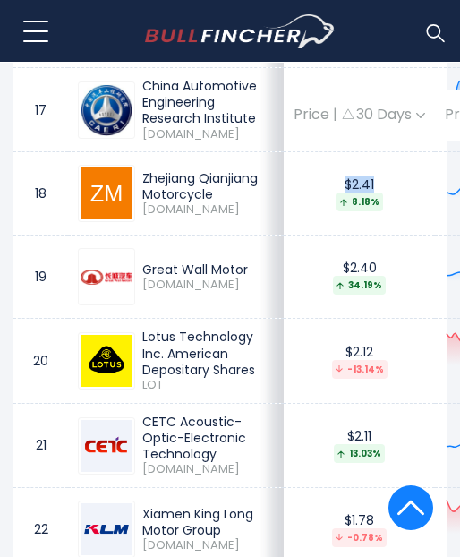
drag, startPoint x: 335, startPoint y: 297, endPoint x: 291, endPoint y: 288, distance: 44.8
click at [291, 236] on td "$2.41 8.18%" at bounding box center [359, 193] width 151 height 83
copy div "$2.41"
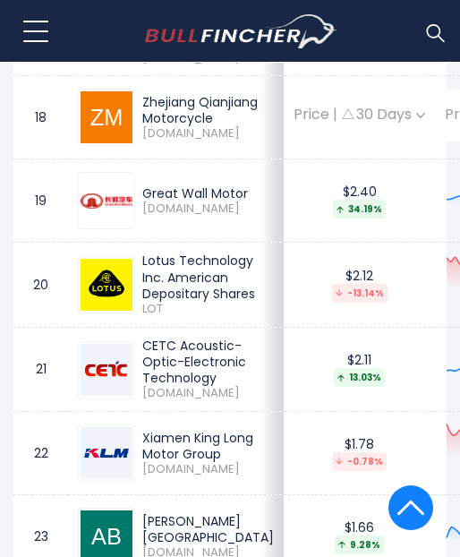
scroll to position [2530, 0]
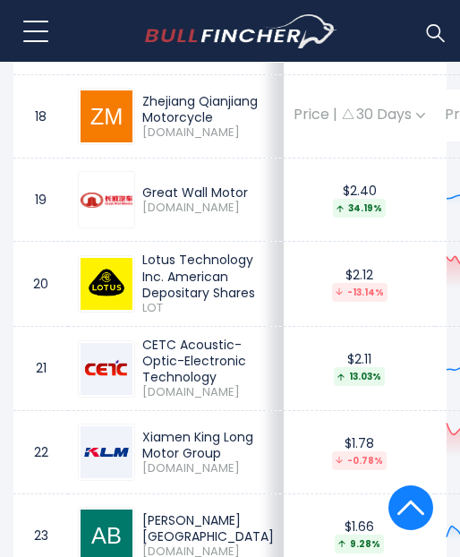
click at [348, 218] on div "$2.40 34.19%" at bounding box center [360, 200] width 132 height 35
drag, startPoint x: 306, startPoint y: 309, endPoint x: 294, endPoint y: 313, distance: 13.0
click at [294, 218] on div "$2.40 34.19%" at bounding box center [360, 200] width 132 height 35
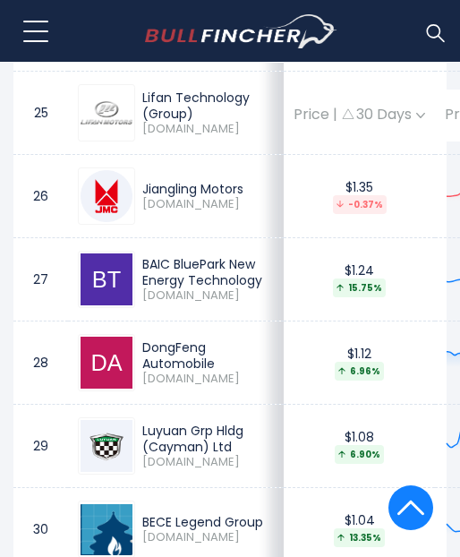
scroll to position [3120, 0]
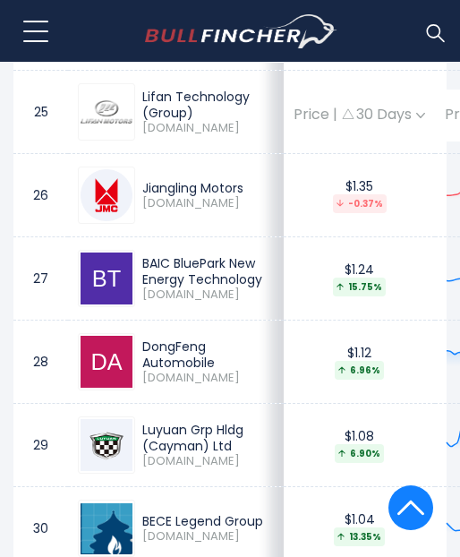
drag, startPoint x: 331, startPoint y: 322, endPoint x: 291, endPoint y: 313, distance: 41.3
click at [291, 154] on td "$1.49 25.93%" at bounding box center [359, 112] width 151 height 83
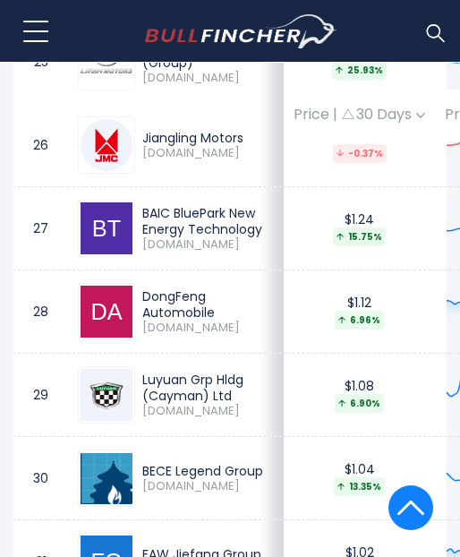
scroll to position [3172, 0]
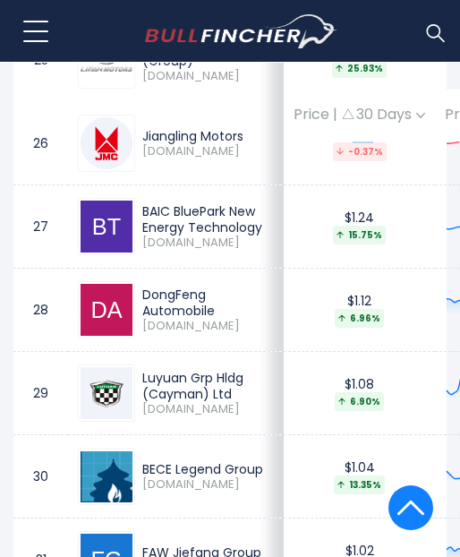
drag, startPoint x: 338, startPoint y: 350, endPoint x: 301, endPoint y: 341, distance: 37.8
click at [301, 185] on td "$1.35 -0.37%" at bounding box center [359, 143] width 151 height 83
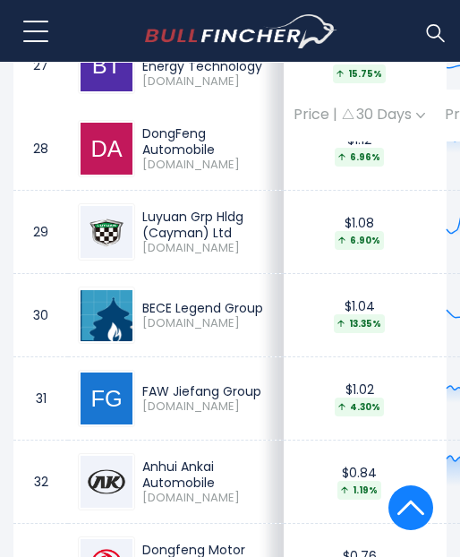
scroll to position [3340, 0]
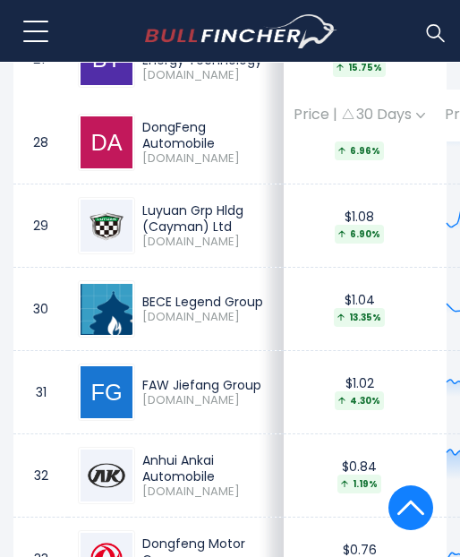
drag, startPoint x: 335, startPoint y: 280, endPoint x: 294, endPoint y: 269, distance: 42.8
click at [294, 101] on td "$1.24 15.75%" at bounding box center [359, 59] width 151 height 83
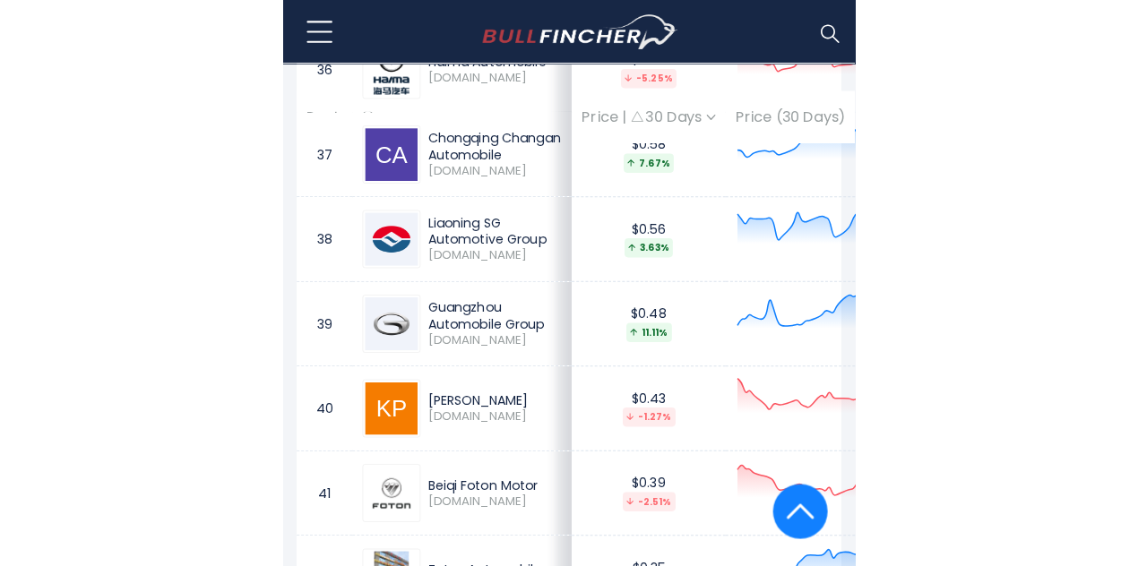
scroll to position [4046, 0]
